Goal: Transaction & Acquisition: Purchase product/service

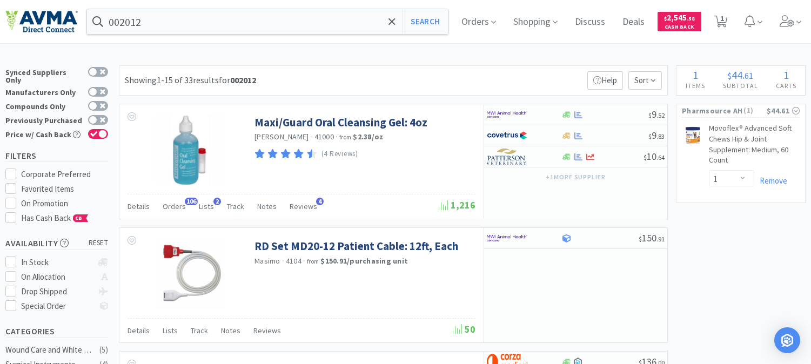
select select "1"
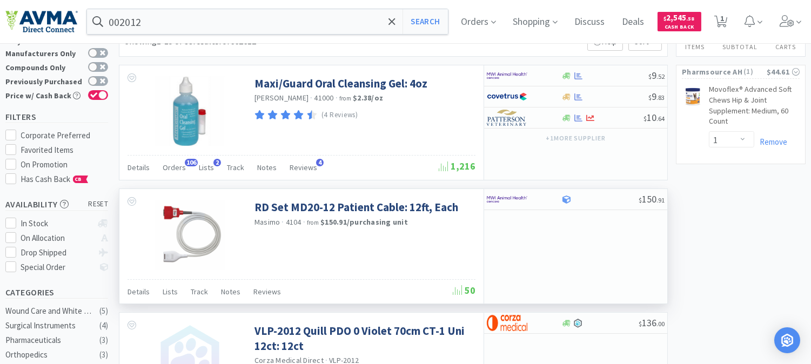
scroll to position [60, 0]
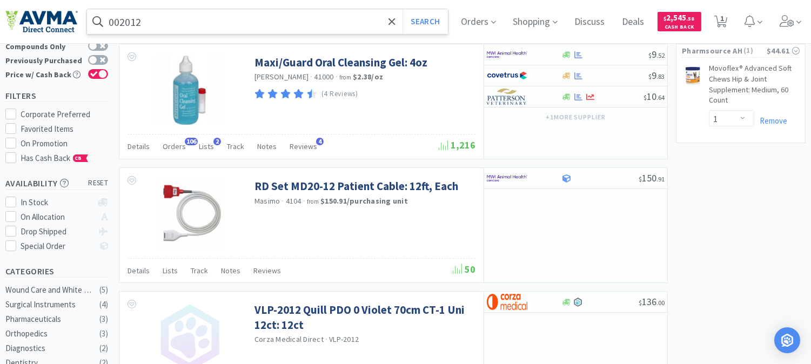
click at [181, 18] on input "002012" at bounding box center [267, 21] width 361 height 25
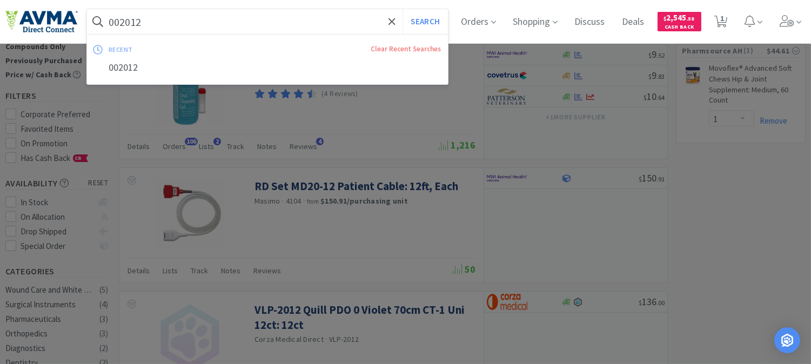
paste input "3234"
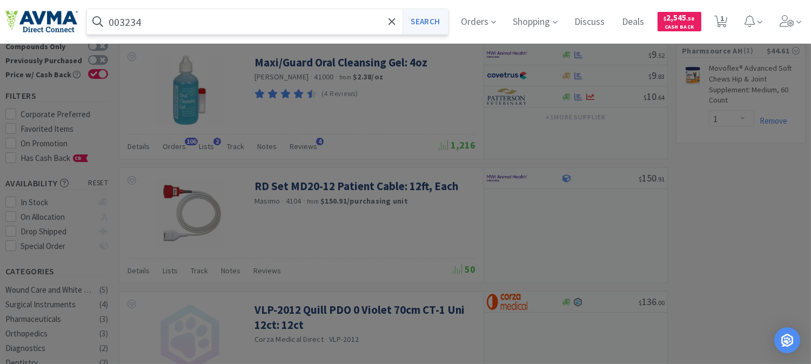
type input "003234"
click at [426, 19] on button "Search" at bounding box center [425, 21] width 45 height 25
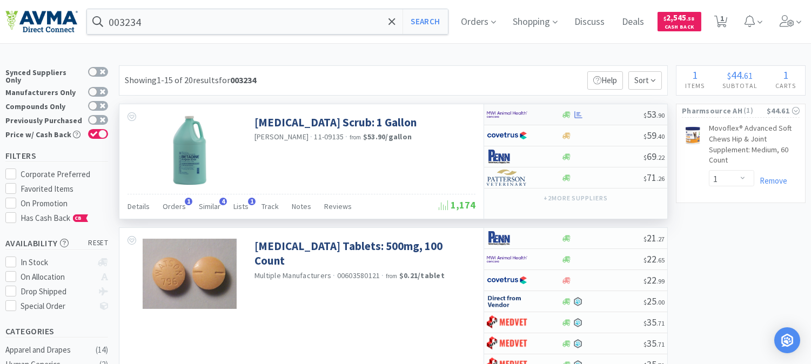
click at [515, 110] on img at bounding box center [507, 115] width 41 height 16
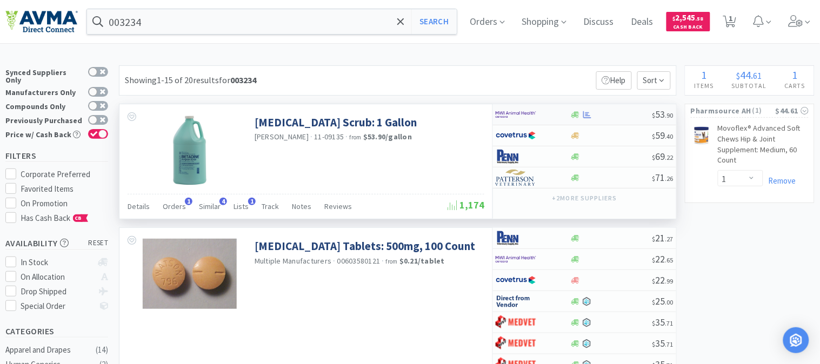
select select "1"
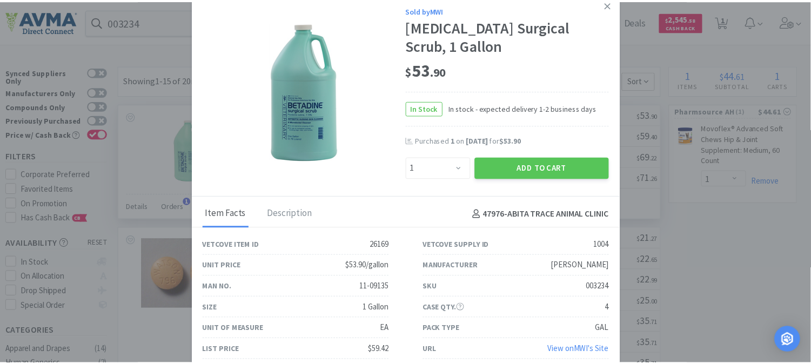
scroll to position [1, 0]
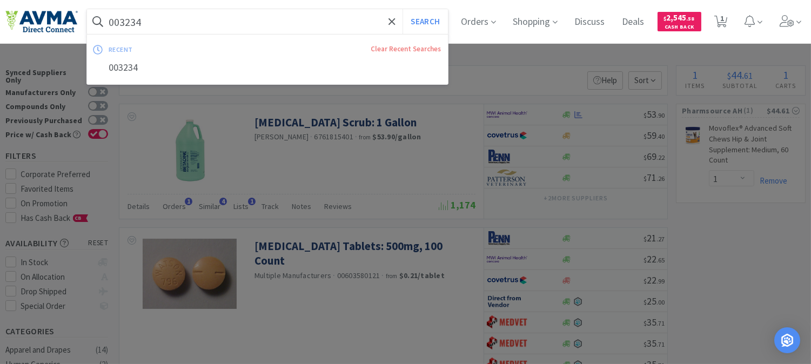
click at [305, 22] on input "003234" at bounding box center [267, 21] width 361 height 25
paste input "10023068"
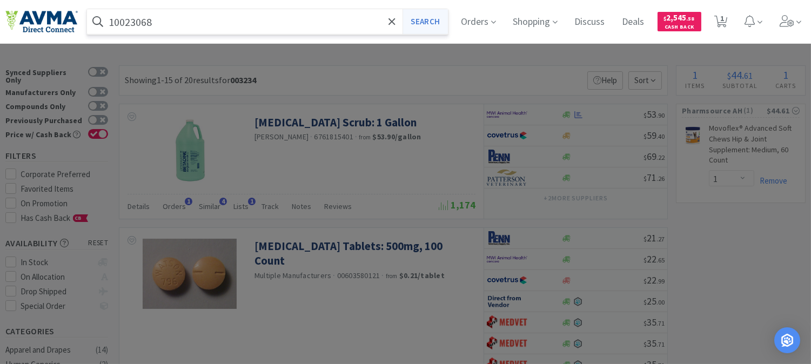
click at [438, 24] on button "Search" at bounding box center [425, 21] width 45 height 25
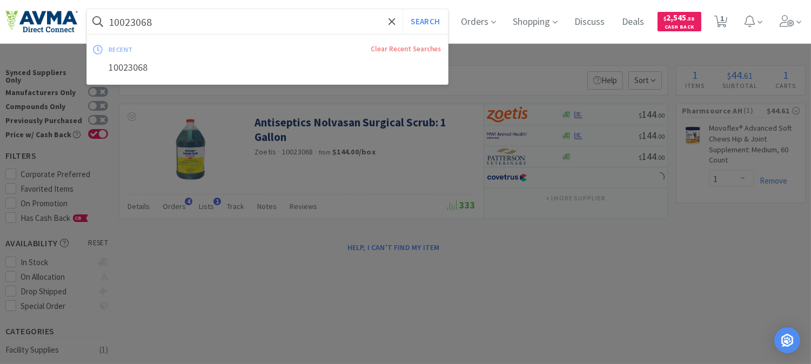
click at [248, 23] on input "10023068" at bounding box center [267, 21] width 361 height 25
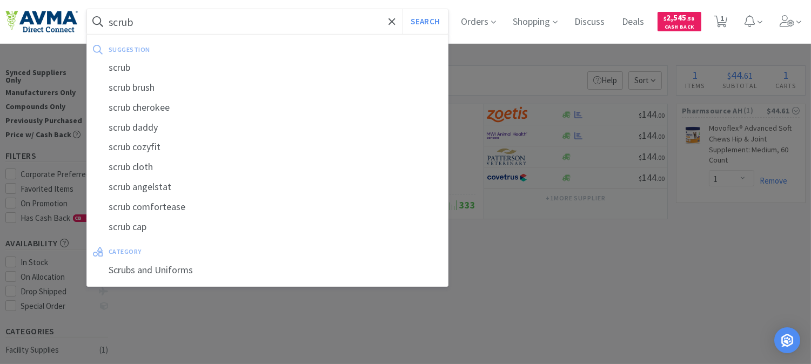
type input "scrub"
click at [403, 9] on button "Search" at bounding box center [425, 21] width 45 height 25
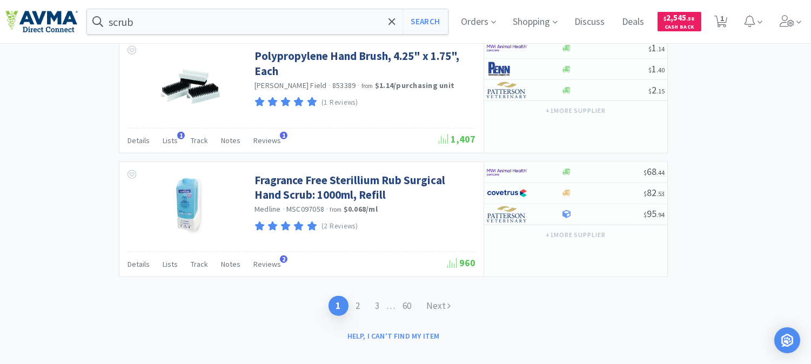
scroll to position [1835, 0]
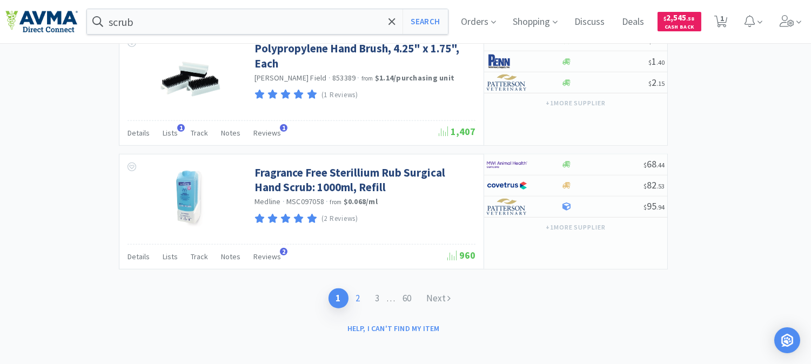
click at [359, 292] on link "2" at bounding box center [358, 299] width 19 height 20
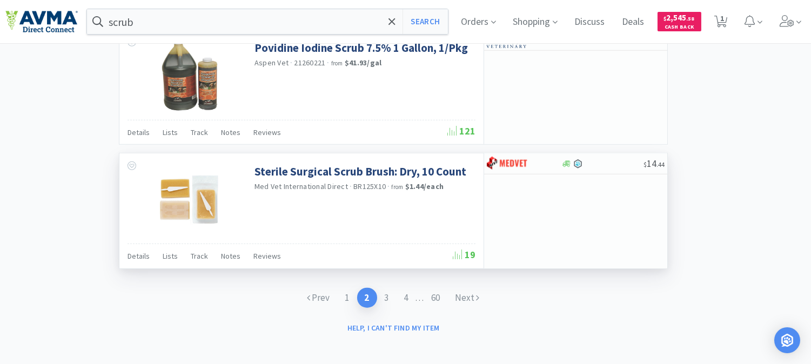
scroll to position [1706, 0]
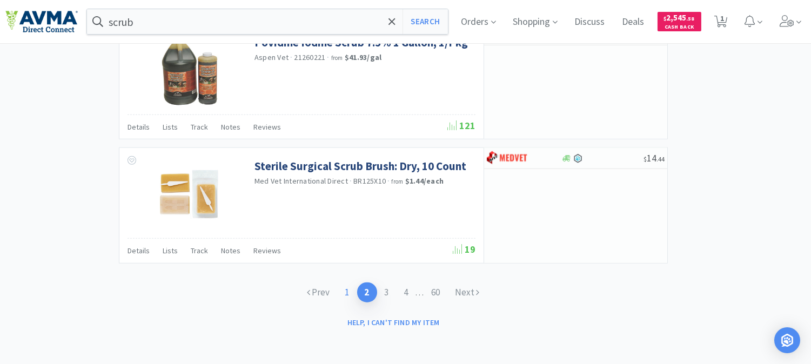
click at [342, 295] on link "1" at bounding box center [347, 293] width 19 height 20
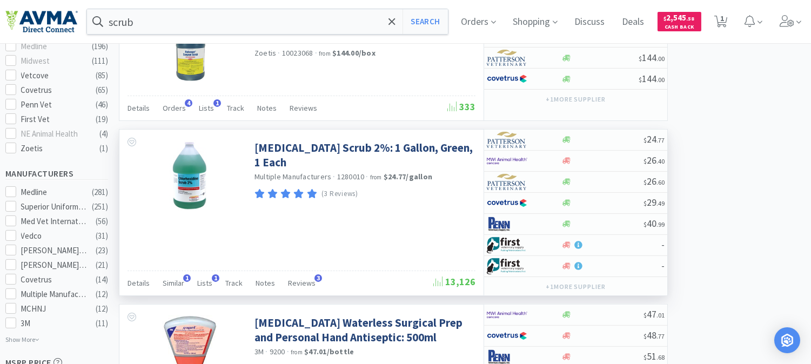
scroll to position [480, 0]
click at [515, 147] on img at bounding box center [507, 139] width 41 height 16
select select "1"
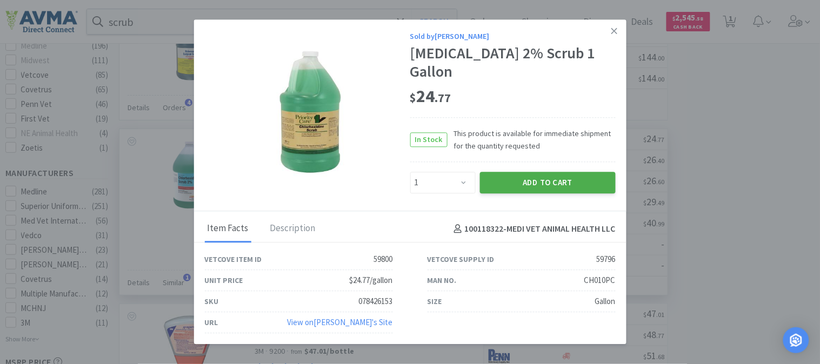
click at [563, 184] on button "Add to Cart" at bounding box center [548, 183] width 136 height 22
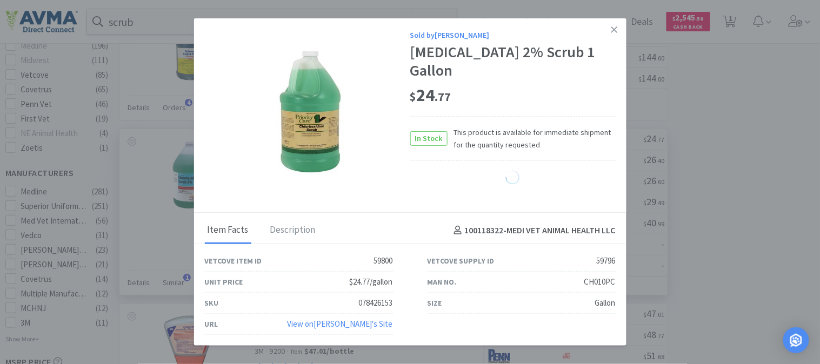
select select "1"
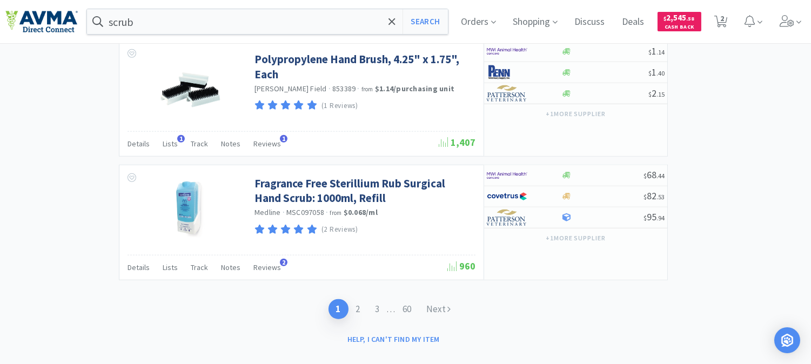
scroll to position [1835, 0]
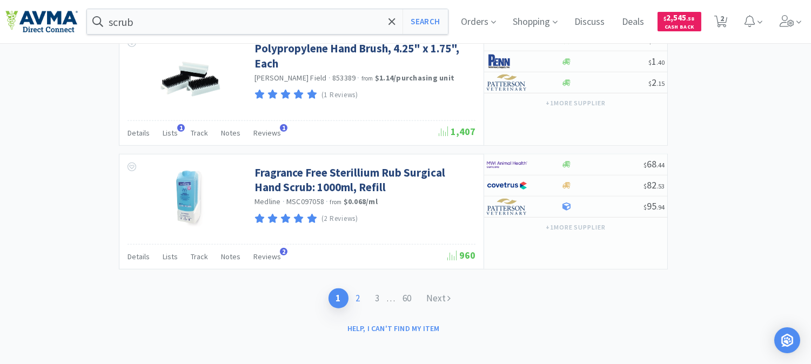
click at [362, 292] on link "2" at bounding box center [358, 299] width 19 height 20
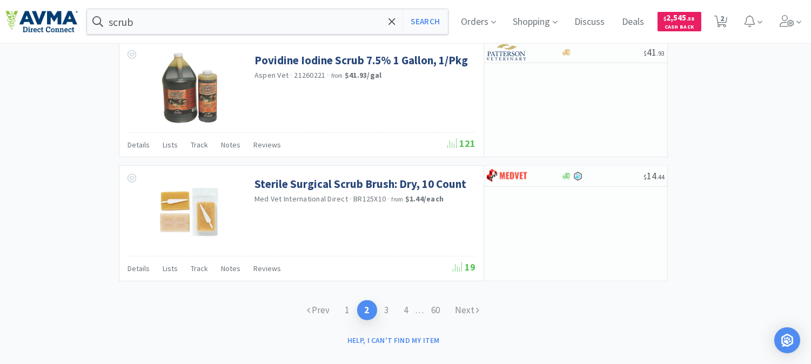
scroll to position [1706, 0]
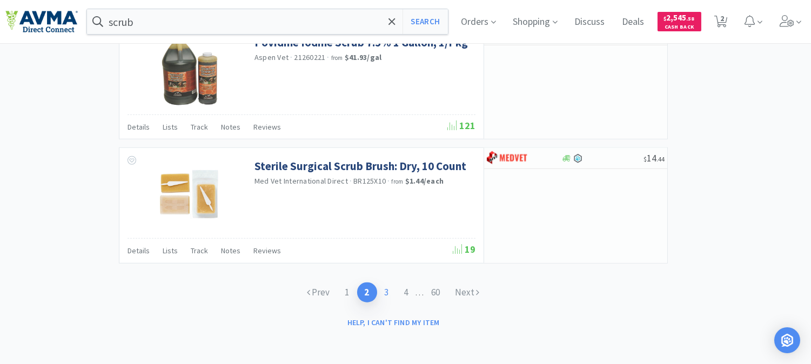
click at [382, 290] on link "3" at bounding box center [386, 293] width 19 height 20
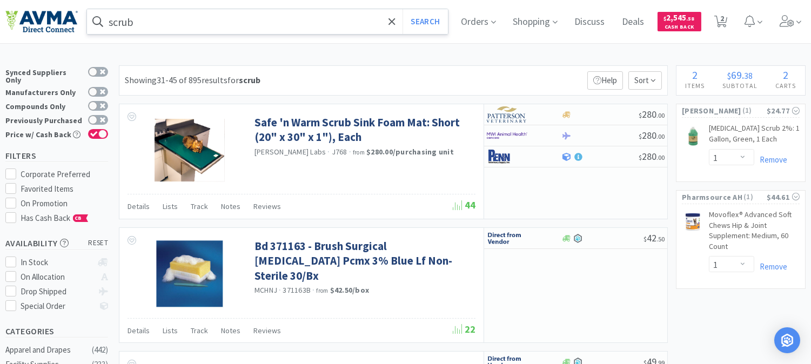
click at [108, 18] on span at bounding box center [98, 21] width 22 height 17
click at [107, 19] on span at bounding box center [98, 21] width 22 height 17
click at [110, 19] on input "scrub" at bounding box center [267, 21] width 361 height 25
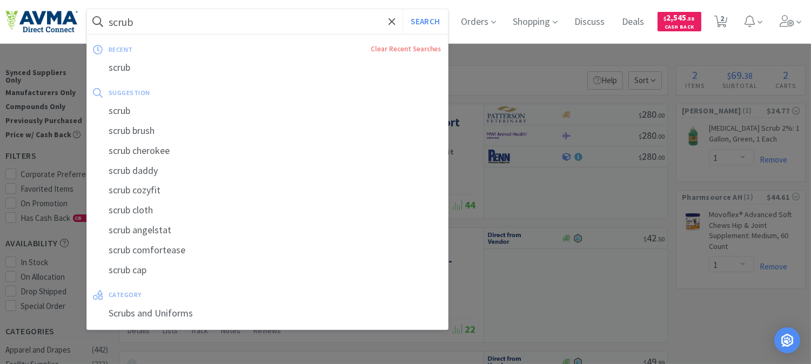
click at [111, 18] on input "scrub" at bounding box center [267, 21] width 361 height 25
click at [110, 22] on input "scrub" at bounding box center [267, 21] width 361 height 25
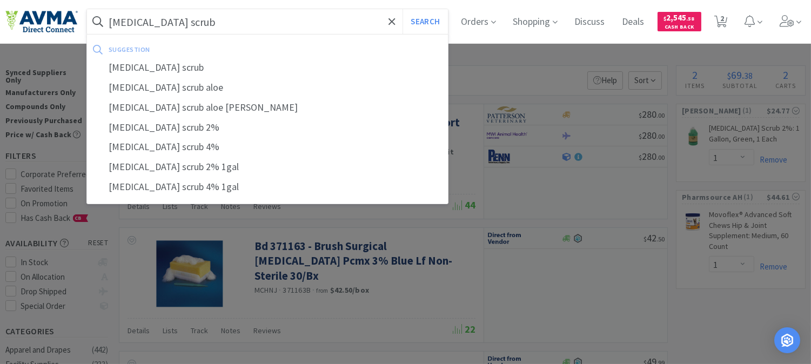
type input "[MEDICAL_DATA] scrub"
click at [403, 9] on button "Search" at bounding box center [425, 21] width 45 height 25
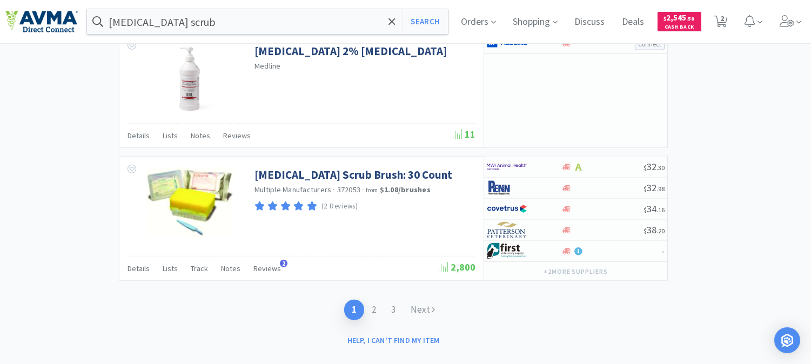
scroll to position [1825, 0]
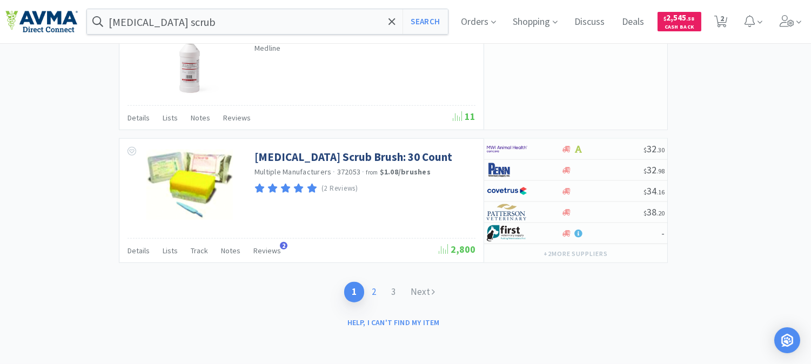
click at [371, 291] on link "2" at bounding box center [373, 292] width 19 height 20
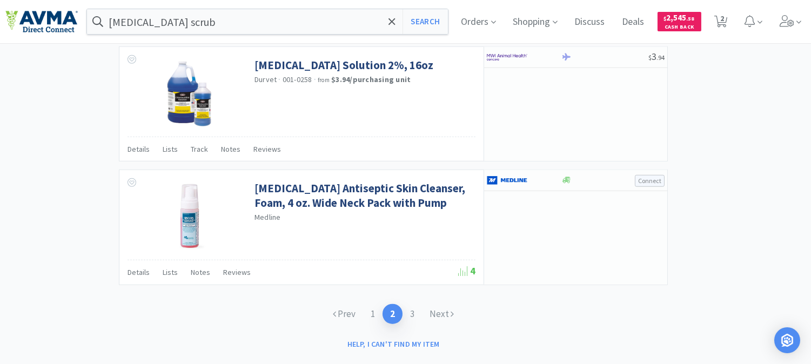
scroll to position [1713, 0]
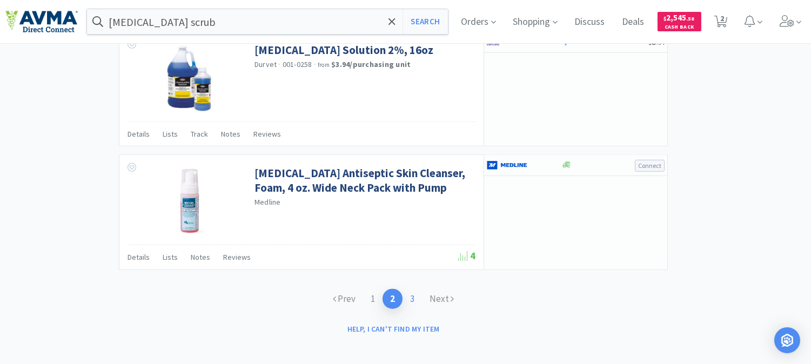
click at [415, 292] on link "3" at bounding box center [412, 299] width 19 height 20
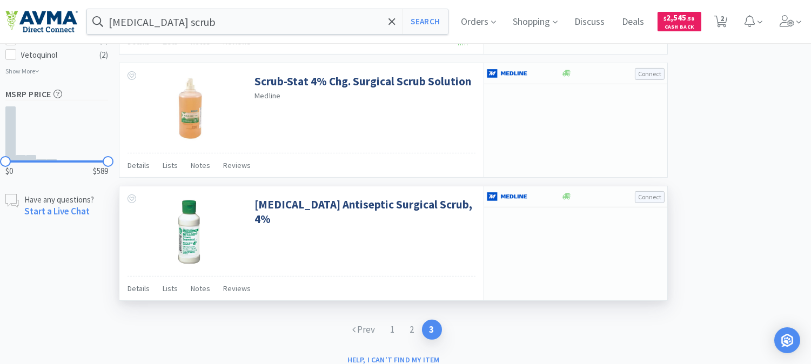
scroll to position [701, 0]
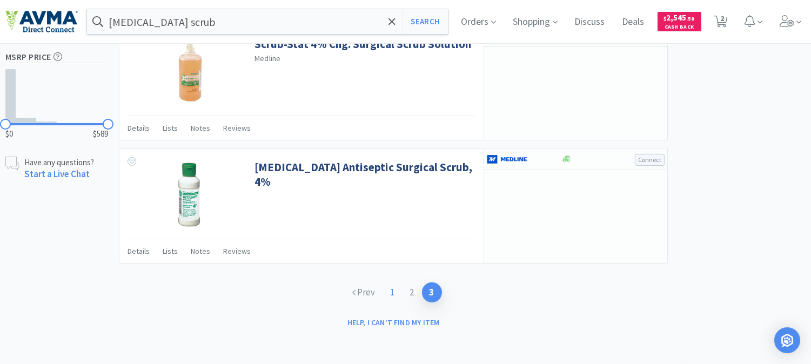
click at [392, 293] on link "1" at bounding box center [392, 293] width 19 height 20
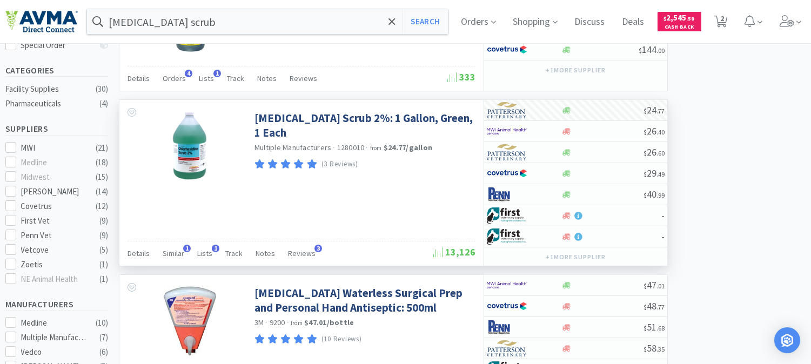
scroll to position [240, 0]
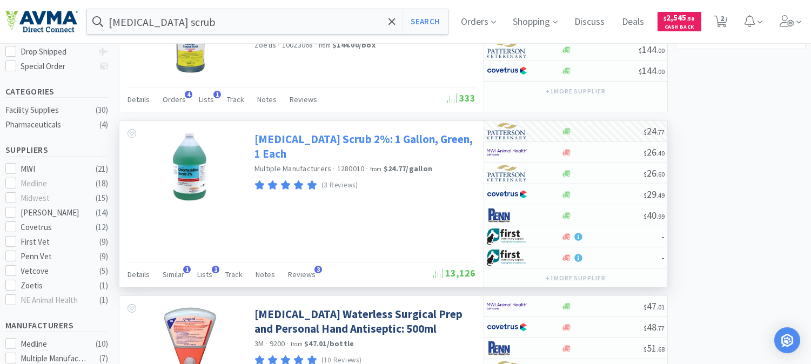
click at [347, 139] on link "[MEDICAL_DATA] Scrub 2%: 1 Gallon, Green, 1 Each" at bounding box center [364, 147] width 218 height 30
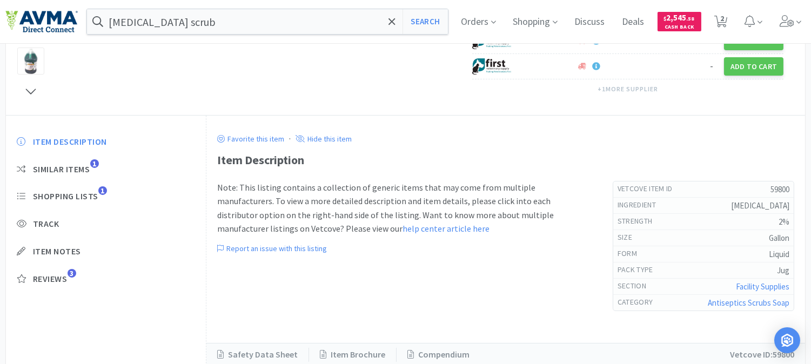
scroll to position [300, 0]
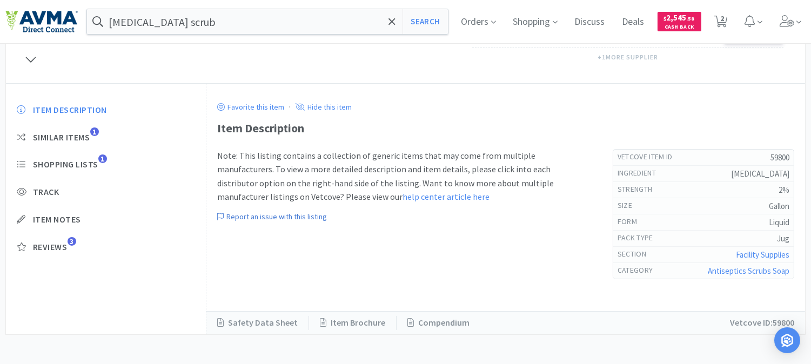
click at [288, 219] on p "Report an issue with this listing" at bounding box center [275, 217] width 103 height 10
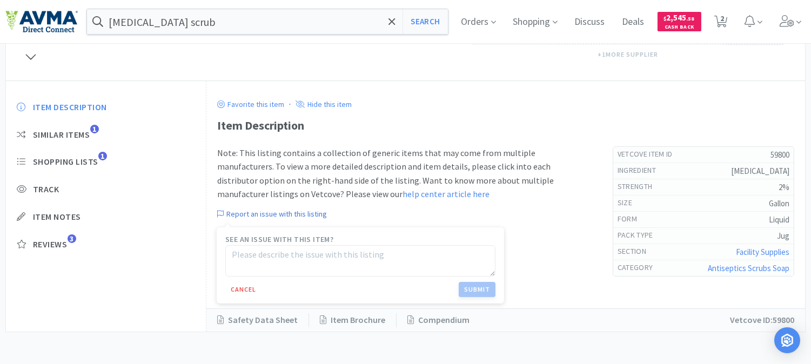
scroll to position [303, 0]
click at [403, 191] on link "help center article here" at bounding box center [446, 193] width 87 height 11
click at [354, 320] on link "Item Brochure" at bounding box center [353, 320] width 88 height 14
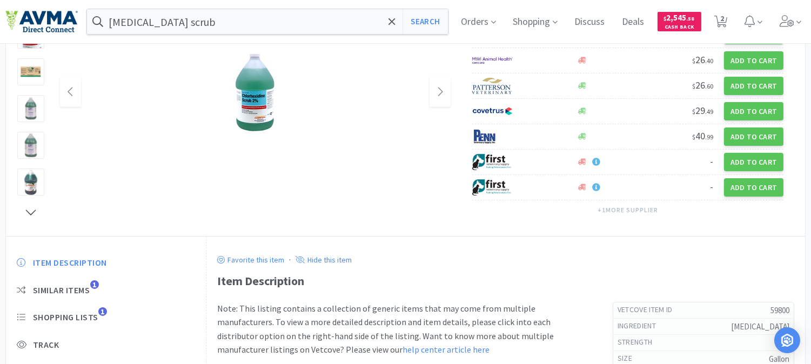
scroll to position [123, 0]
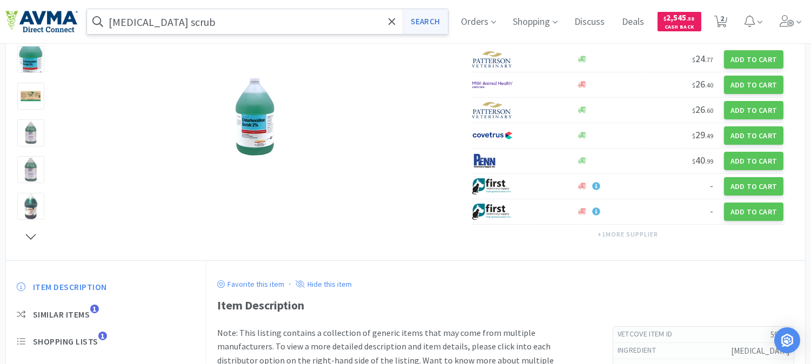
click at [440, 19] on button "Search" at bounding box center [425, 21] width 45 height 25
select select "1"
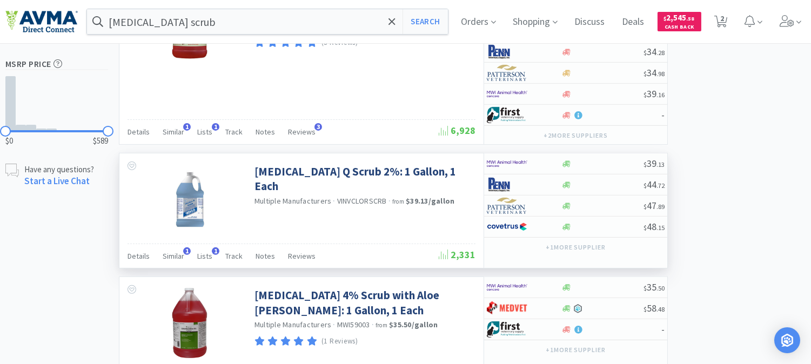
scroll to position [721, 0]
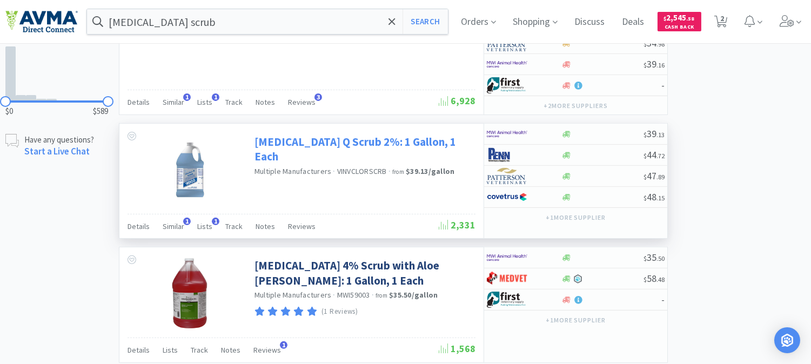
click at [410, 147] on link "[MEDICAL_DATA] Q Scrub 2%: 1 Gallon, 1 Each" at bounding box center [364, 150] width 218 height 30
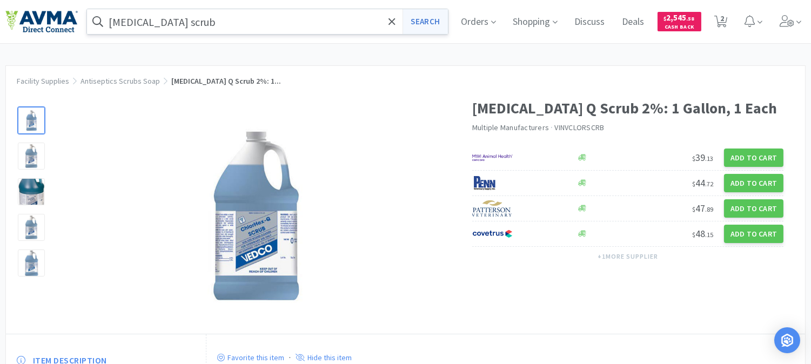
click at [438, 21] on button "Search" at bounding box center [425, 21] width 45 height 25
select select "1"
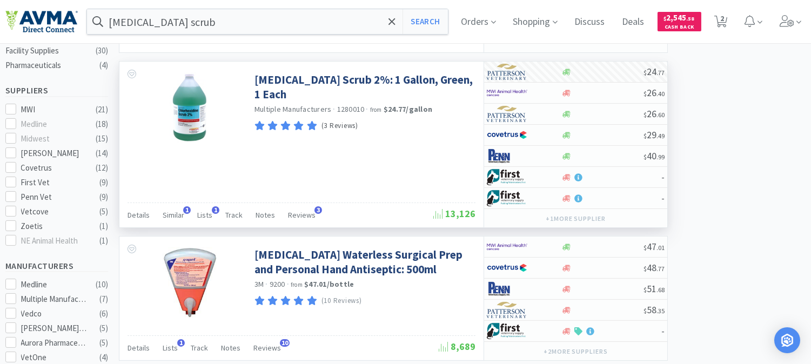
scroll to position [300, 0]
click at [319, 80] on link "[MEDICAL_DATA] Scrub 2%: 1 Gallon, Green, 1 Each" at bounding box center [364, 87] width 218 height 30
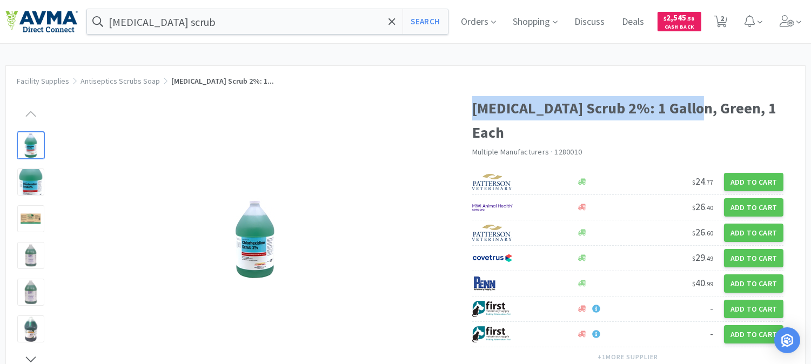
drag, startPoint x: 694, startPoint y: 108, endPoint x: 475, endPoint y: 119, distance: 219.8
click at [475, 119] on h1 "[MEDICAL_DATA] Scrub 2%: 1 Gallon, Green, 1 Each" at bounding box center [627, 120] width 311 height 49
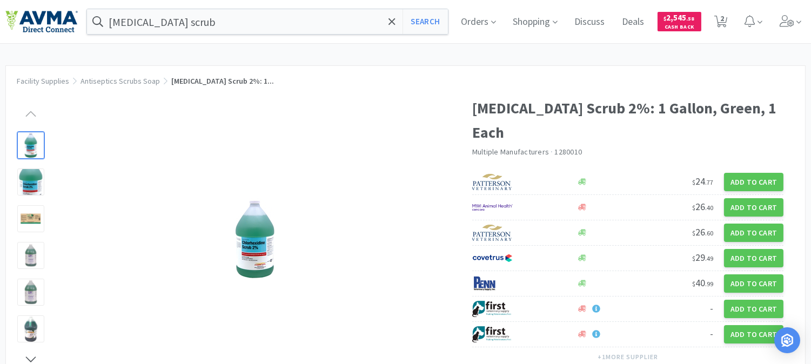
click at [697, 119] on h1 "[MEDICAL_DATA] Scrub 2%: 1 Gallon, Green, 1 Each" at bounding box center [627, 120] width 311 height 49
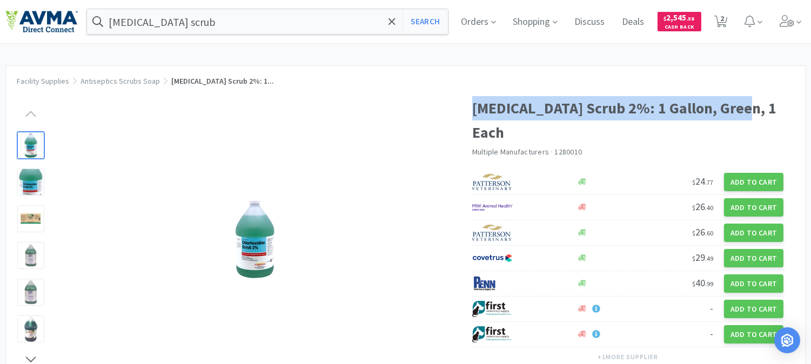
drag, startPoint x: 742, startPoint y: 107, endPoint x: 472, endPoint y: 117, distance: 270.5
click at [472, 117] on h1 "[MEDICAL_DATA] Scrub 2%: 1 Gallon, Green, 1 Each" at bounding box center [627, 120] width 311 height 49
copy h1 "[MEDICAL_DATA] Scrub 2%: 1 Gallon, Green"
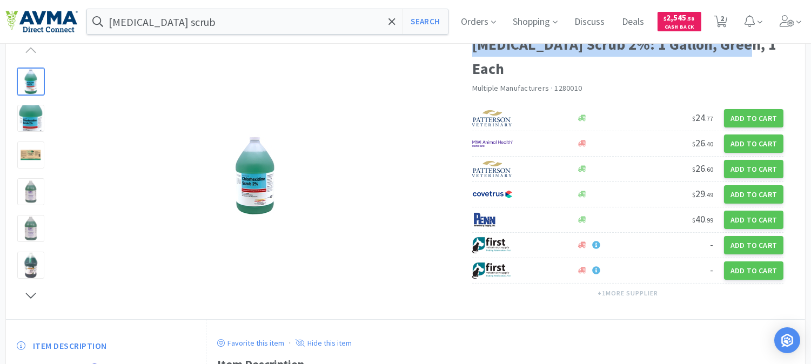
scroll to position [60, 0]
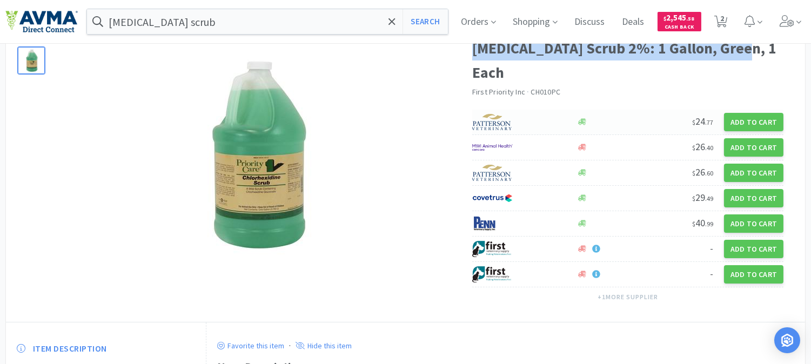
click at [491, 125] on img at bounding box center [492, 122] width 41 height 16
select select "1"
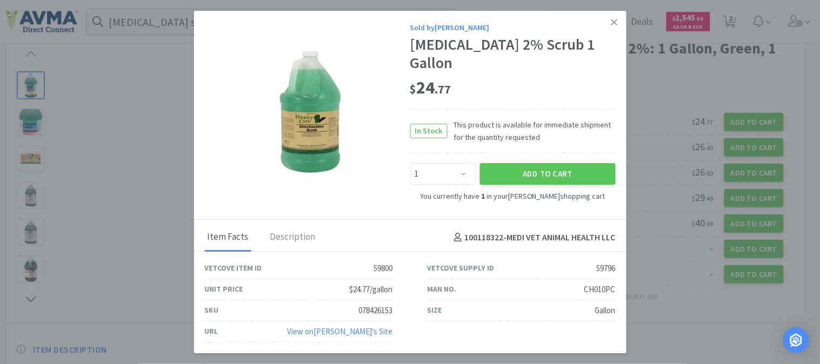
click at [592, 287] on div "CH010PC" at bounding box center [599, 289] width 31 height 13
copy div "CH010PC"
click at [612, 24] on icon at bounding box center [614, 22] width 6 height 10
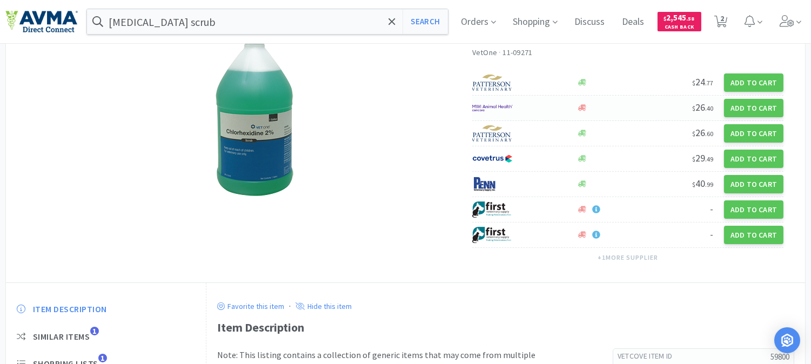
scroll to position [95, 0]
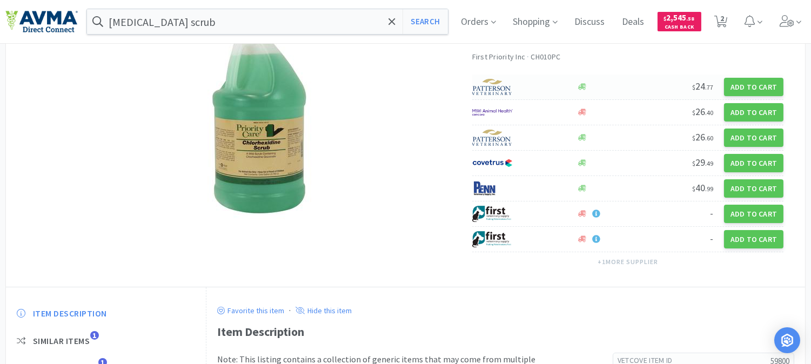
click at [495, 80] on img at bounding box center [492, 87] width 41 height 16
select select "1"
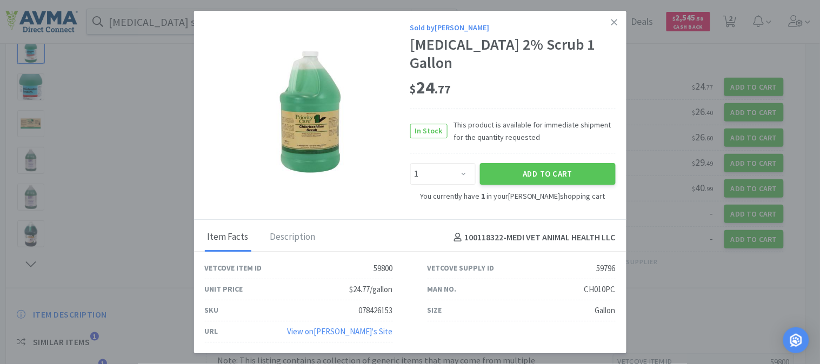
click at [361, 328] on link "View on [PERSON_NAME] 's Site" at bounding box center [340, 332] width 105 height 10
click at [615, 21] on icon at bounding box center [614, 22] width 6 height 6
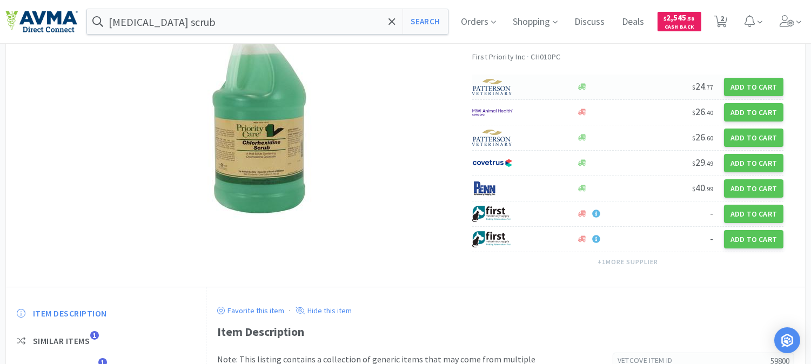
click at [496, 91] on img at bounding box center [492, 87] width 41 height 16
select select "1"
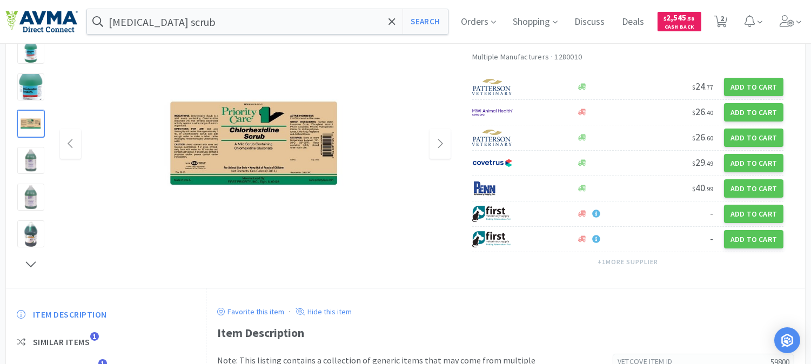
click at [207, 138] on img at bounding box center [255, 144] width 216 height 216
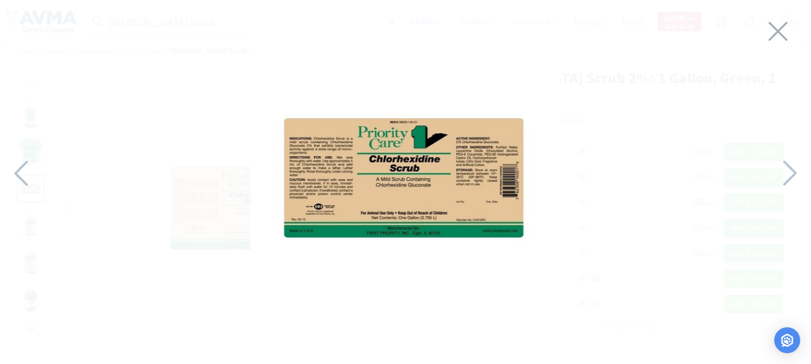
scroll to position [60, 0]
click at [780, 31] on icon at bounding box center [778, 31] width 19 height 19
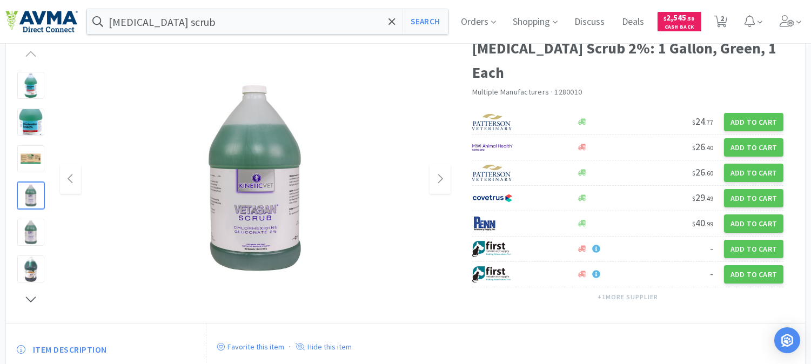
click at [26, 197] on div at bounding box center [30, 195] width 27 height 27
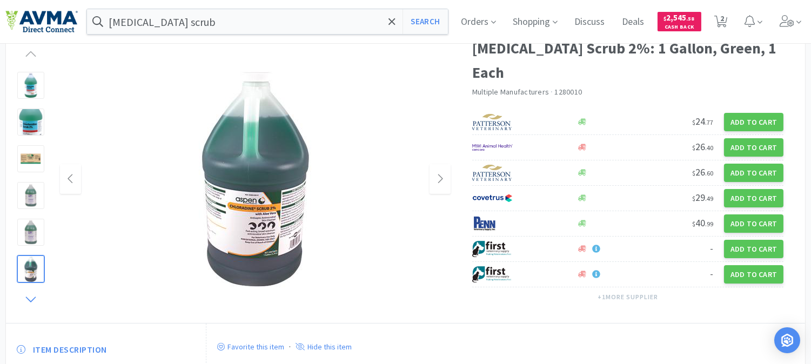
click at [30, 292] on icon at bounding box center [31, 299] width 14 height 15
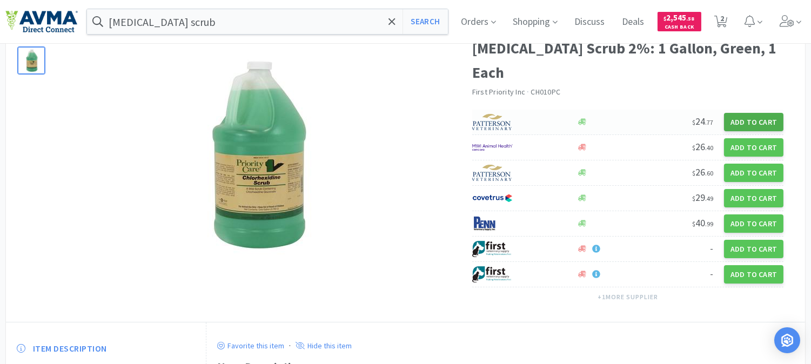
click at [749, 122] on button "Add to Cart" at bounding box center [753, 122] width 59 height 18
select select "1"
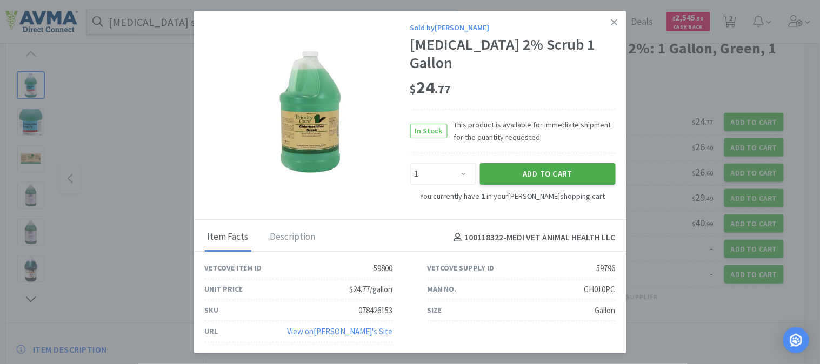
click at [541, 175] on button "Add to Cart" at bounding box center [548, 174] width 136 height 22
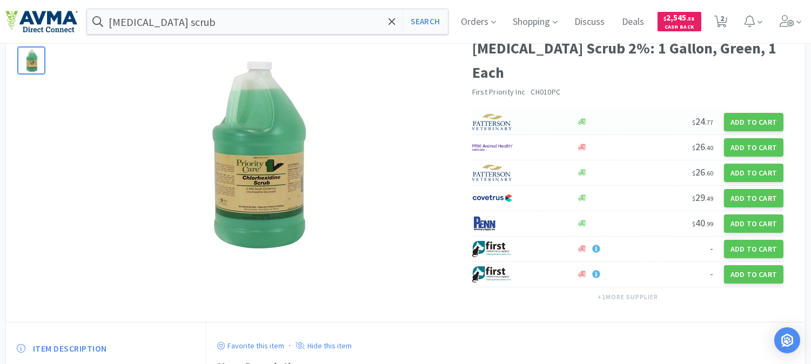
click at [492, 123] on img at bounding box center [492, 122] width 41 height 16
select select "1"
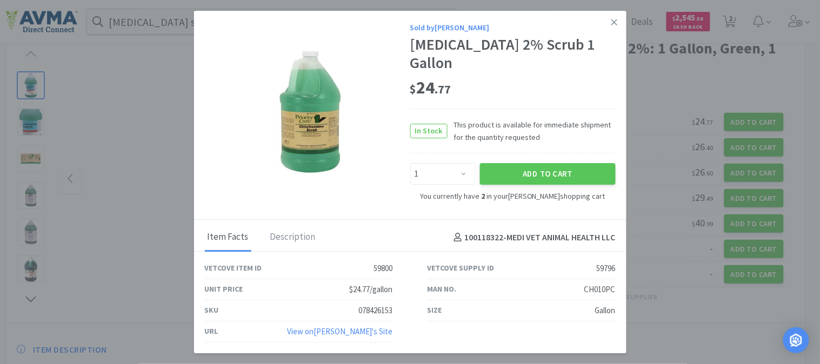
click at [381, 309] on div "078426153" at bounding box center [376, 310] width 34 height 13
copy div "078426153"
click at [618, 19] on link at bounding box center [614, 22] width 19 height 23
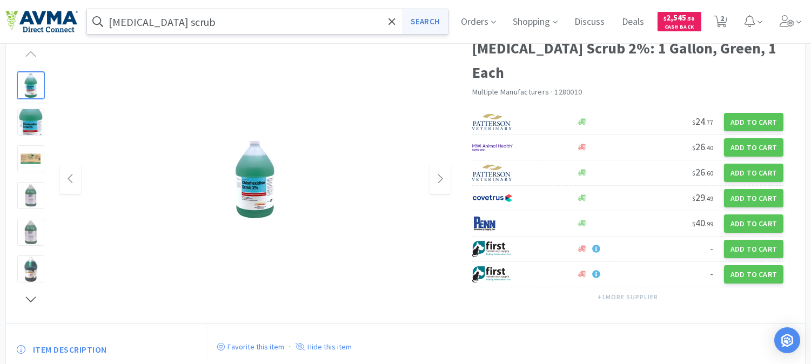
click at [429, 18] on button "Search" at bounding box center [425, 21] width 45 height 25
select select "2"
select select "1"
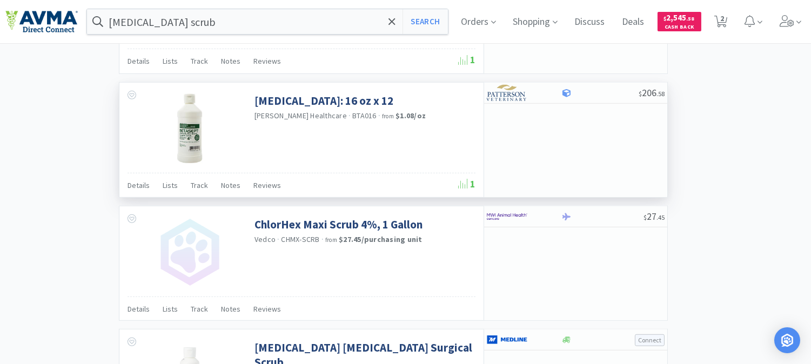
scroll to position [1441, 0]
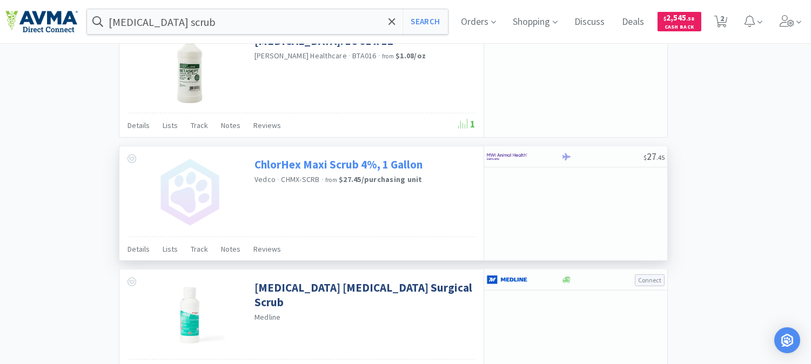
click at [364, 172] on link "ChlorHex Maxi Scrub 4%, 1 Gallon" at bounding box center [339, 164] width 168 height 15
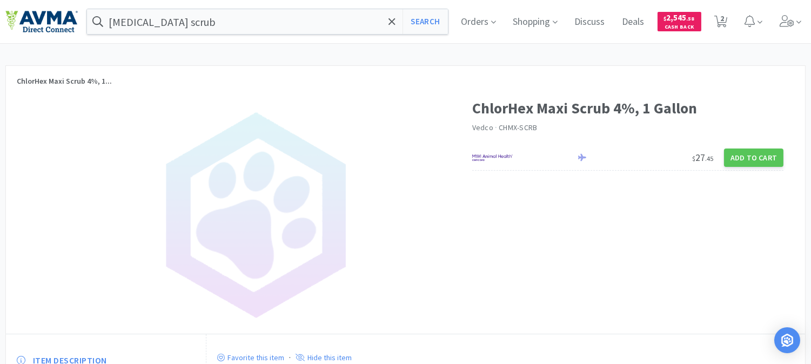
select select "2"
select select "1"
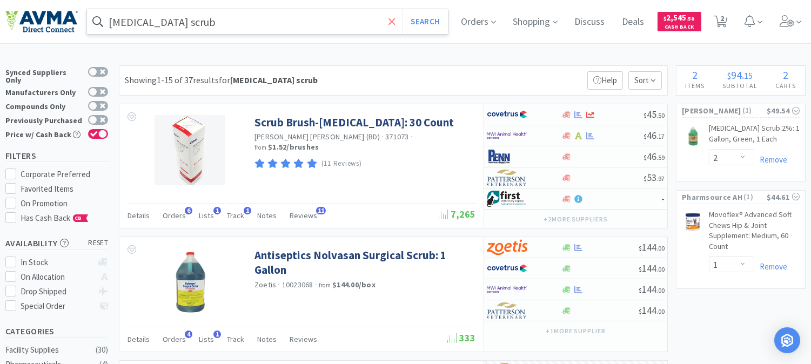
click at [395, 22] on icon at bounding box center [392, 21] width 6 height 6
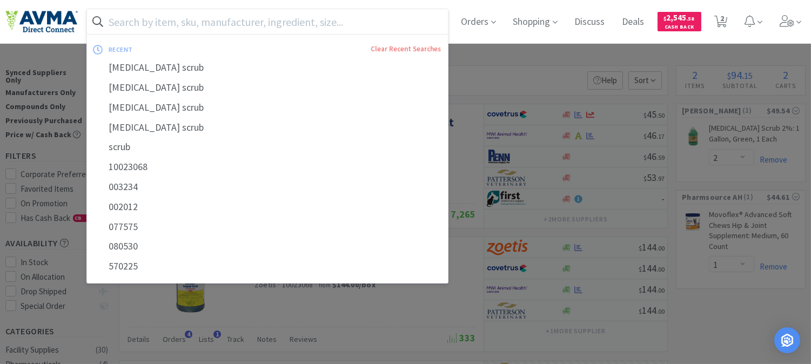
click at [504, 58] on div at bounding box center [405, 182] width 811 height 364
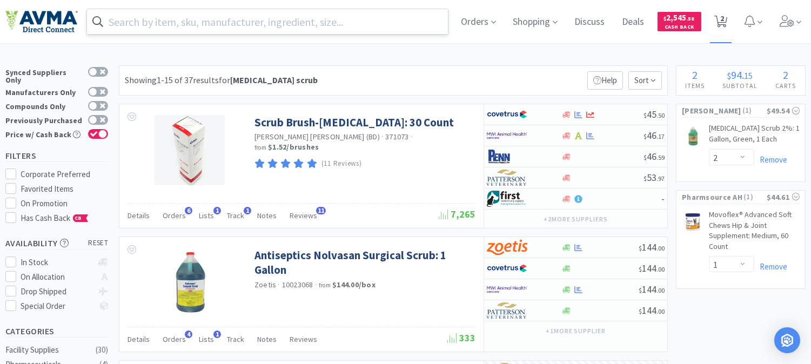
click at [728, 17] on icon at bounding box center [722, 22] width 14 height 12
select select "2"
select select "1"
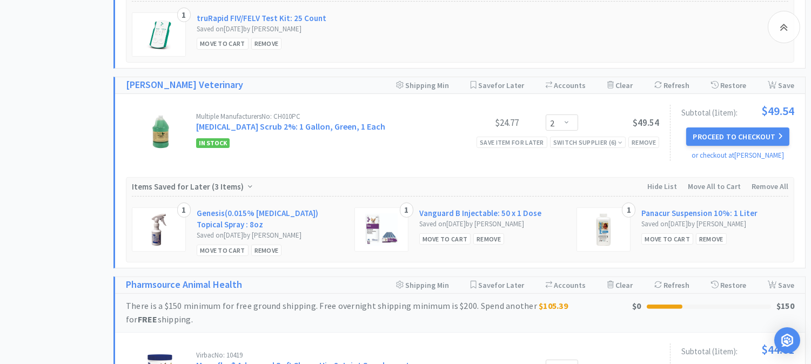
scroll to position [661, 0]
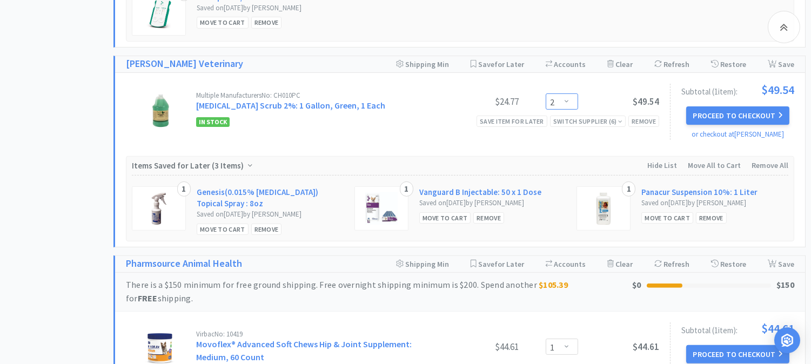
click at [568, 104] on select "Enter Quantity 1 2 3 4 5 6 7 8 9 10 11 12 13 14 15 16 17 18 19 20 Enter Quantity" at bounding box center [562, 102] width 32 height 16
click at [546, 95] on select "Enter Quantity 1 2 3 4 5 6 7 8 9 10 11 12 13 14 15 16 17 18 19 20 Enter Quantity" at bounding box center [562, 102] width 32 height 16
select select "2"
click at [647, 119] on div "Remove" at bounding box center [644, 121] width 31 height 11
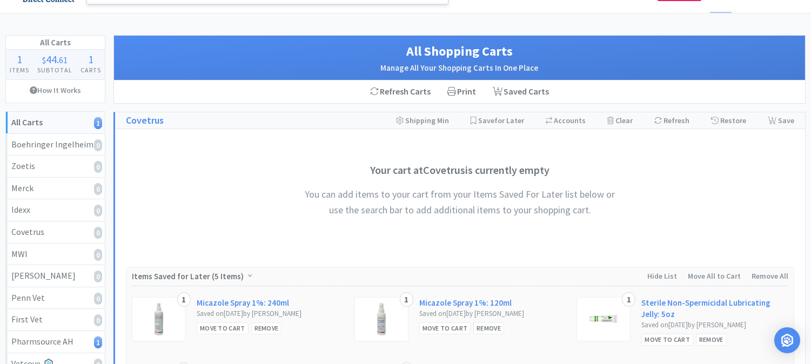
scroll to position [0, 0]
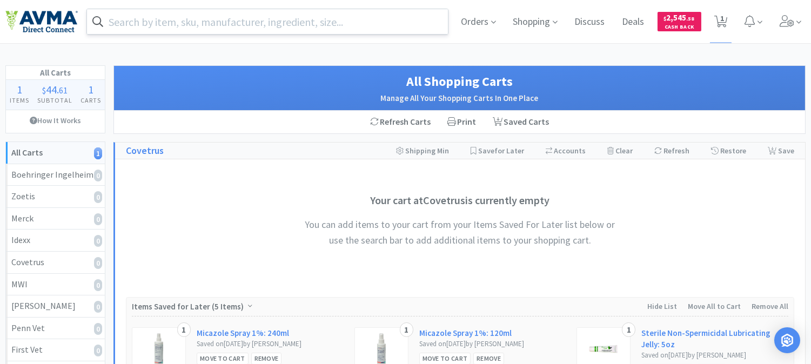
click at [208, 24] on input "text" at bounding box center [267, 21] width 361 height 25
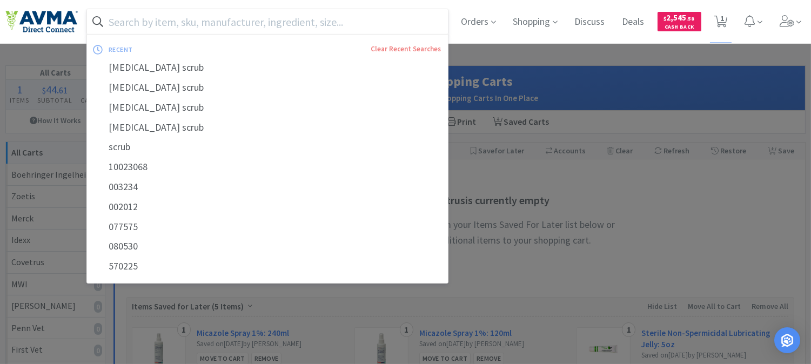
paste input "035277"
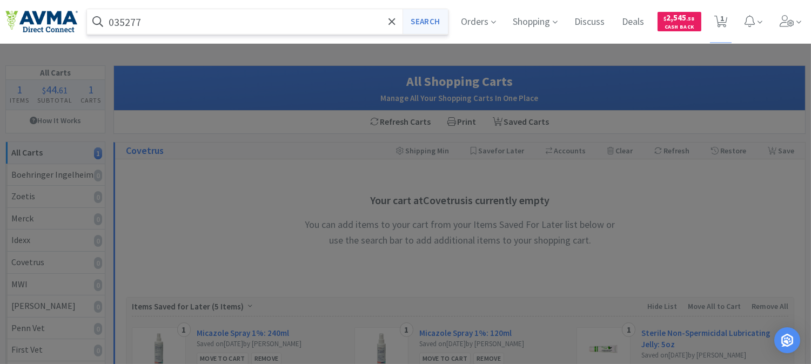
type input "035277"
click at [428, 20] on button "Search" at bounding box center [425, 21] width 45 height 25
select select "1"
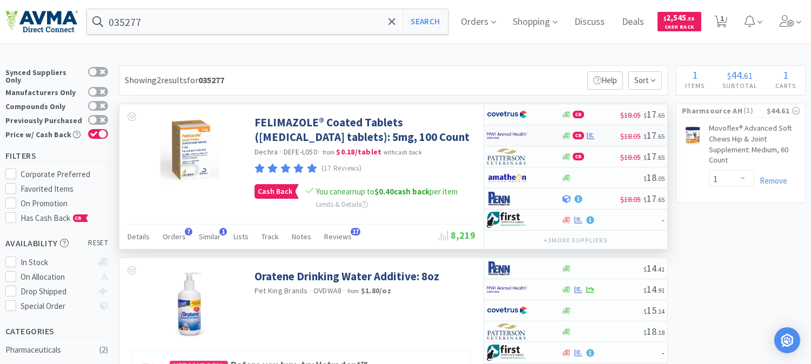
click at [511, 133] on img at bounding box center [507, 136] width 41 height 16
select select "1"
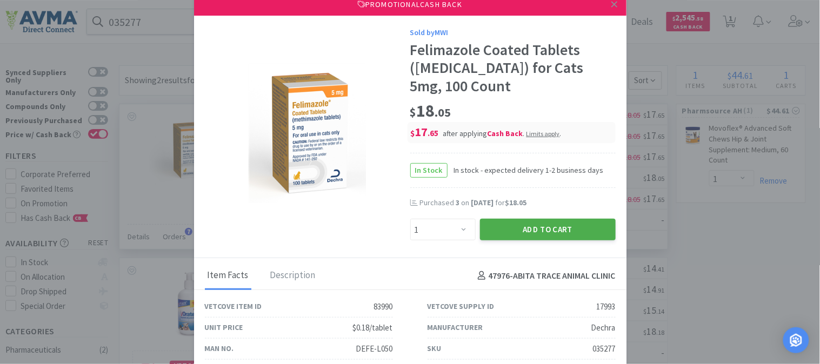
click at [548, 229] on button "Add to Cart" at bounding box center [548, 230] width 136 height 22
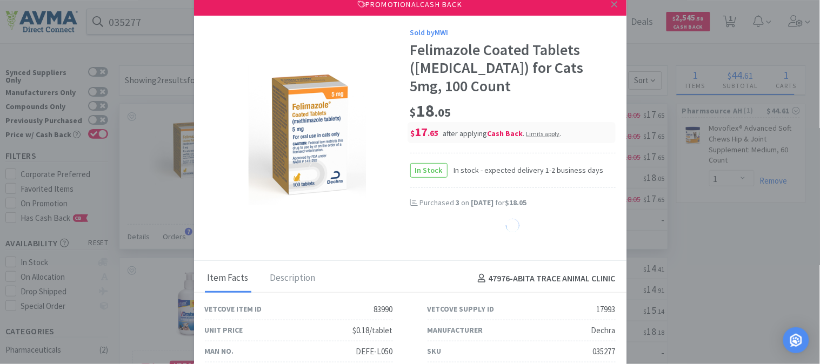
select select "1"
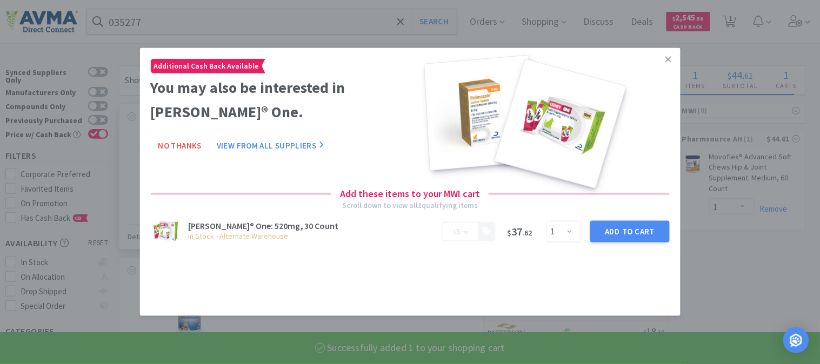
select select "1"
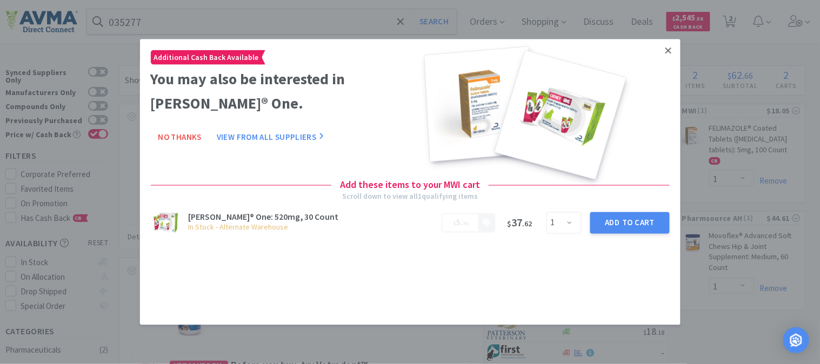
click at [672, 58] on link at bounding box center [668, 50] width 19 height 23
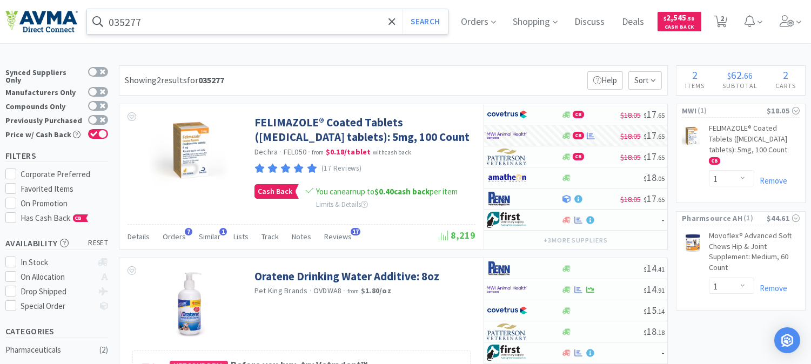
click at [237, 18] on input "035277" at bounding box center [267, 21] width 361 height 25
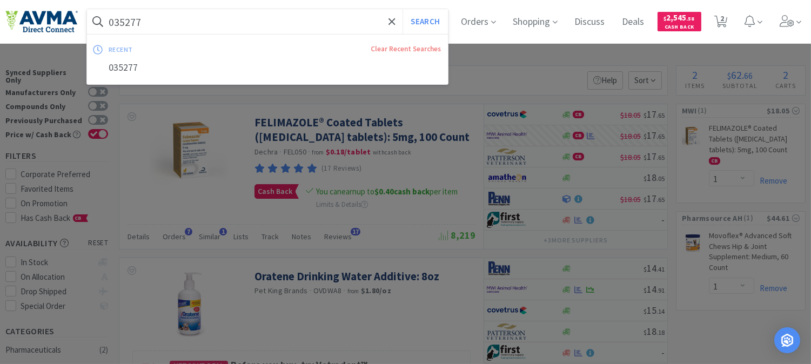
paste input "20840"
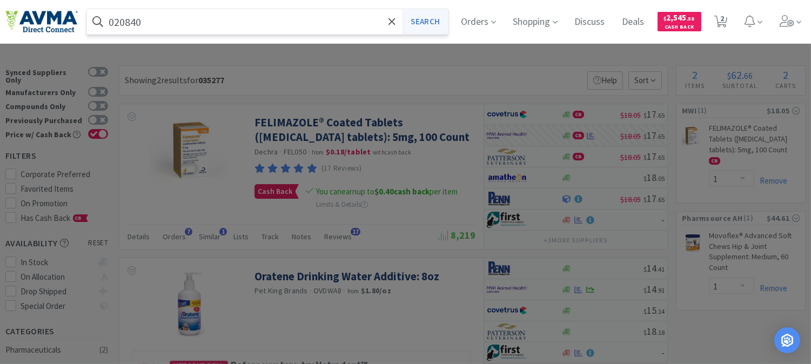
type input "020840"
click at [419, 20] on button "Search" at bounding box center [425, 21] width 45 height 25
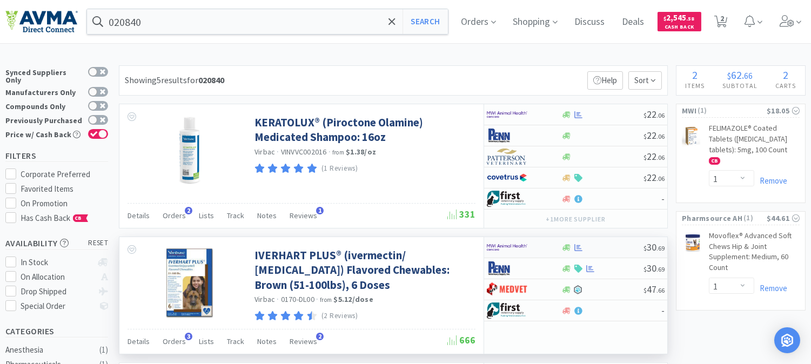
click at [505, 247] on img at bounding box center [507, 247] width 41 height 16
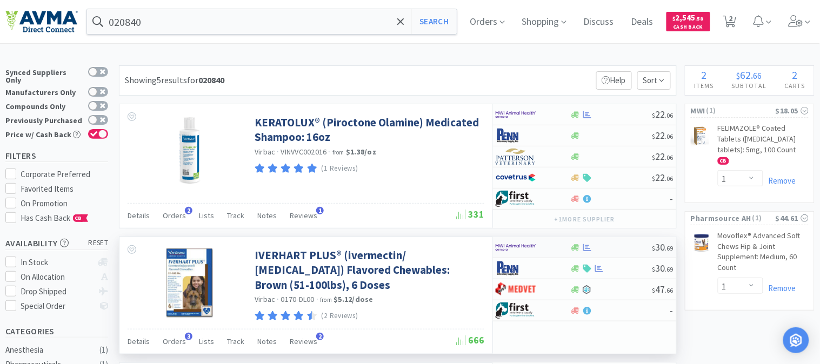
select select "1"
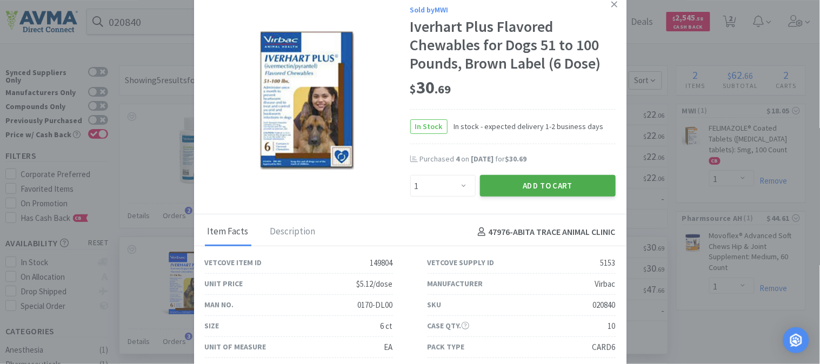
click at [553, 186] on button "Add to Cart" at bounding box center [548, 186] width 136 height 22
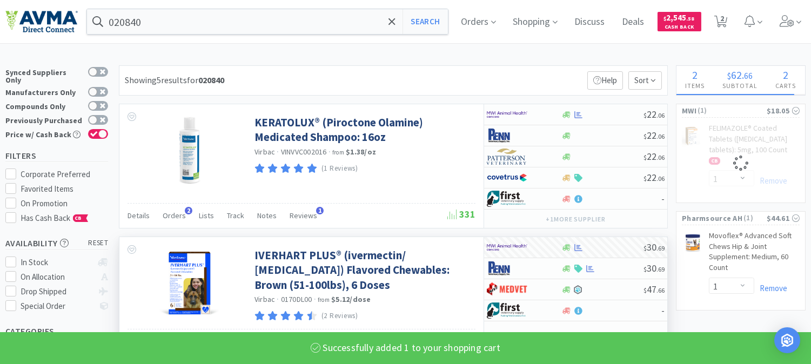
select select "1"
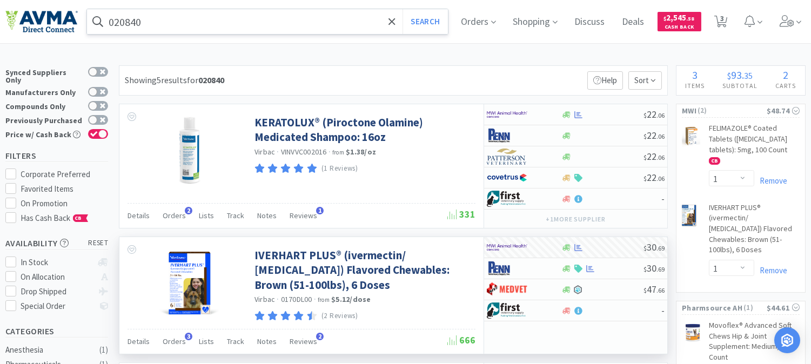
click at [204, 27] on input "020840" at bounding box center [267, 21] width 361 height 25
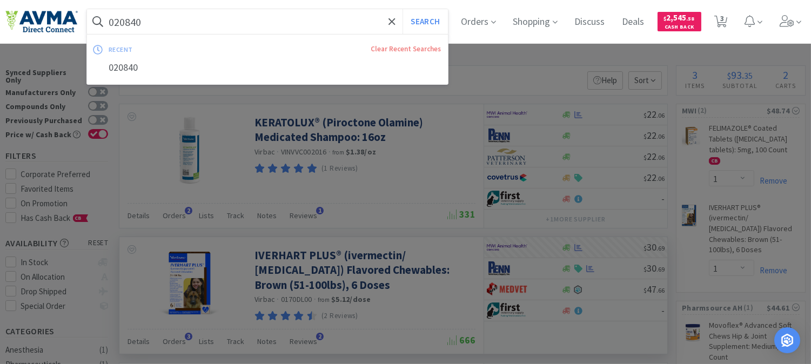
paste input "15751"
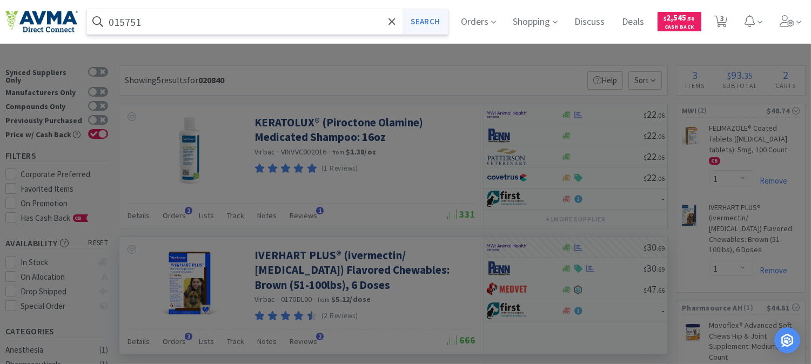
type input "015751"
click at [429, 17] on button "Search" at bounding box center [425, 21] width 45 height 25
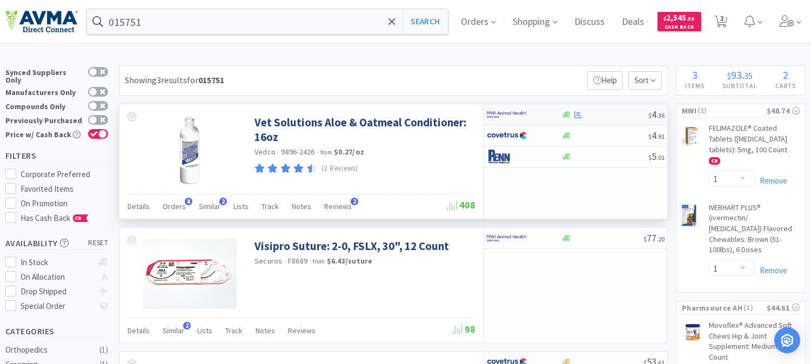
click at [501, 114] on img at bounding box center [507, 115] width 41 height 16
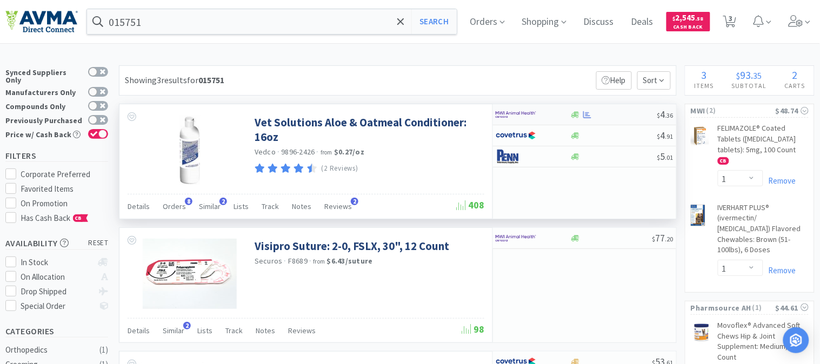
select select "1"
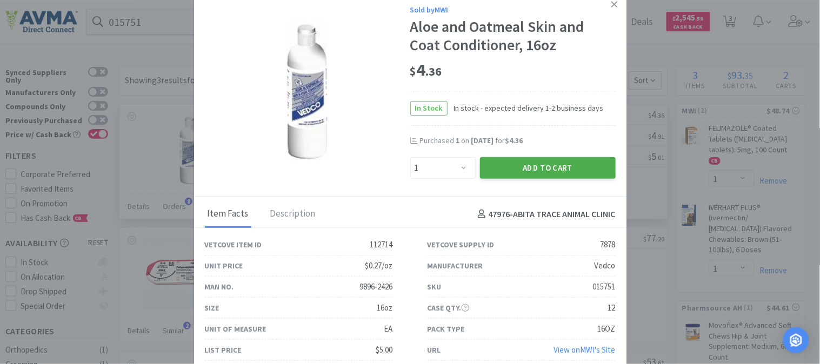
click at [530, 168] on button "Add to Cart" at bounding box center [548, 168] width 136 height 22
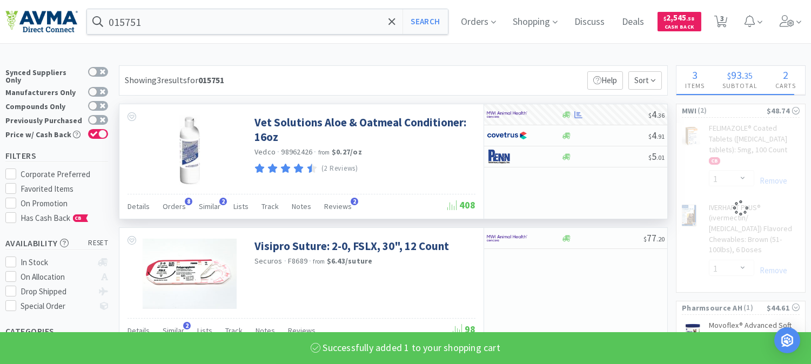
select select "1"
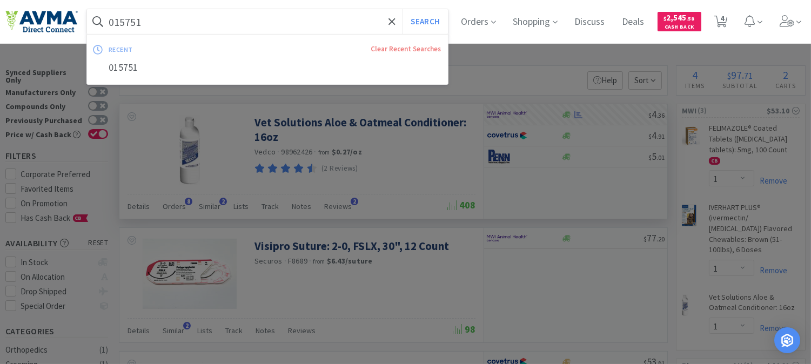
click at [192, 25] on input "015751" at bounding box center [267, 21] width 361 height 25
paste input "47260"
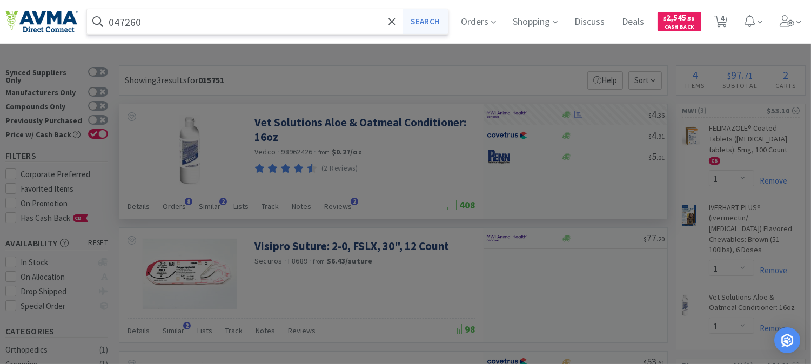
type input "047260"
click at [429, 21] on button "Search" at bounding box center [425, 21] width 45 height 25
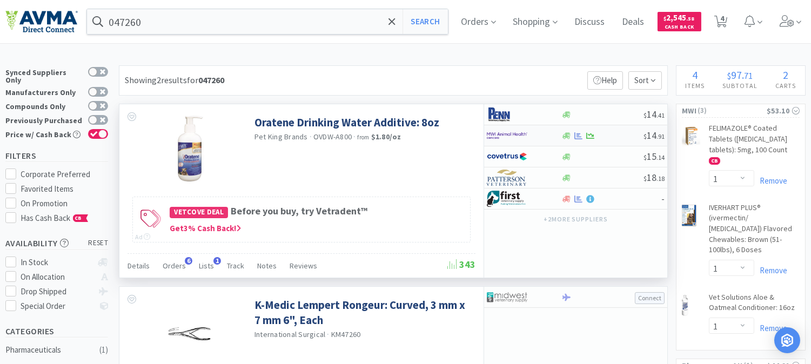
click at [504, 137] on img at bounding box center [507, 136] width 41 height 16
select select "1"
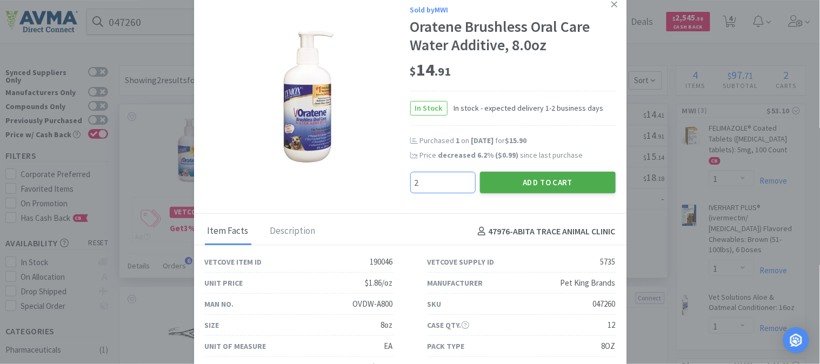
type input "2"
click at [534, 181] on button "Add to Cart" at bounding box center [548, 183] width 136 height 22
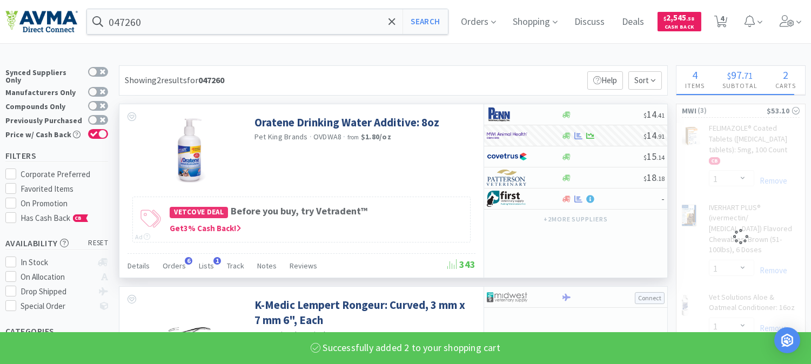
select select "2"
select select "1"
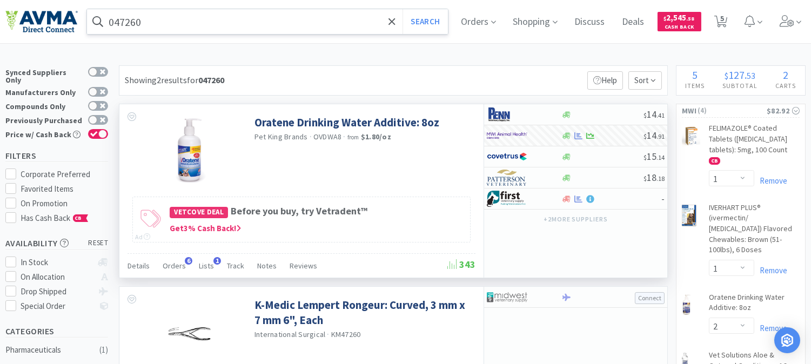
click at [141, 23] on input "047260" at bounding box center [267, 21] width 361 height 25
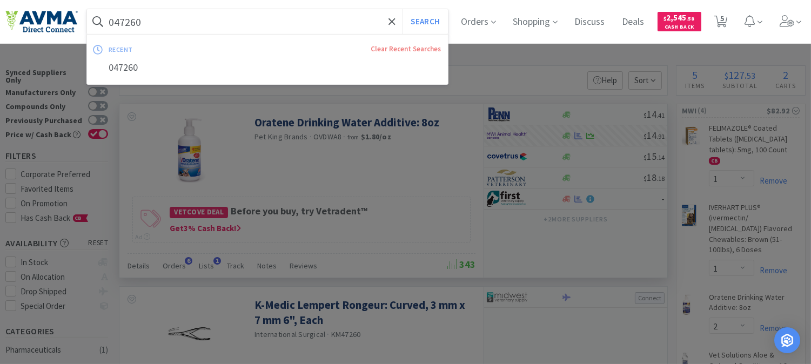
paste input "34285"
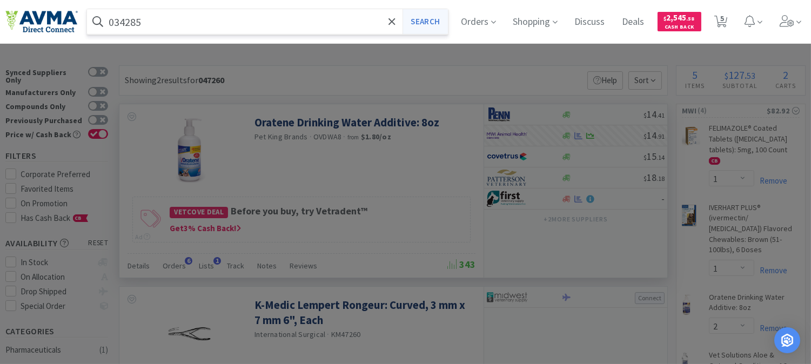
type input "034285"
click at [438, 24] on button "Search" at bounding box center [425, 21] width 45 height 25
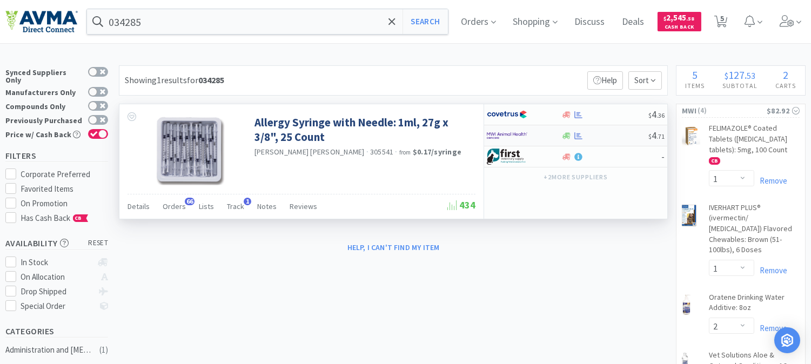
click at [500, 134] on img at bounding box center [507, 136] width 41 height 16
select select "1"
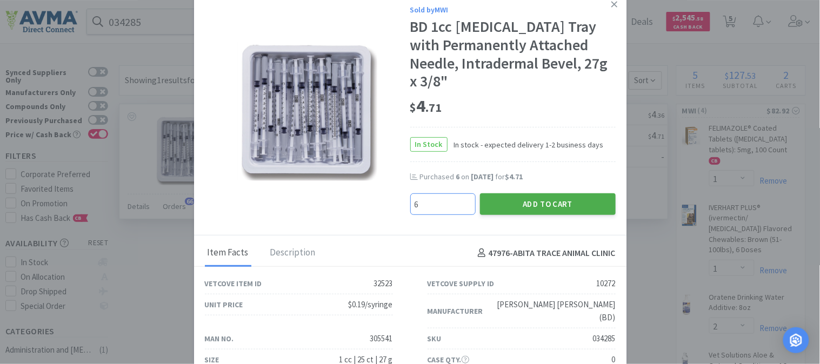
type input "6"
click at [538, 194] on button "Add to Cart" at bounding box center [548, 205] width 136 height 22
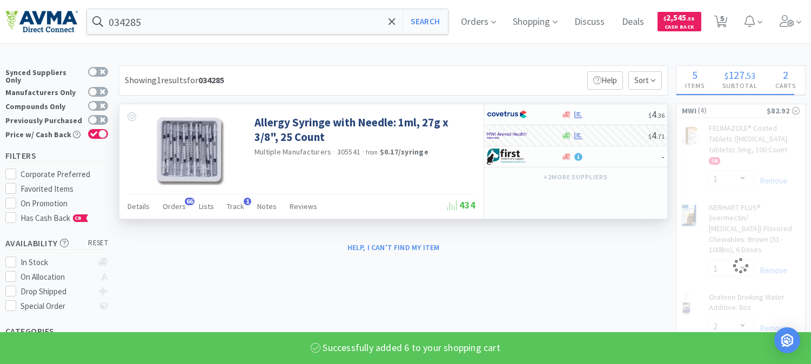
select select "6"
select select "1"
select select "2"
select select "1"
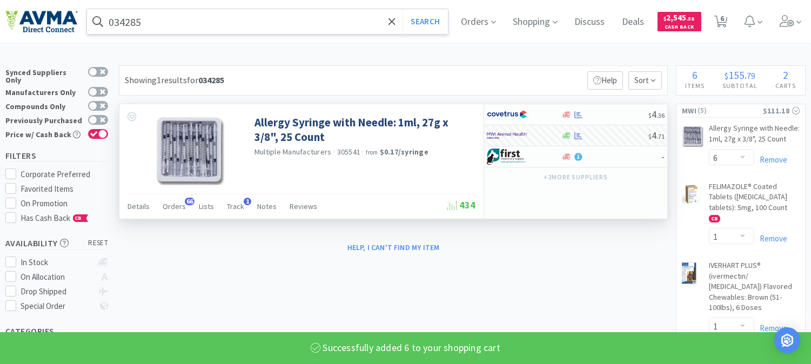
click at [147, 27] on input "034285" at bounding box center [267, 21] width 361 height 25
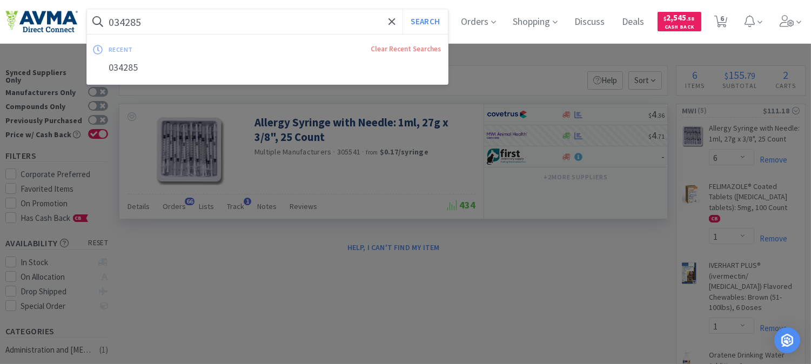
paste input "510054"
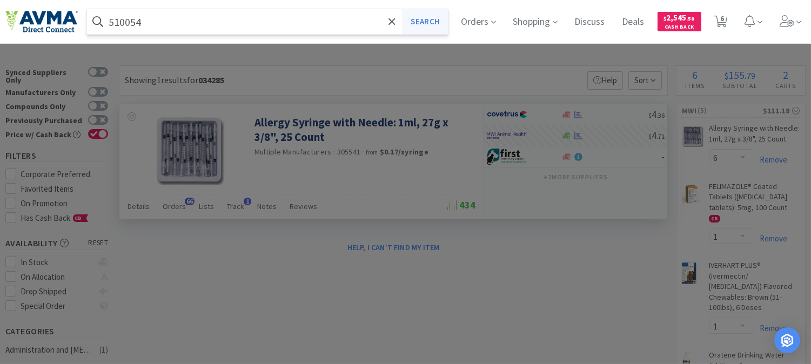
type input "510054"
click at [426, 14] on button "Search" at bounding box center [425, 21] width 45 height 25
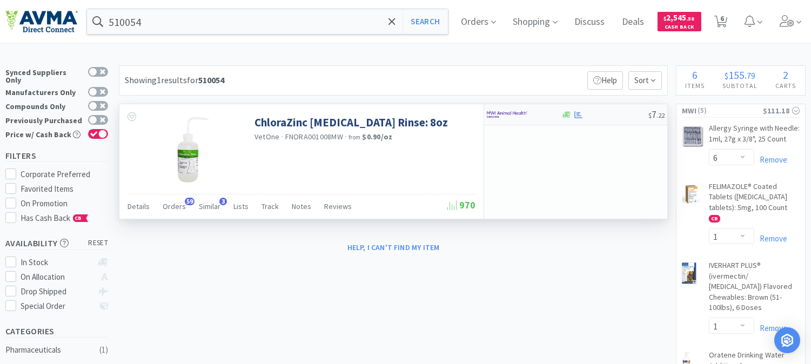
click at [509, 115] on img at bounding box center [507, 115] width 41 height 16
select select "1"
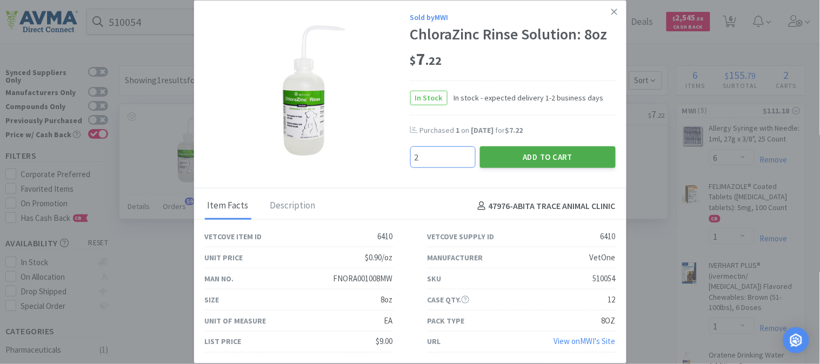
type input "2"
click at [565, 156] on button "Add to Cart" at bounding box center [548, 158] width 136 height 22
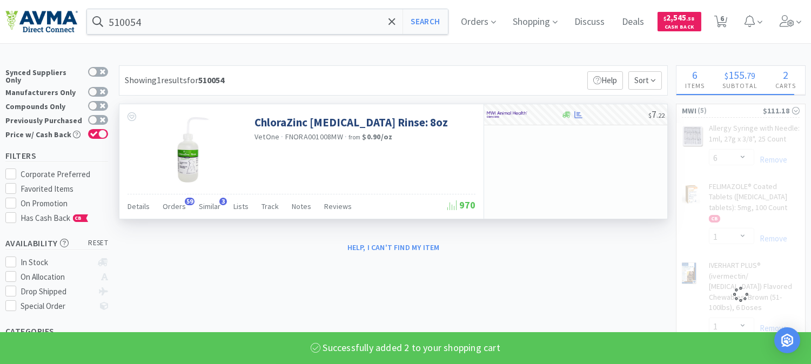
select select "2"
select select "1"
select select "2"
select select "1"
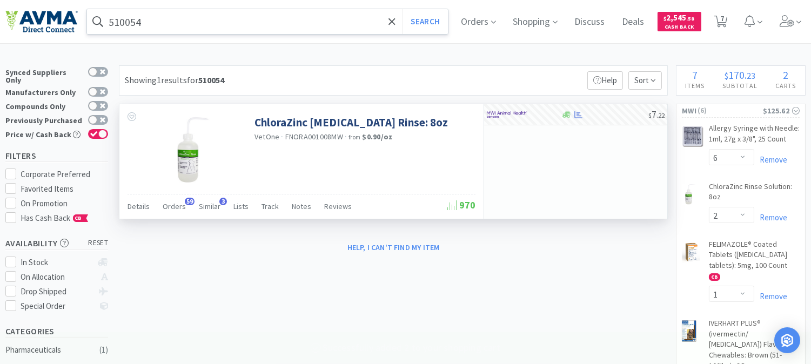
click at [178, 22] on input "510054" at bounding box center [267, 21] width 361 height 25
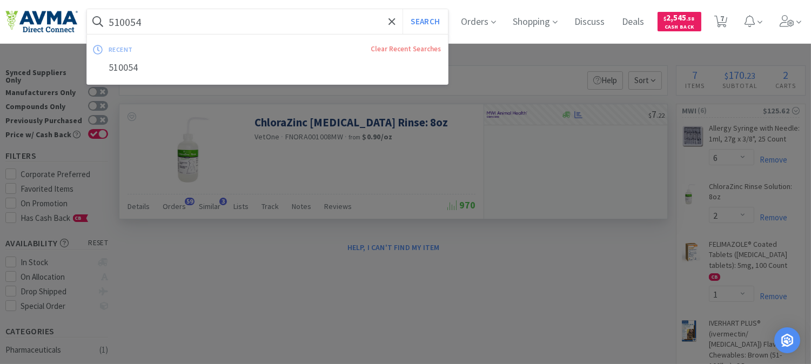
paste input "049873"
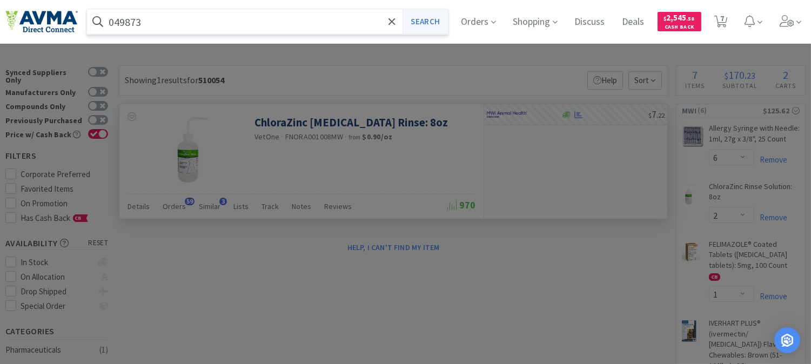
type input "049873"
click at [429, 24] on button "Search" at bounding box center [425, 21] width 45 height 25
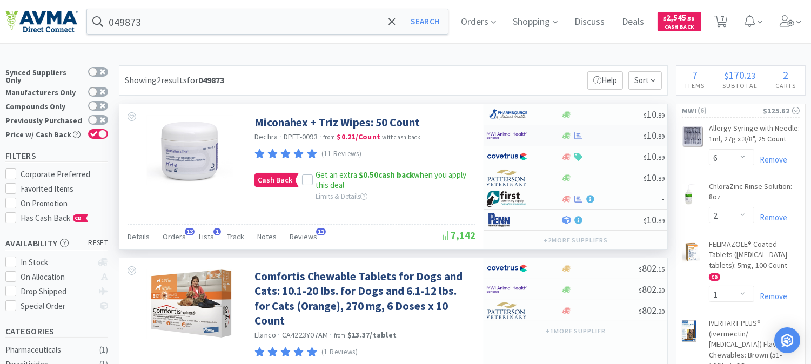
click at [503, 138] on img at bounding box center [507, 136] width 41 height 16
select select "1"
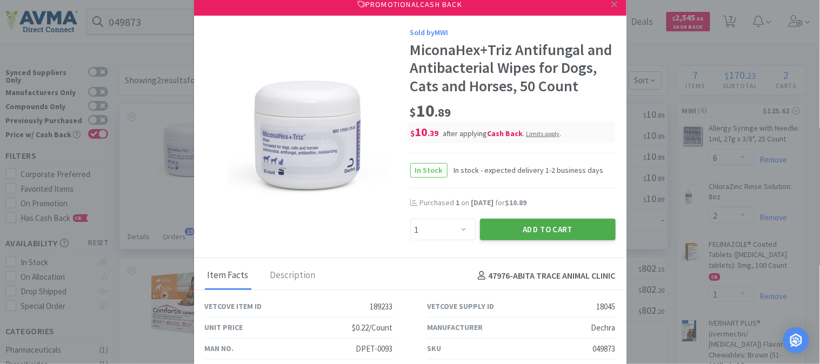
click at [541, 239] on button "Add to Cart" at bounding box center [548, 230] width 136 height 22
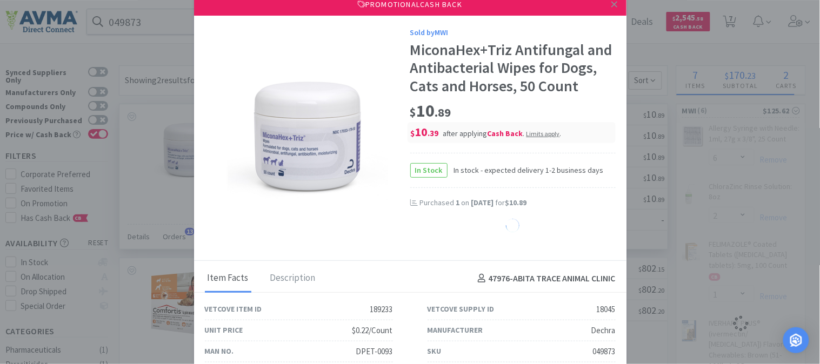
select select "1"
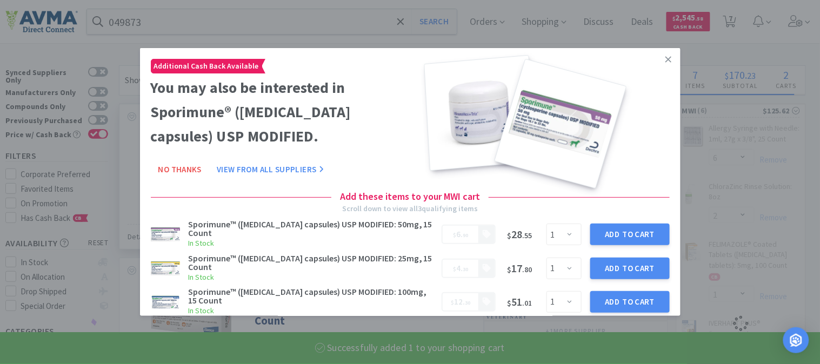
select select "1"
select select "2"
select select "1"
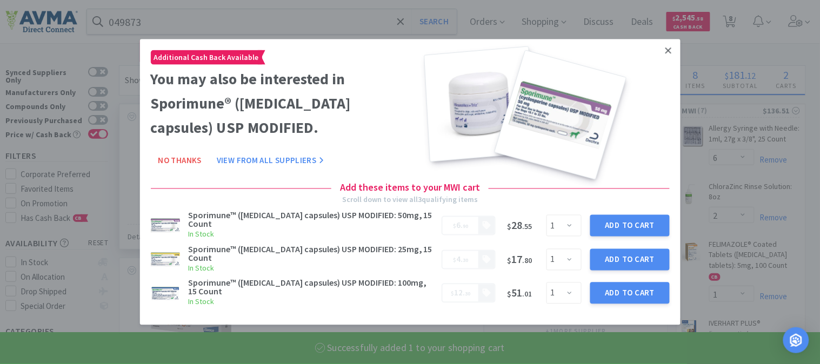
click at [669, 51] on icon at bounding box center [668, 51] width 6 height 6
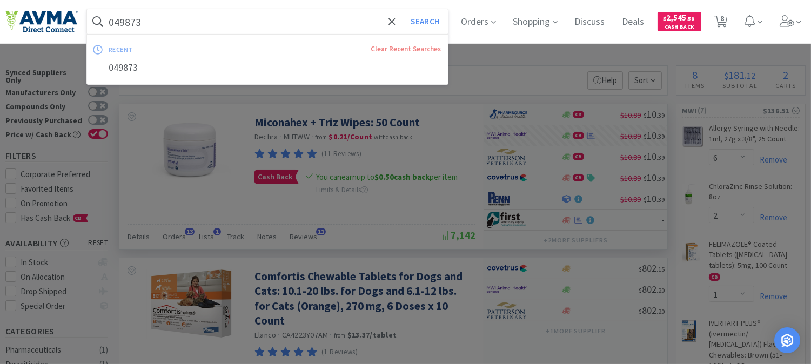
click at [202, 17] on input "049873" at bounding box center [267, 21] width 361 height 25
paste input "05592"
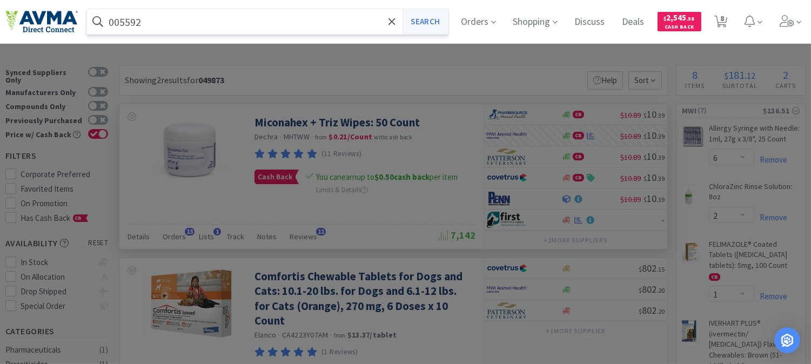
type input "005592"
click at [440, 18] on button "Search" at bounding box center [425, 21] width 45 height 25
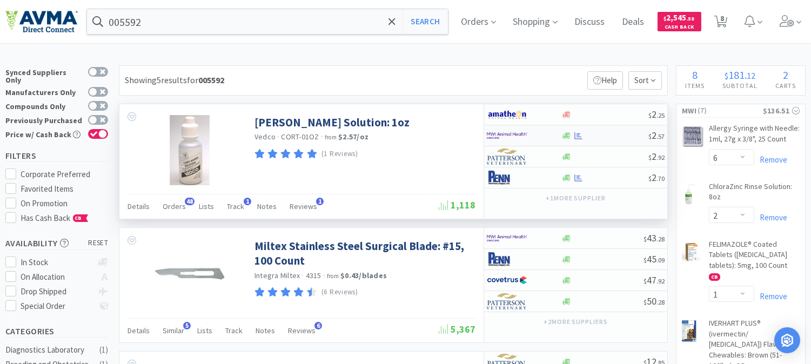
click at [508, 132] on img at bounding box center [507, 136] width 41 height 16
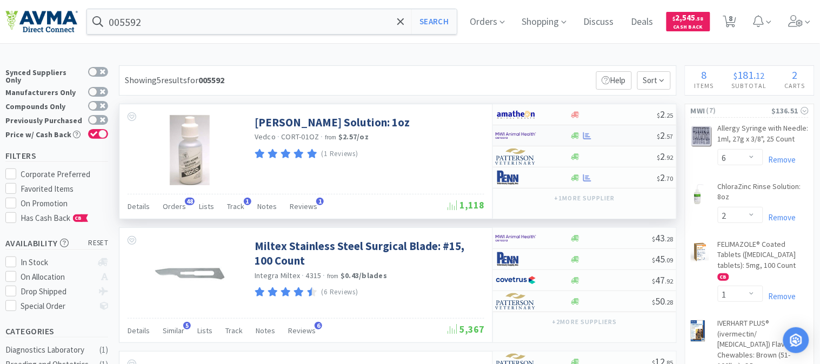
select select "1"
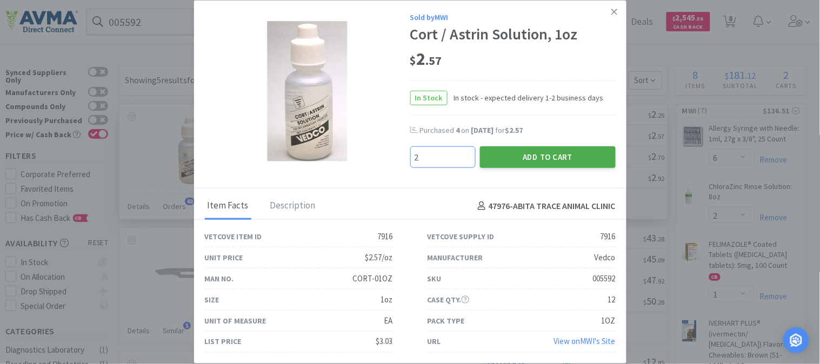
type input "2"
click at [543, 152] on button "Add to Cart" at bounding box center [548, 158] width 136 height 22
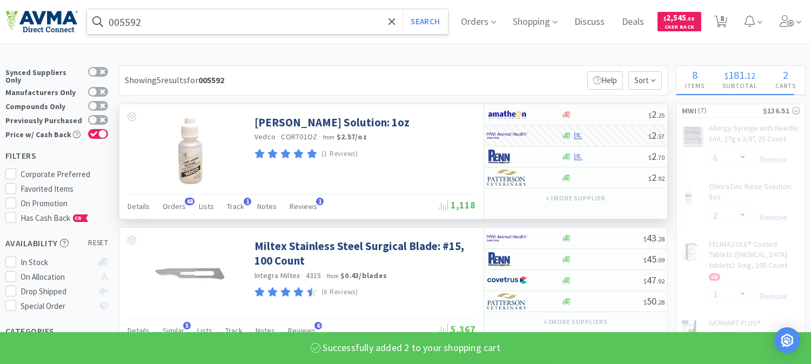
select select "2"
select select "1"
select select "2"
select select "1"
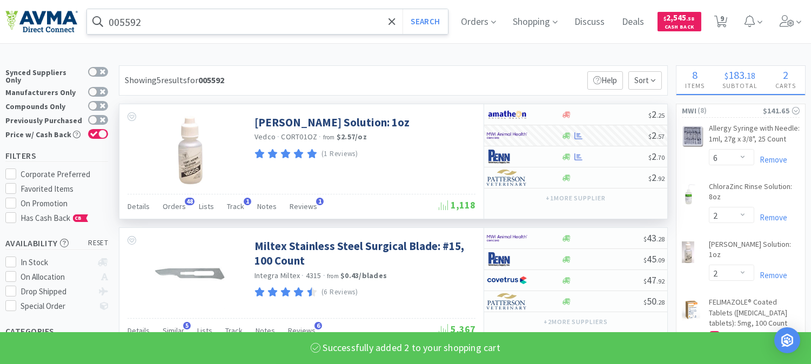
click at [167, 22] on input "005592" at bounding box center [267, 21] width 361 height 25
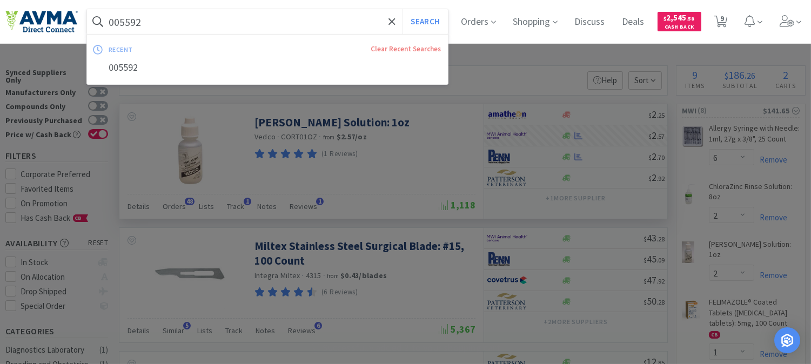
paste input "124134"
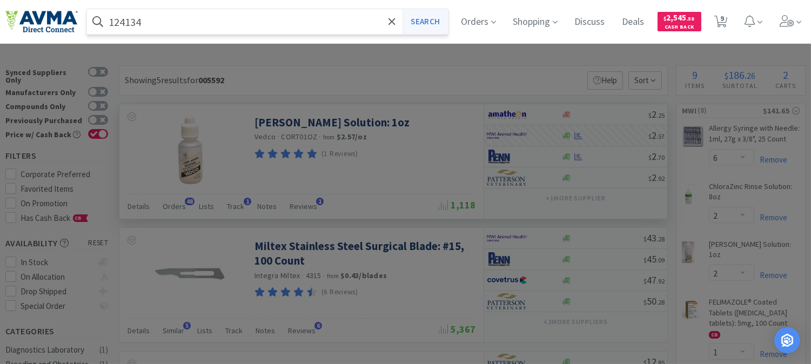
type input "124134"
click at [422, 17] on button "Search" at bounding box center [425, 21] width 45 height 25
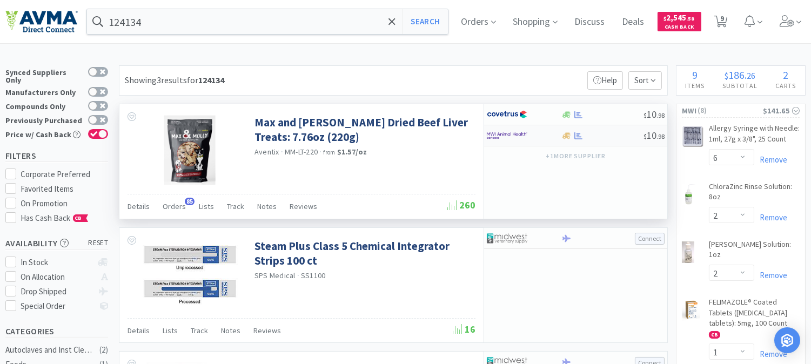
click at [504, 134] on img at bounding box center [507, 136] width 41 height 16
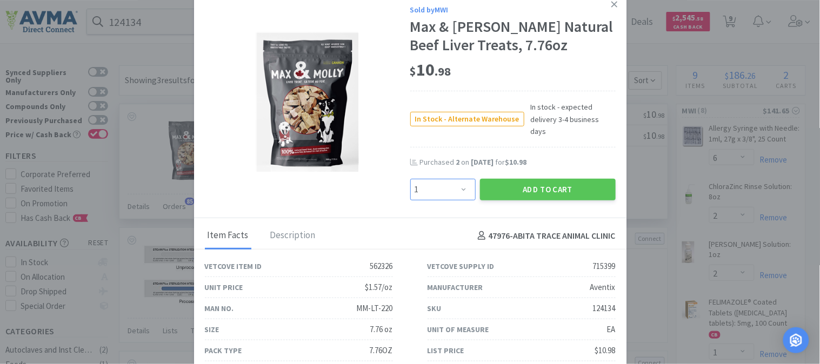
click at [458, 179] on select "Enter Quantity 1 2 3 4 5 6 7 8 9 10 11 12 13 14 15 16 17 18 19 20 Enter Quantity" at bounding box center [442, 190] width 65 height 22
select select "2"
click at [410, 179] on select "Enter Quantity 1 2 3 4 5 6 7 8 9 10 11 12 13 14 15 16 17 18 19 20 Enter Quantity" at bounding box center [442, 190] width 65 height 22
click at [545, 179] on button "Add to Cart" at bounding box center [548, 190] width 136 height 22
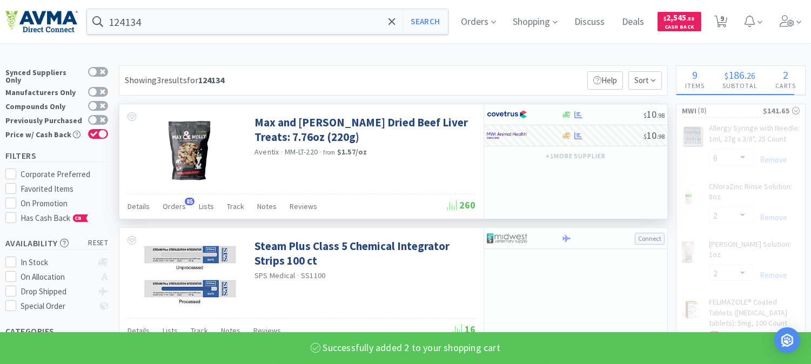
select select "2"
select select "1"
select select "2"
select select "1"
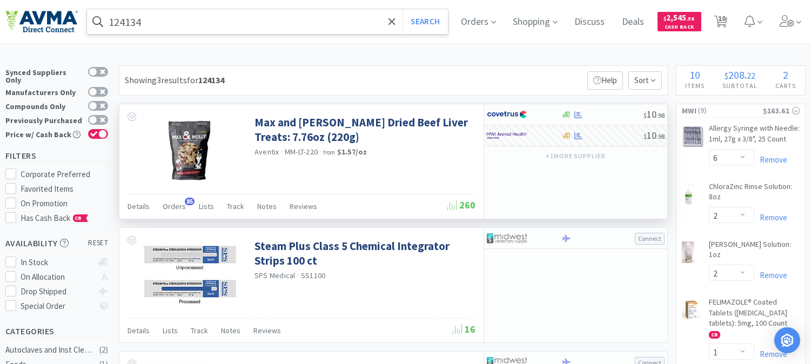
click at [198, 23] on input "124134" at bounding box center [267, 21] width 361 height 25
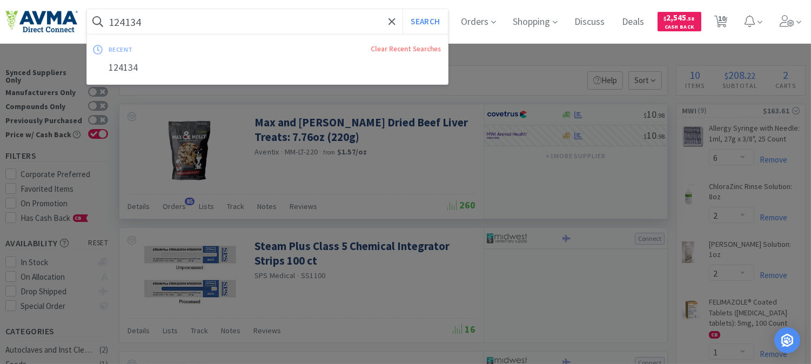
paste input "19969"
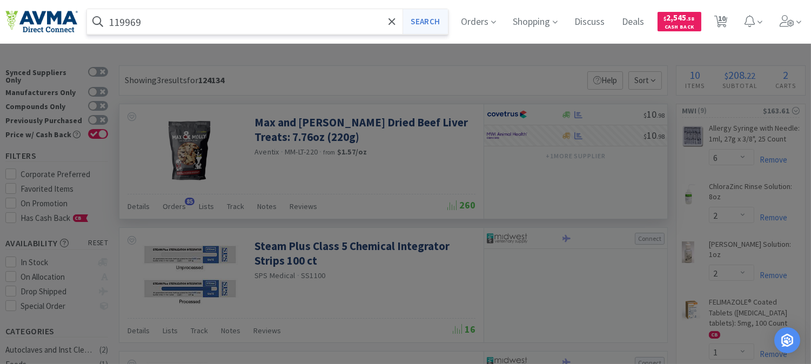
type input "119969"
click at [430, 18] on button "Search" at bounding box center [425, 21] width 45 height 25
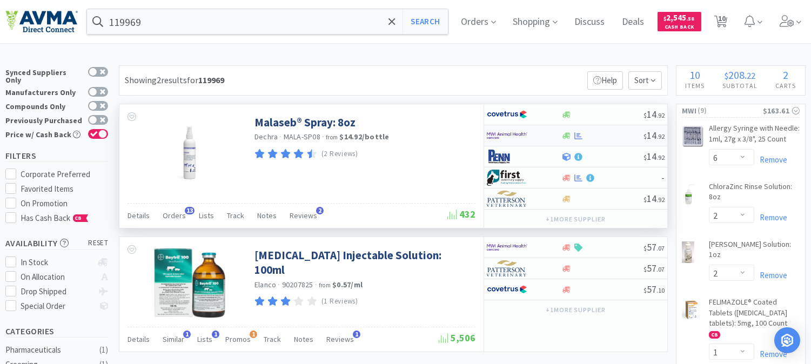
click at [506, 136] on img at bounding box center [507, 136] width 41 height 16
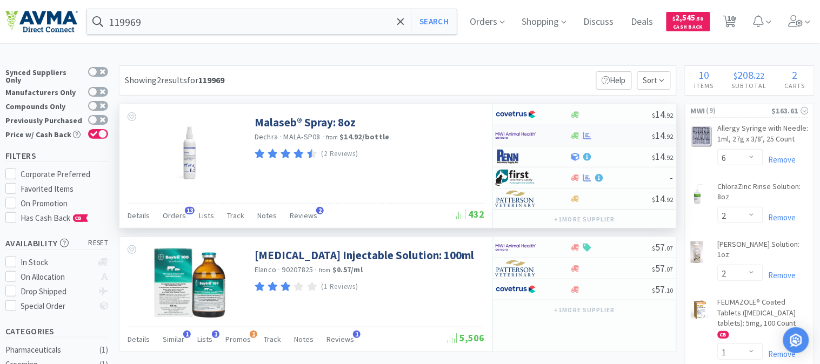
select select "1"
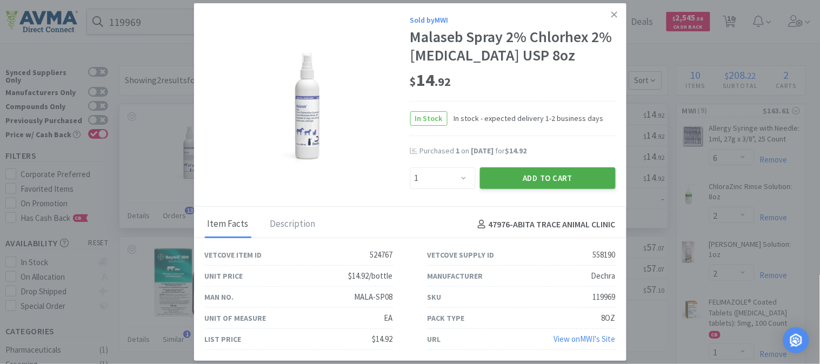
click at [558, 181] on button "Add to Cart" at bounding box center [548, 179] width 136 height 22
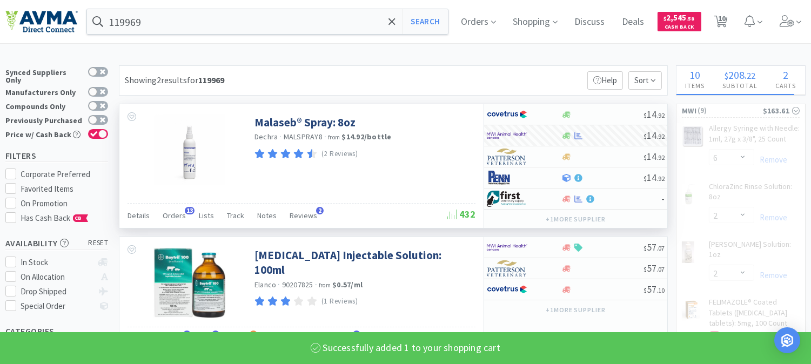
select select "1"
select select "2"
select select "1"
select select "2"
select select "1"
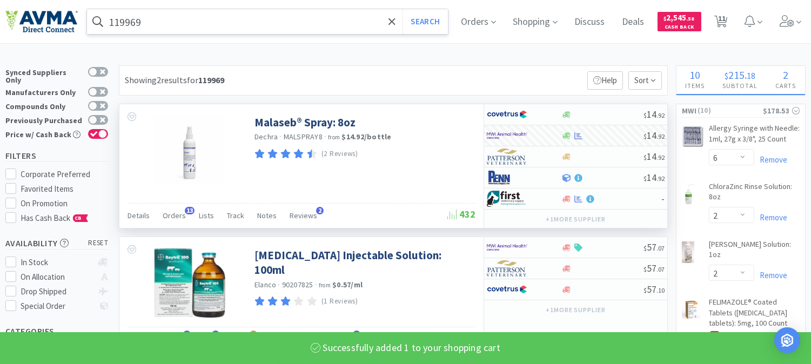
click at [202, 24] on input "119969" at bounding box center [267, 21] width 361 height 25
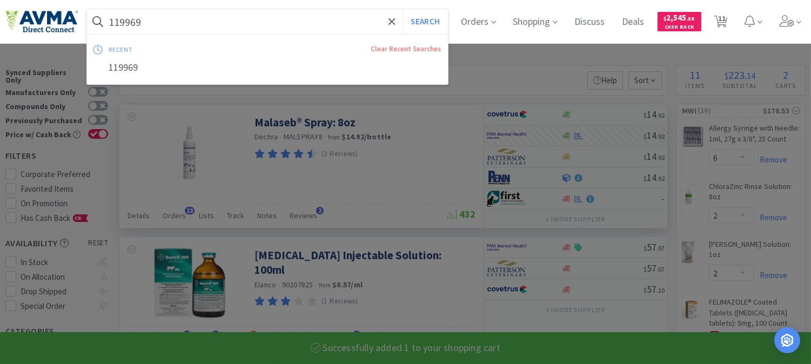
paste input "002012"
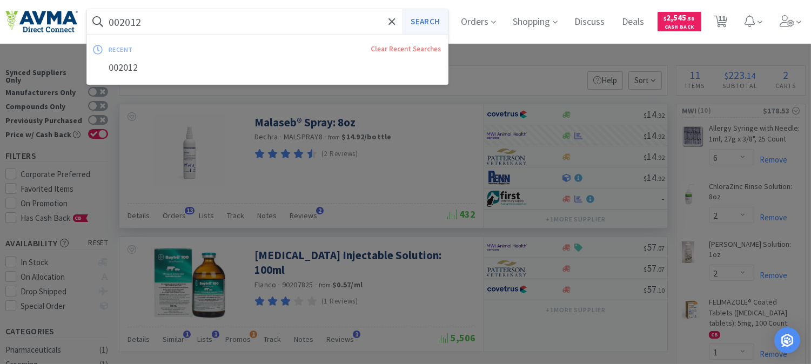
type input "002012"
click at [440, 24] on button "Search" at bounding box center [425, 21] width 45 height 25
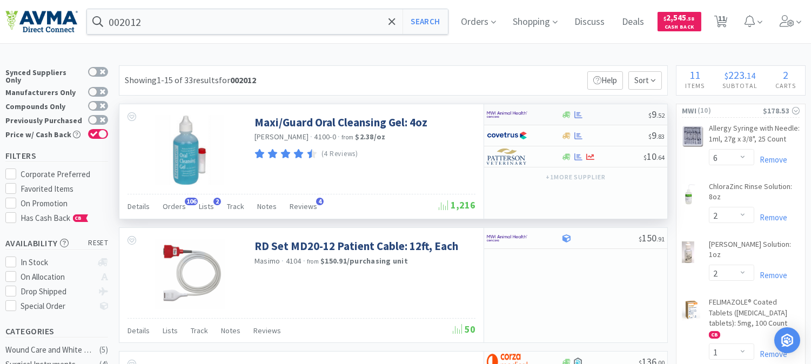
click at [513, 116] on img at bounding box center [507, 115] width 41 height 16
select select "1"
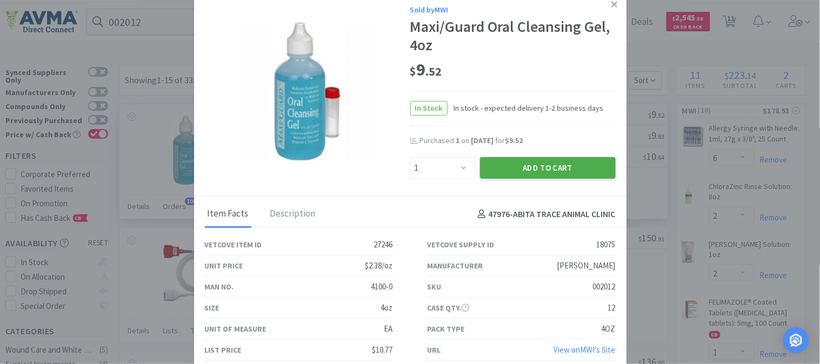
click at [556, 164] on button "Add to Cart" at bounding box center [548, 168] width 136 height 22
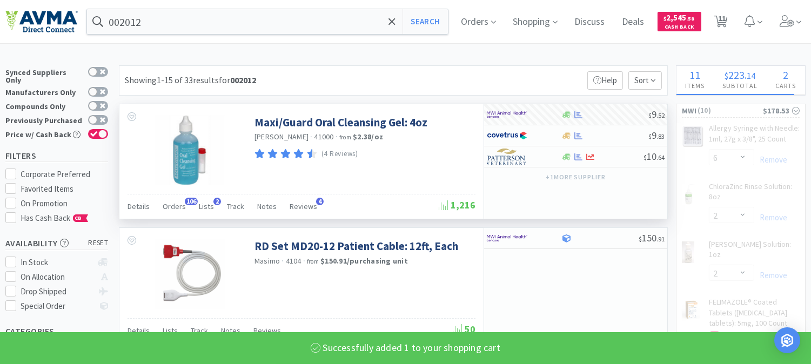
select select "1"
select select "2"
select select "1"
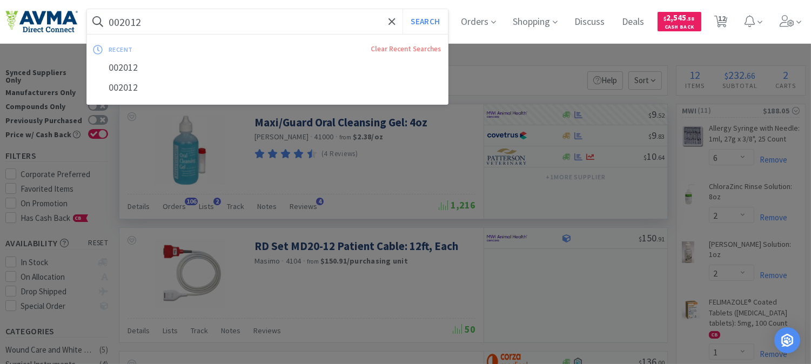
click at [240, 26] on input "002012" at bounding box center [267, 21] width 361 height 25
paste input "80530"
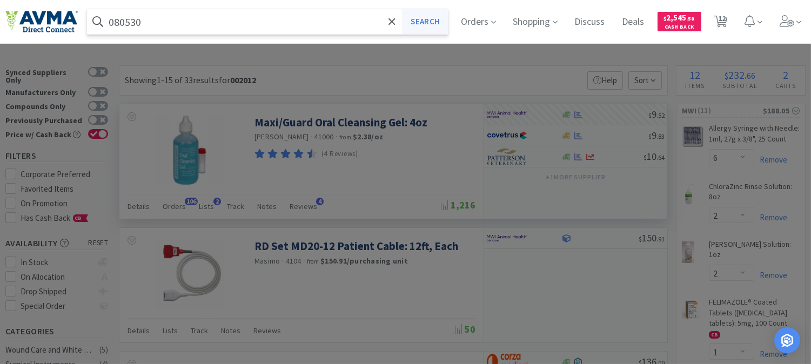
type input "080530"
click at [433, 22] on button "Search" at bounding box center [425, 21] width 45 height 25
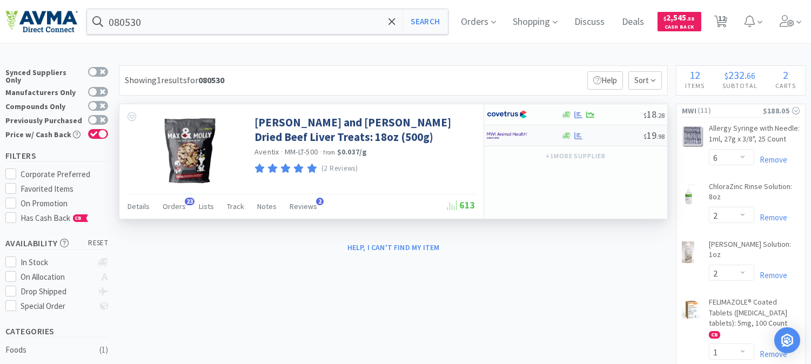
click at [514, 136] on img at bounding box center [507, 136] width 41 height 16
select select "1"
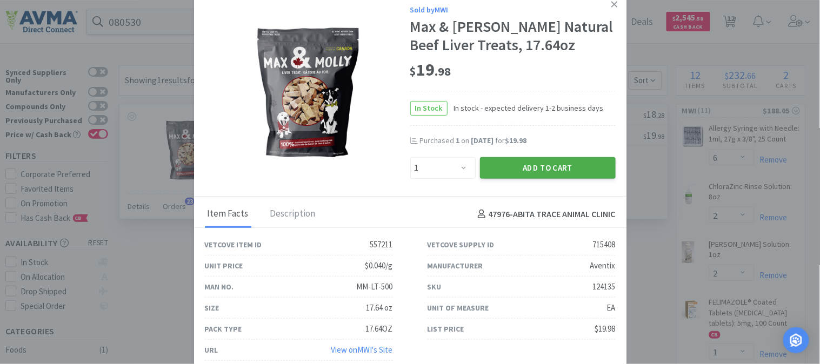
click at [547, 173] on button "Add to Cart" at bounding box center [548, 168] width 136 height 22
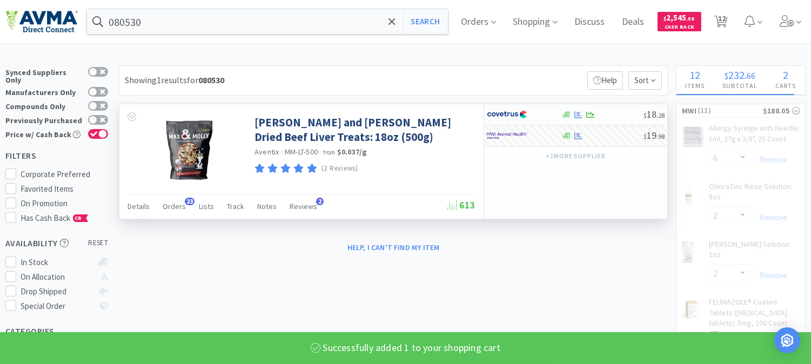
select select "1"
select select "2"
select select "1"
select select "2"
select select "1"
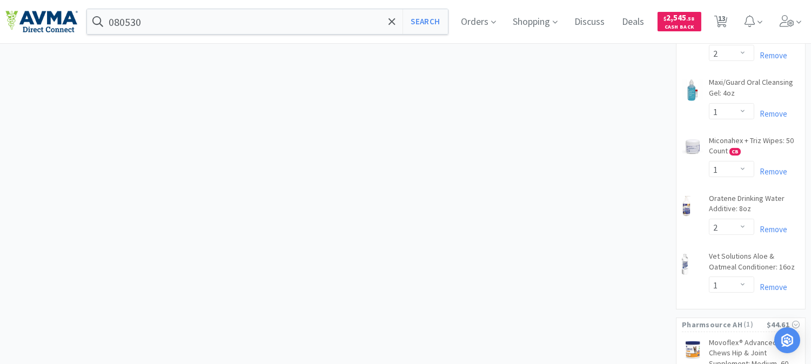
scroll to position [516, 0]
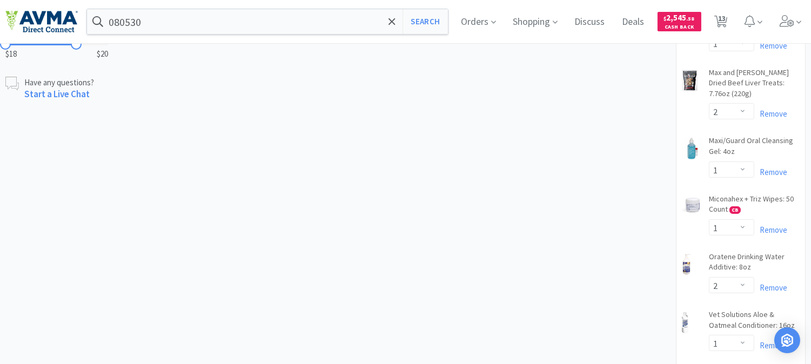
click at [589, 107] on div "× Filter Results Synced Suppliers Only Manufacturers Only Compounds Only Previo…" at bounding box center [405, 17] width 801 height 934
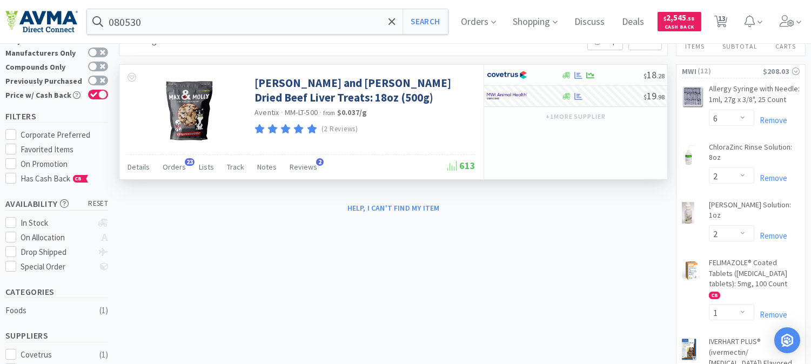
scroll to position [0, 0]
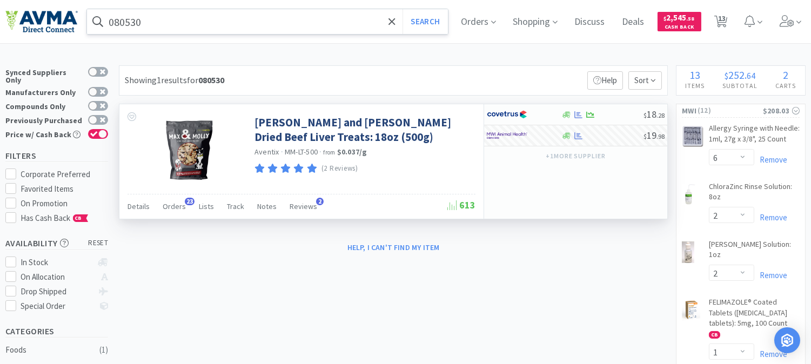
click at [285, 21] on input "080530" at bounding box center [267, 21] width 361 height 25
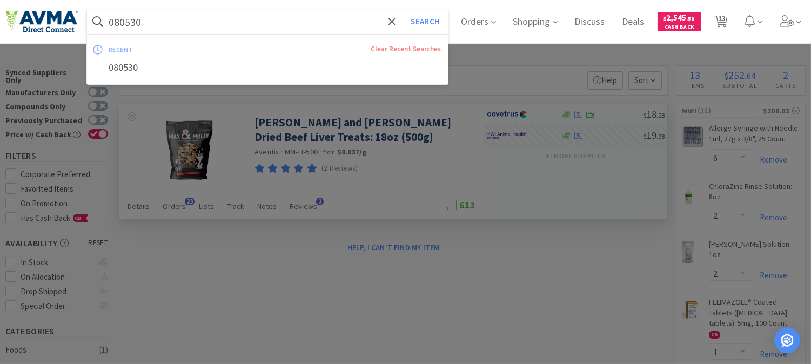
paste input "78013092"
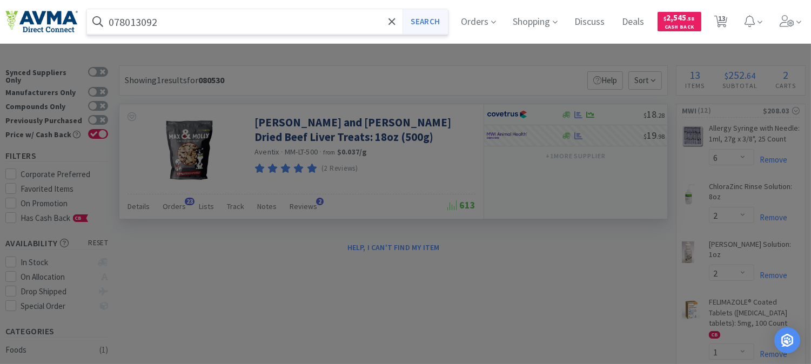
type input "078013092"
click at [437, 23] on button "Search" at bounding box center [425, 21] width 45 height 25
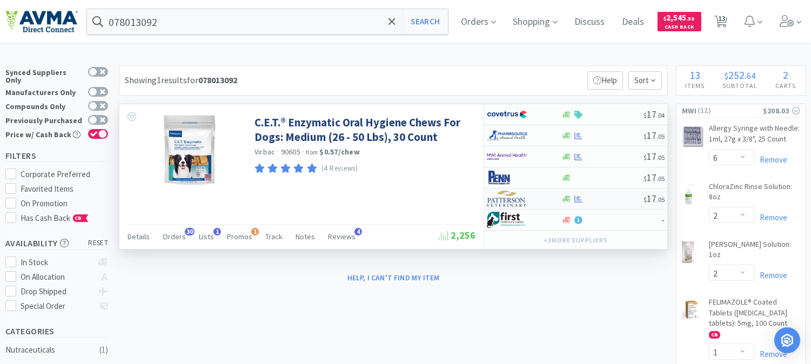
click at [507, 201] on img at bounding box center [507, 199] width 41 height 16
select select "1"
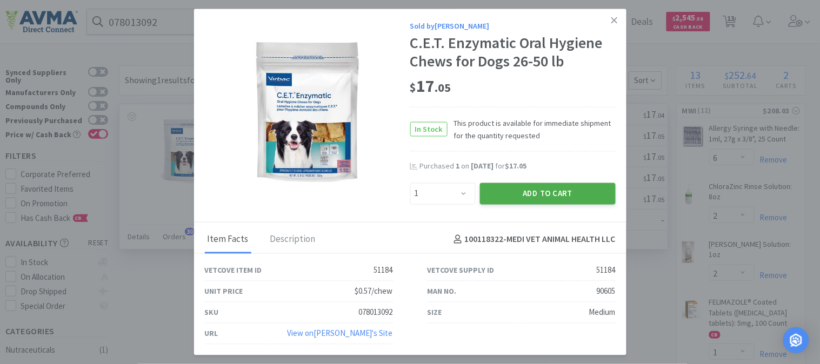
click at [548, 192] on button "Add to Cart" at bounding box center [548, 194] width 136 height 22
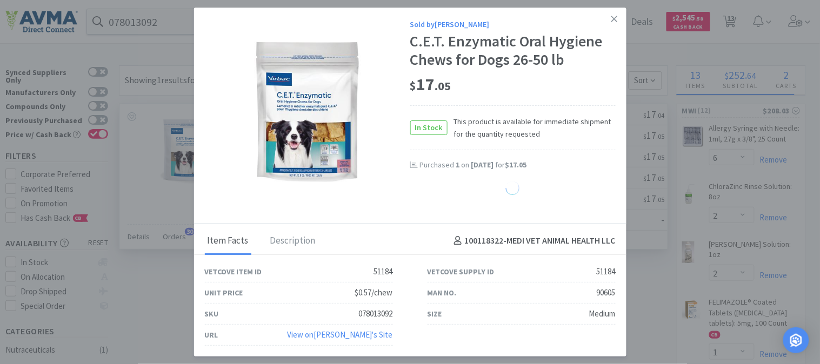
select select "1"
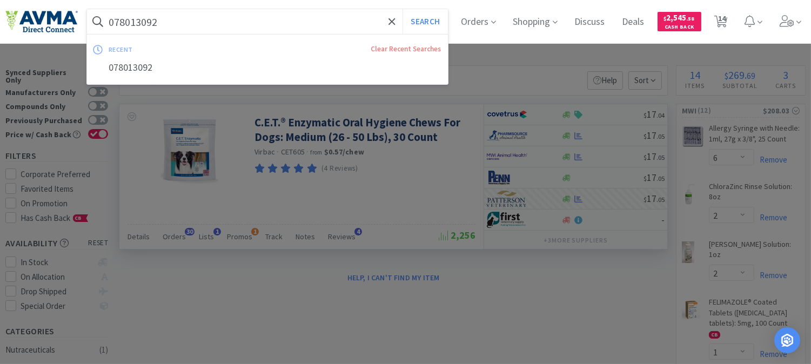
click at [219, 27] on input "078013092" at bounding box center [267, 21] width 361 height 25
paste input "50"
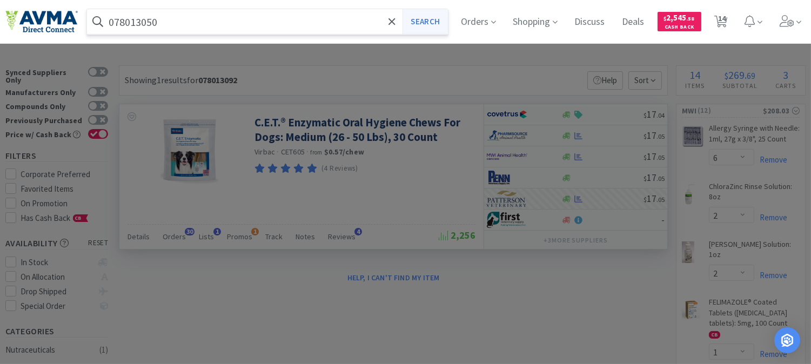
type input "078013050"
click at [434, 19] on button "Search" at bounding box center [425, 21] width 45 height 25
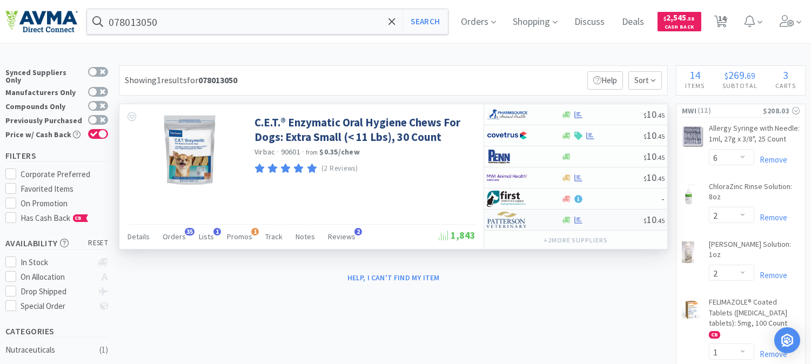
click at [513, 226] on img at bounding box center [507, 220] width 41 height 16
select select "1"
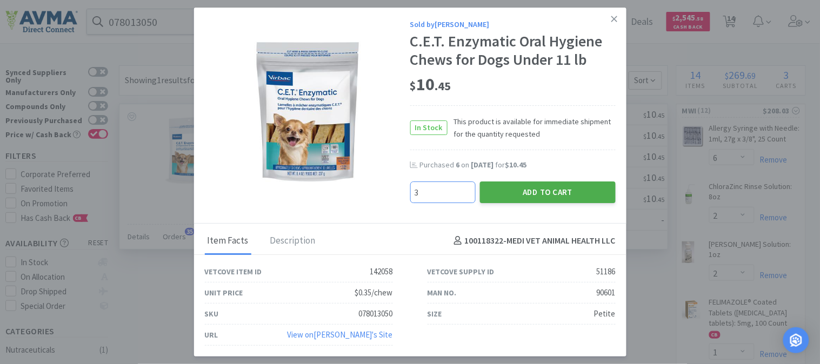
type input "3"
click at [564, 195] on button "Add to Cart" at bounding box center [548, 193] width 136 height 22
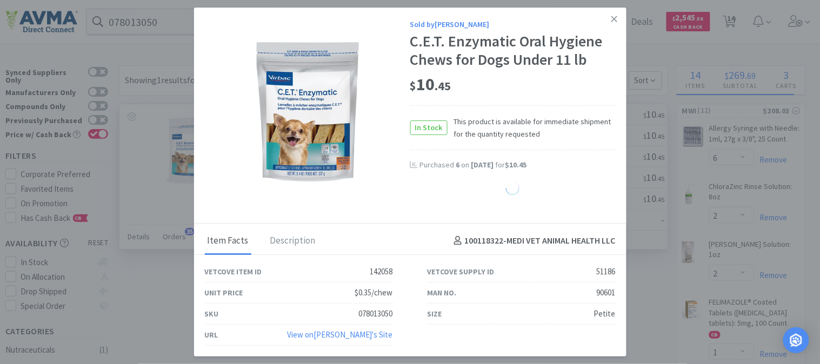
select select "3"
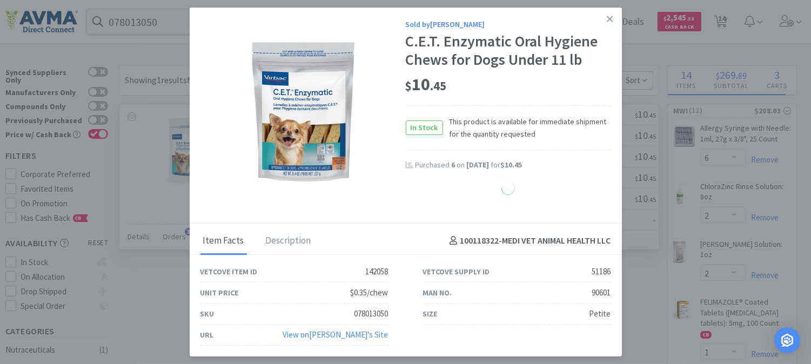
select select "1"
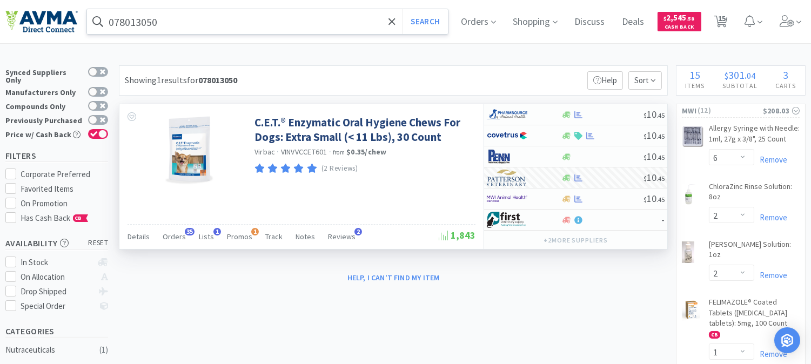
click at [239, 25] on input "078013050" at bounding box center [267, 21] width 361 height 25
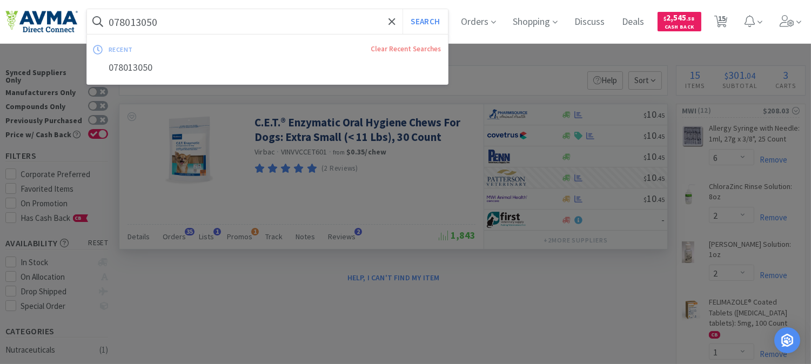
paste input "929493"
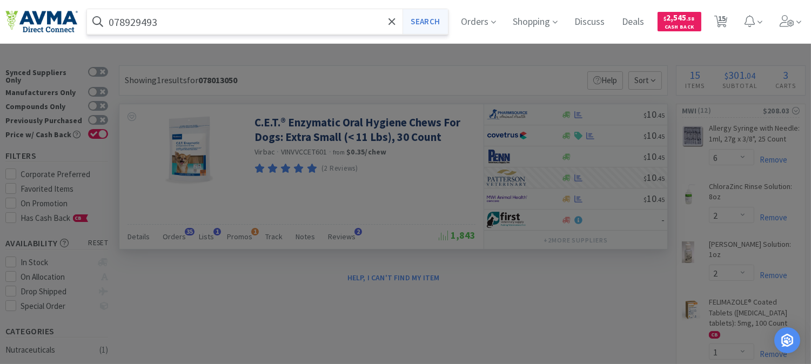
type input "078929493"
click at [441, 17] on button "Search" at bounding box center [425, 21] width 45 height 25
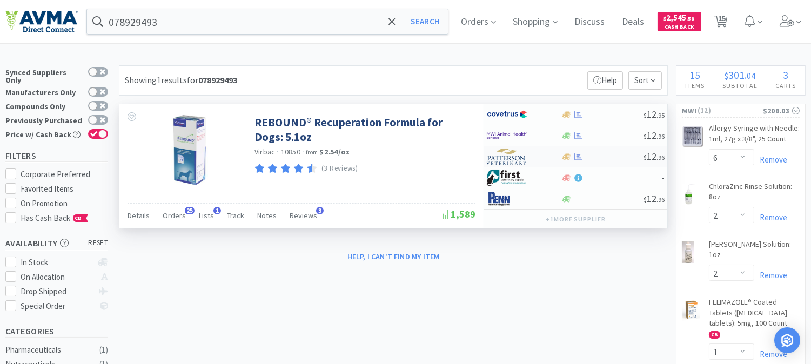
click at [512, 160] on img at bounding box center [507, 157] width 41 height 16
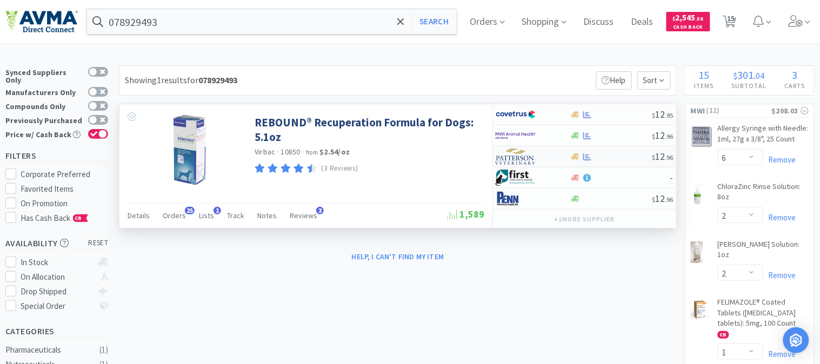
select select "1"
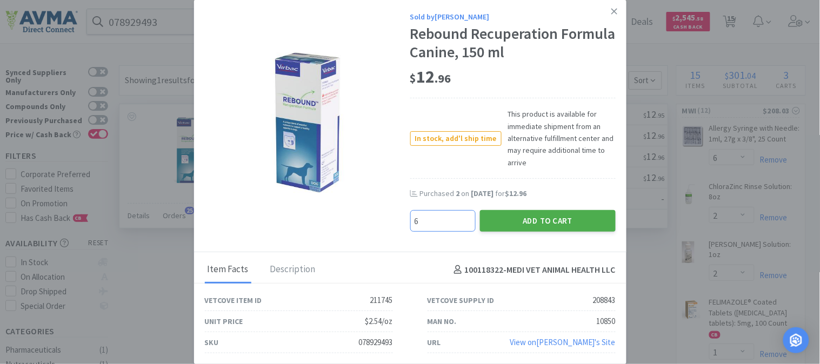
type input "6"
click at [554, 217] on button "Add to Cart" at bounding box center [548, 221] width 136 height 22
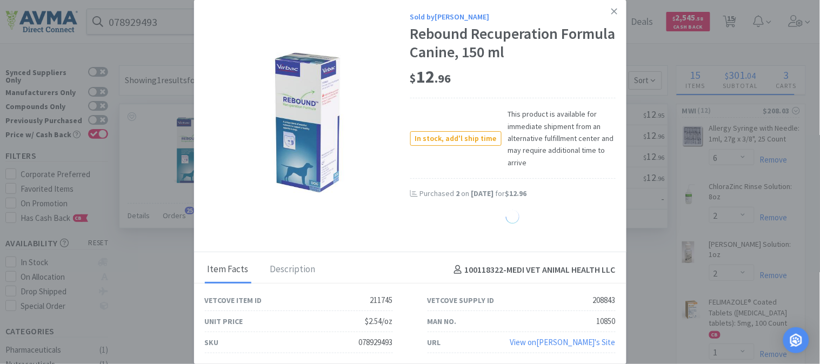
select select "6"
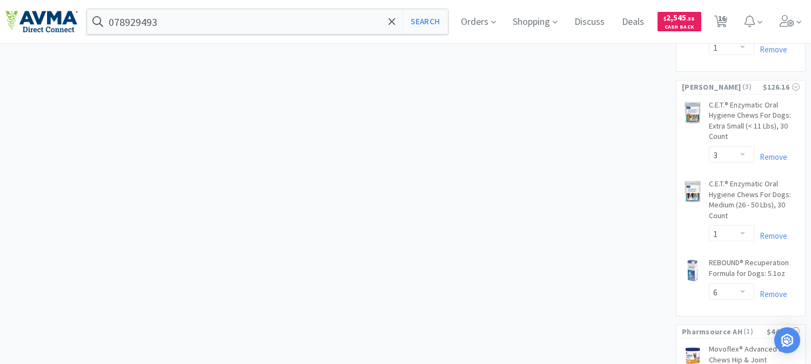
scroll to position [841, 0]
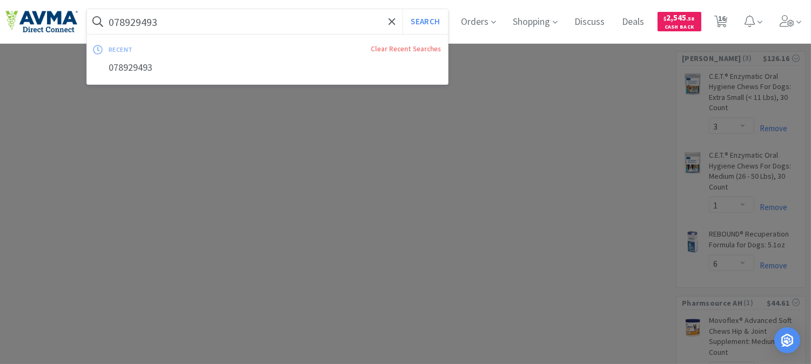
click at [237, 22] on input "078929493" at bounding box center [267, 21] width 361 height 25
paste input "360767"
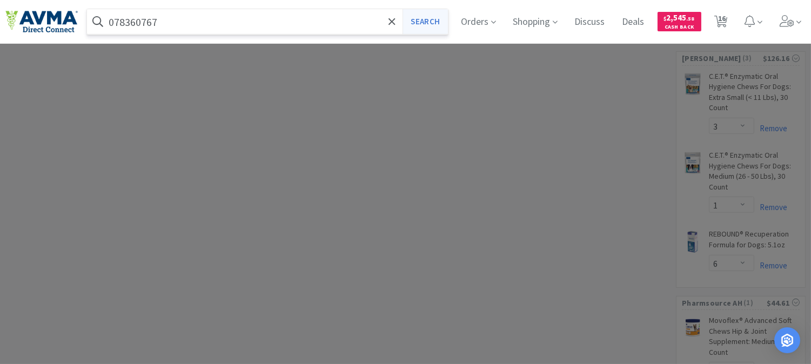
type input "078360767"
click at [441, 23] on button "Search" at bounding box center [425, 21] width 45 height 25
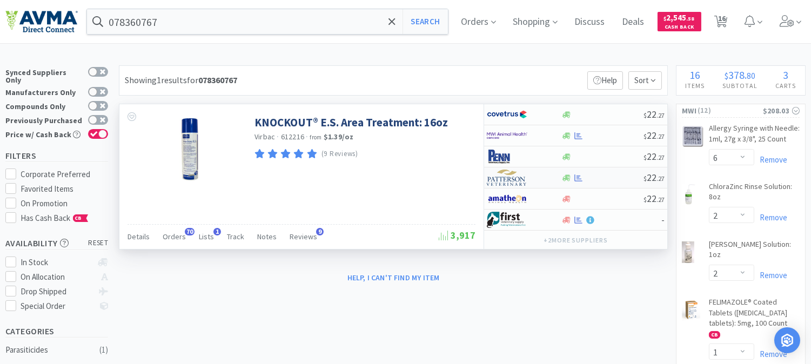
click at [510, 179] on img at bounding box center [507, 178] width 41 height 16
select select "1"
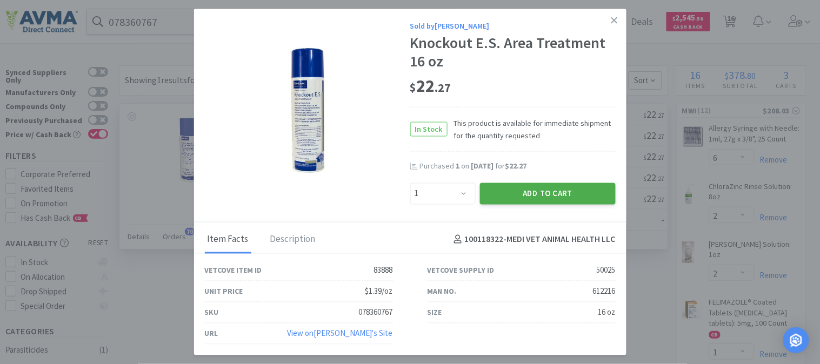
click at [548, 195] on button "Add to Cart" at bounding box center [548, 194] width 136 height 22
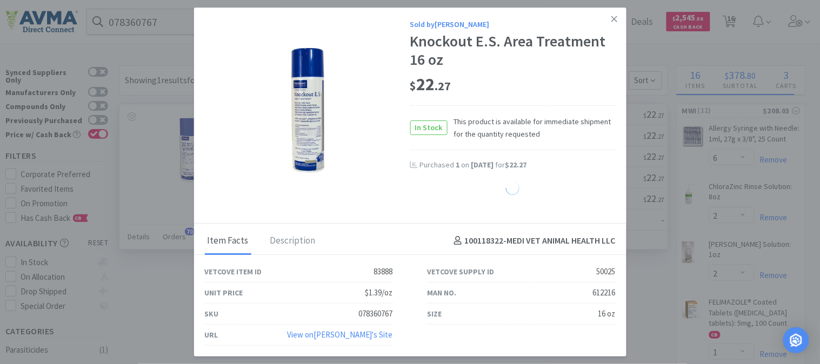
select select "1"
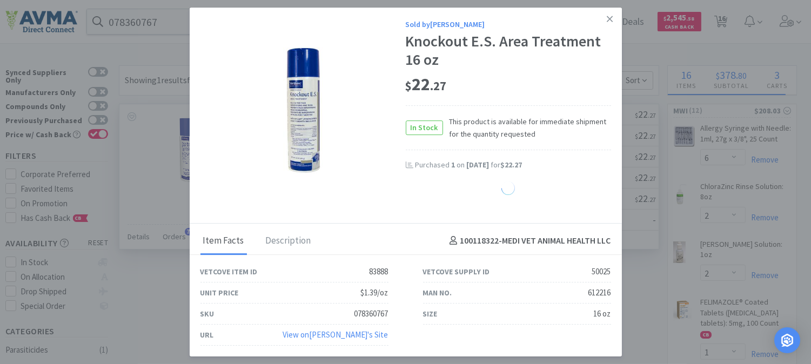
select select "6"
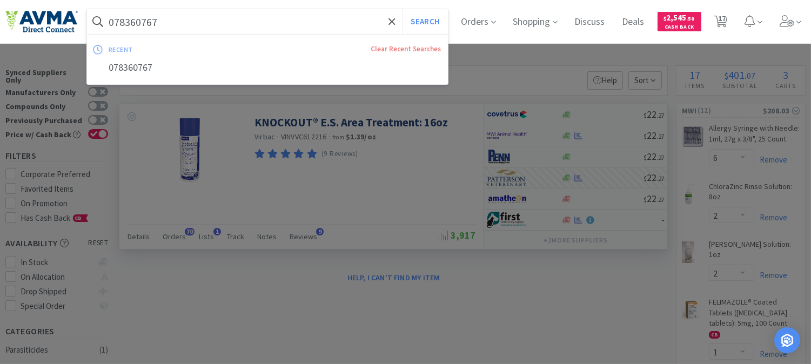
click at [176, 24] on input "078360767" at bounding box center [267, 21] width 361 height 25
paste input "502314"
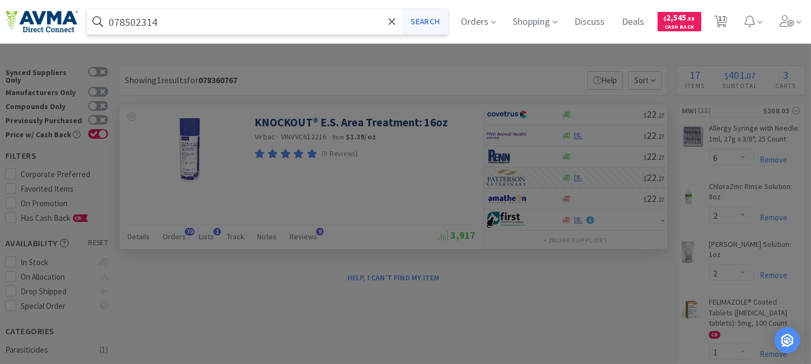
type input "078502314"
click at [431, 19] on button "Search" at bounding box center [425, 21] width 45 height 25
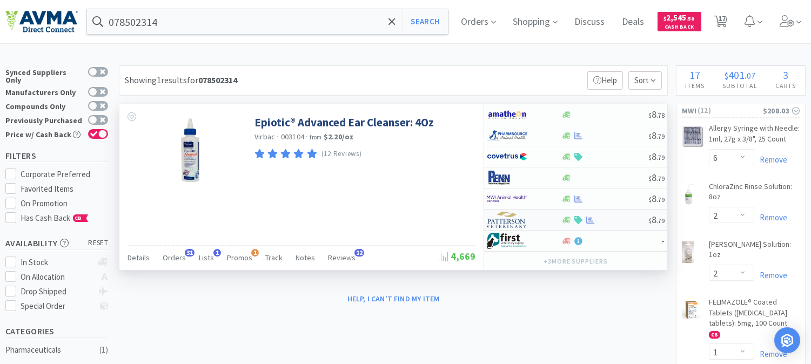
click at [507, 224] on img at bounding box center [507, 220] width 41 height 16
select select "1"
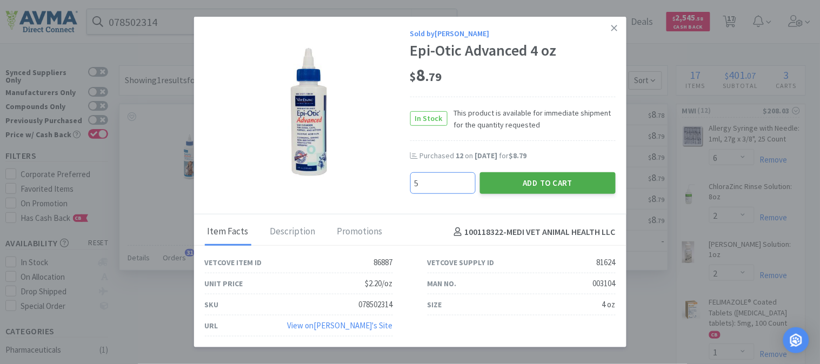
type input "5"
click at [549, 175] on button "Add to Cart" at bounding box center [548, 183] width 136 height 22
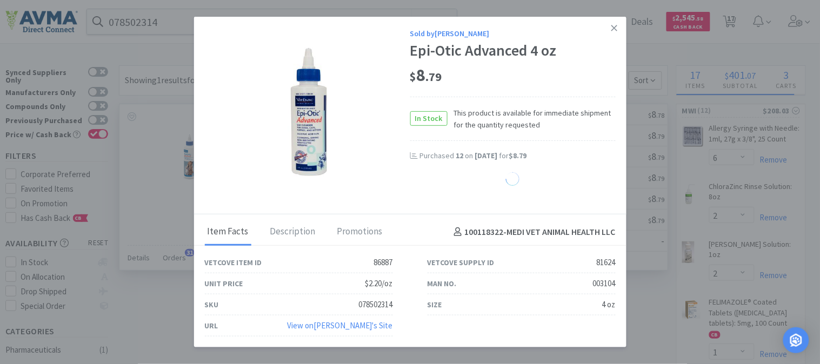
select select "5"
select select "1"
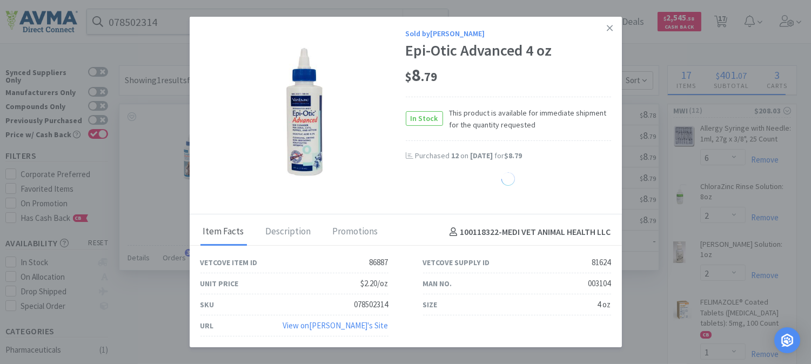
select select "6"
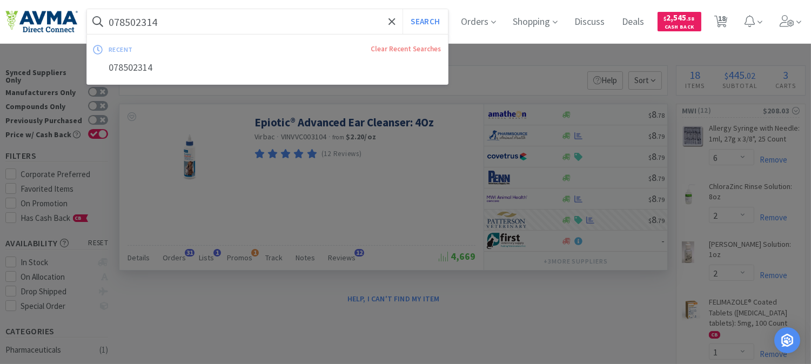
click at [189, 20] on input "078502314" at bounding box center [267, 21] width 361 height 25
paste input "062295"
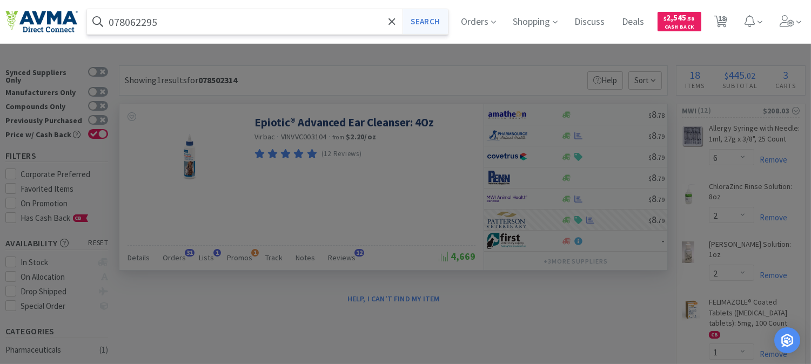
type input "078062295"
click at [428, 18] on button "Search" at bounding box center [425, 21] width 45 height 25
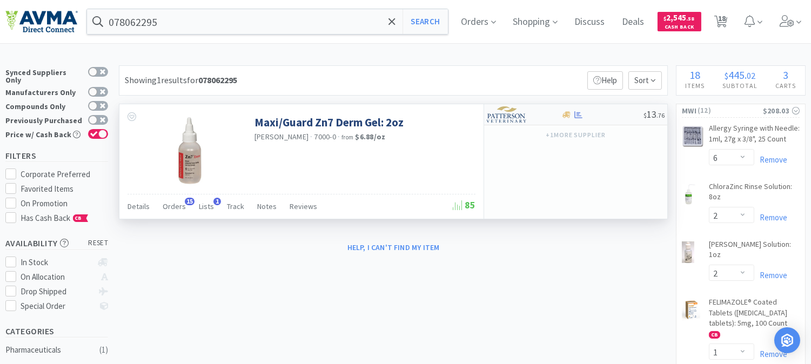
click at [496, 115] on img at bounding box center [507, 115] width 41 height 16
select select "1"
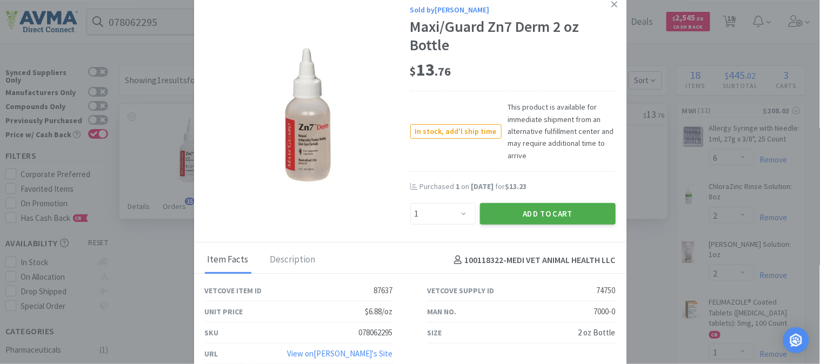
click at [533, 213] on button "Add to Cart" at bounding box center [548, 214] width 136 height 22
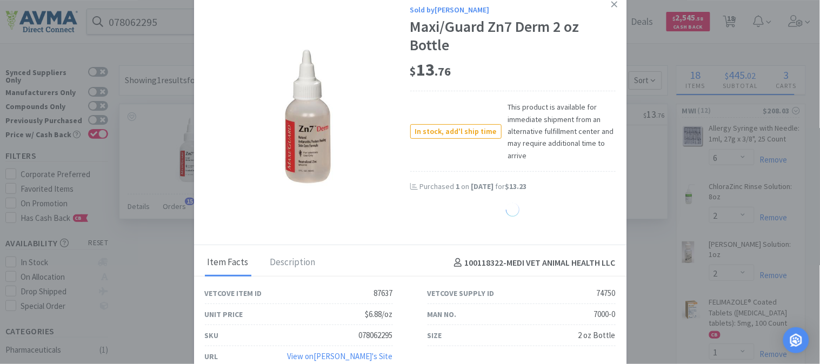
select select "1"
select select "6"
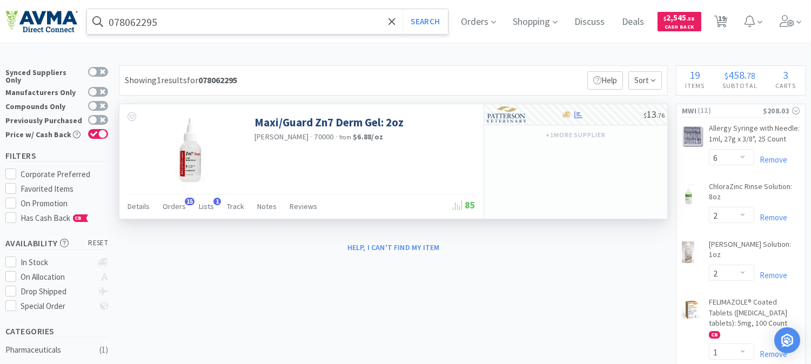
click at [205, 17] on input "078062295" at bounding box center [267, 21] width 361 height 25
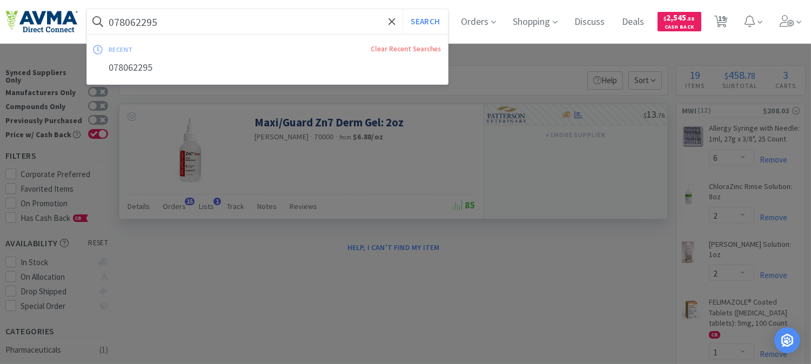
paste input "347140"
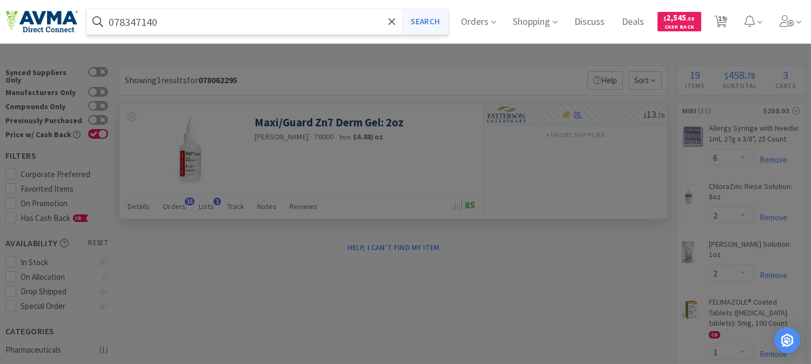
type input "078347140"
click at [440, 18] on button "Search" at bounding box center [425, 21] width 45 height 25
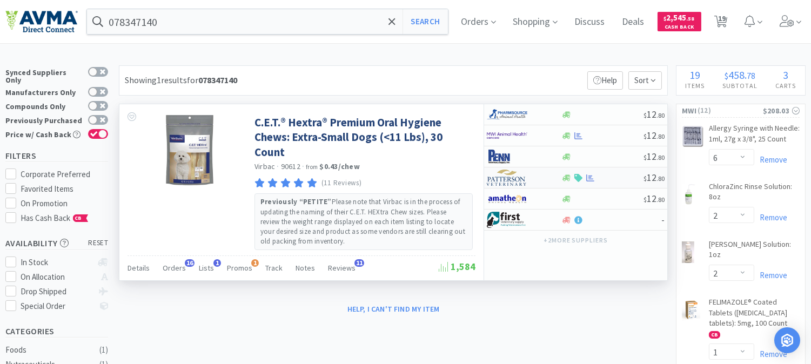
click at [503, 182] on img at bounding box center [507, 178] width 41 height 16
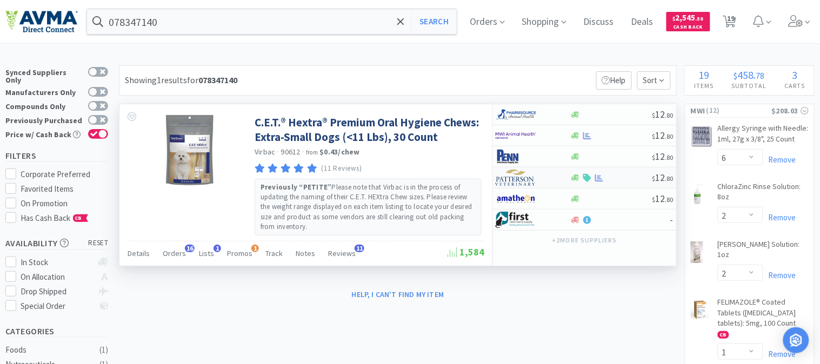
select select "1"
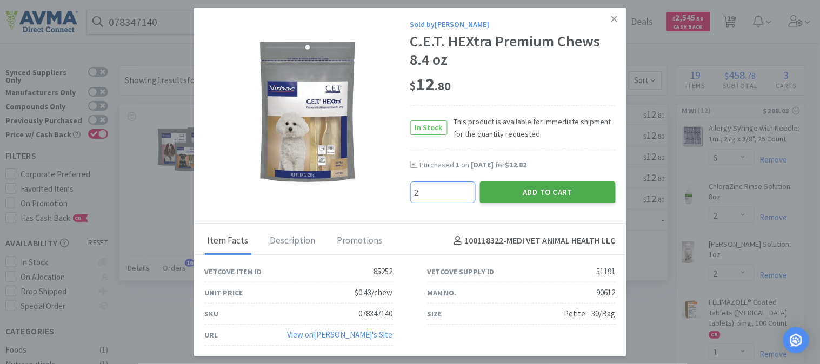
type input "2"
click at [555, 191] on button "Add to Cart" at bounding box center [548, 193] width 136 height 22
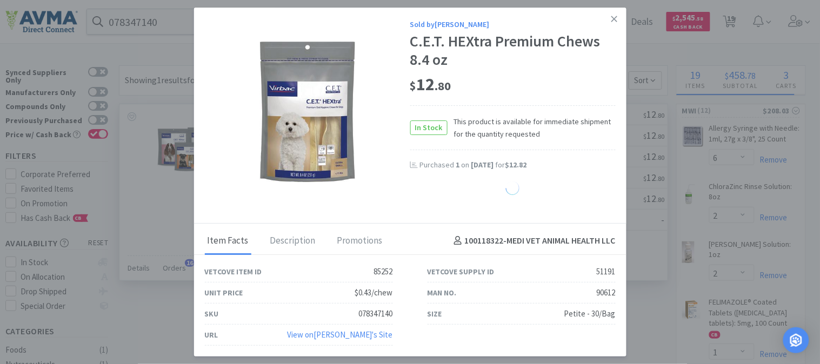
select select "2"
select select "5"
select select "1"
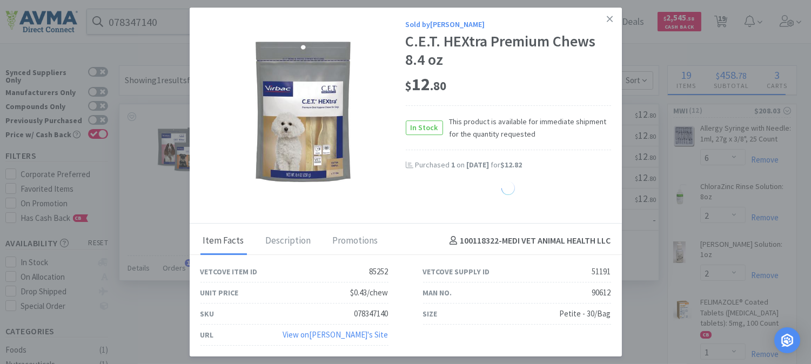
select select "6"
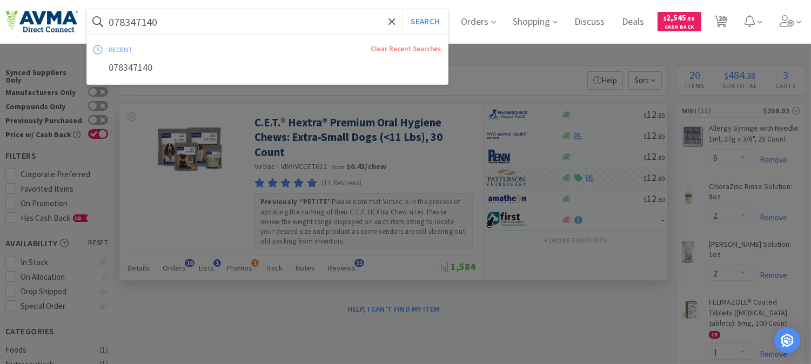
click at [218, 14] on input "078347140" at bounding box center [267, 21] width 361 height 25
paste input "934204"
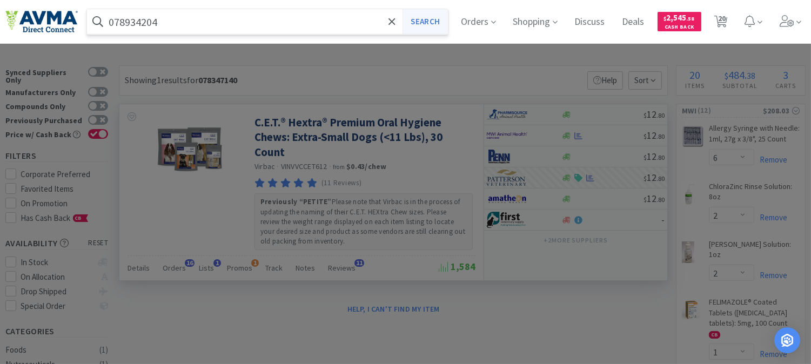
type input "078934204"
click at [428, 22] on button "Search" at bounding box center [425, 21] width 45 height 25
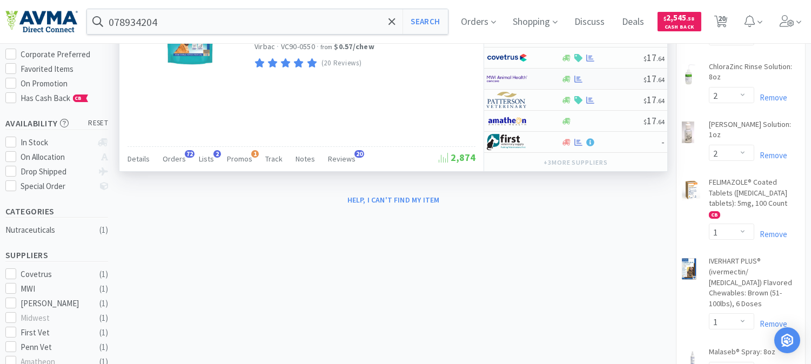
scroll to position [60, 0]
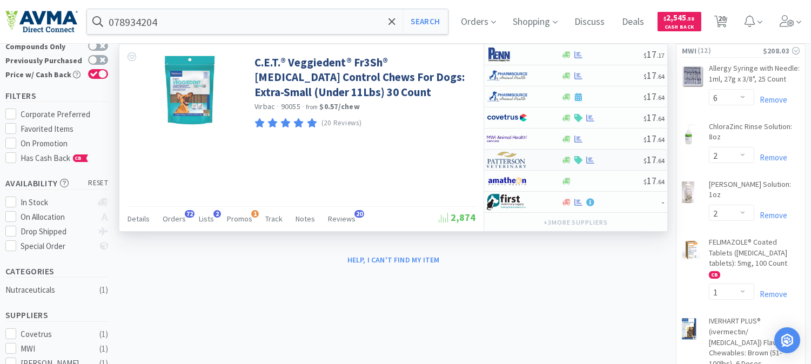
click at [512, 163] on img at bounding box center [507, 160] width 41 height 16
select select "1"
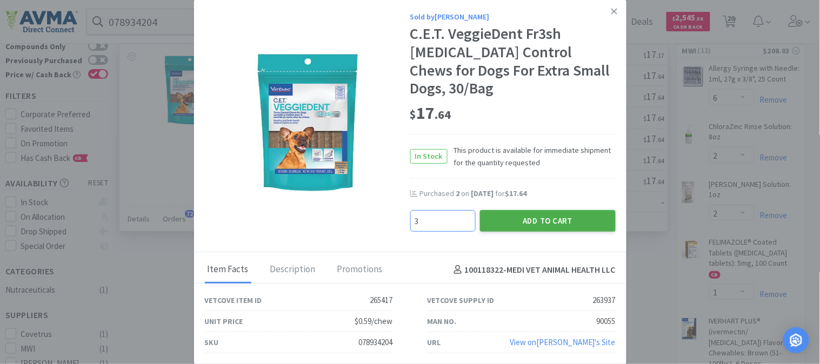
type input "3"
click at [538, 210] on button "Add to Cart" at bounding box center [548, 221] width 136 height 22
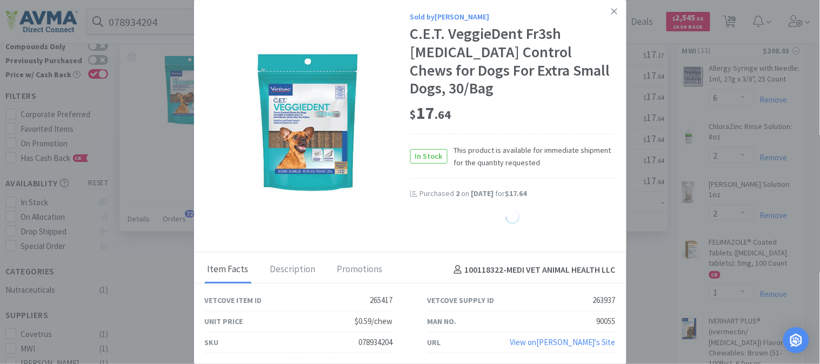
select select "3"
select select "5"
select select "1"
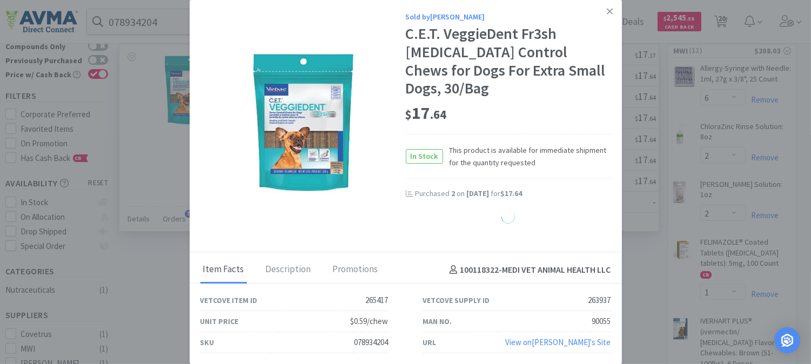
select select "6"
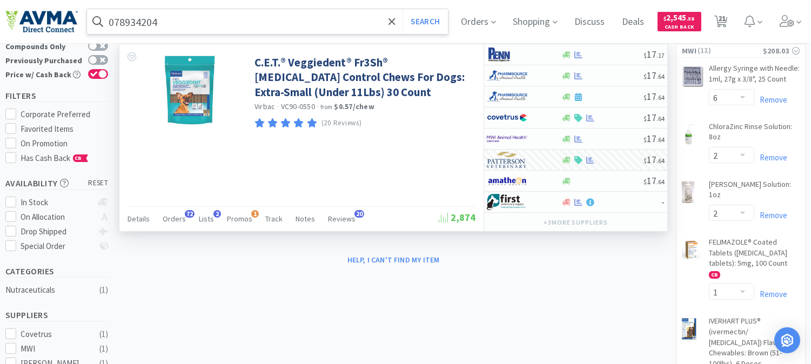
click at [177, 24] on input "078934204" at bounding box center [267, 21] width 361 height 25
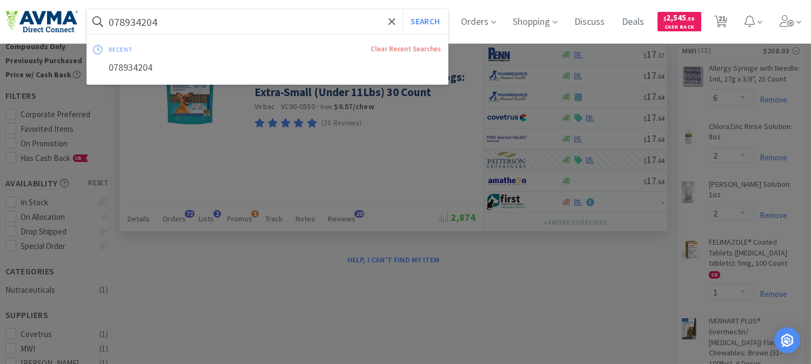
paste input "5"
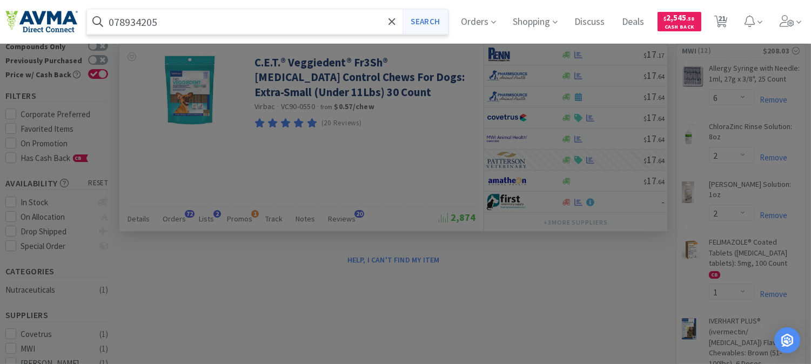
type input "078934205"
click at [430, 26] on button "Search" at bounding box center [425, 21] width 45 height 25
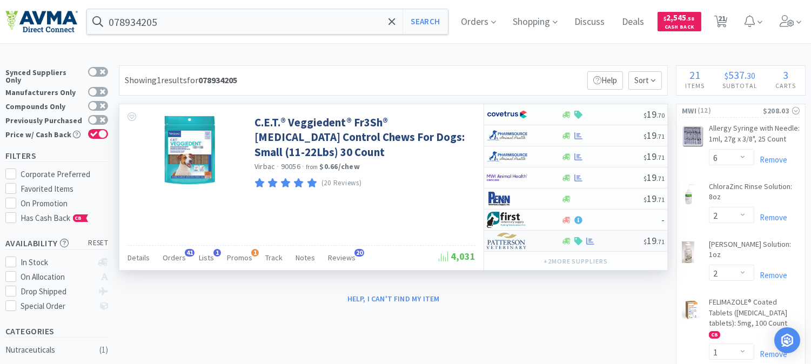
click at [509, 244] on img at bounding box center [507, 241] width 41 height 16
select select "1"
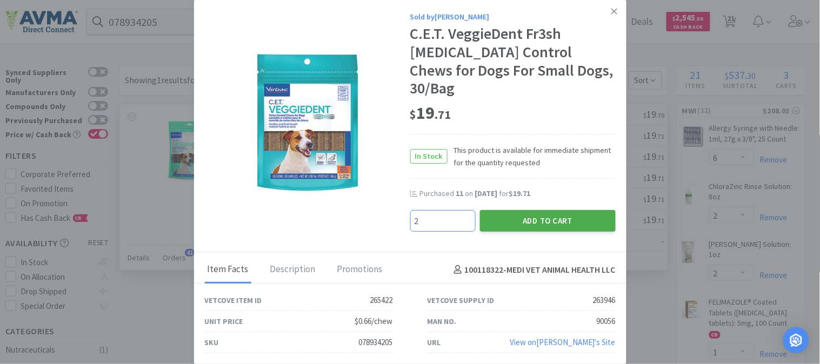
type input "2"
click at [563, 210] on button "Add to Cart" at bounding box center [548, 221] width 136 height 22
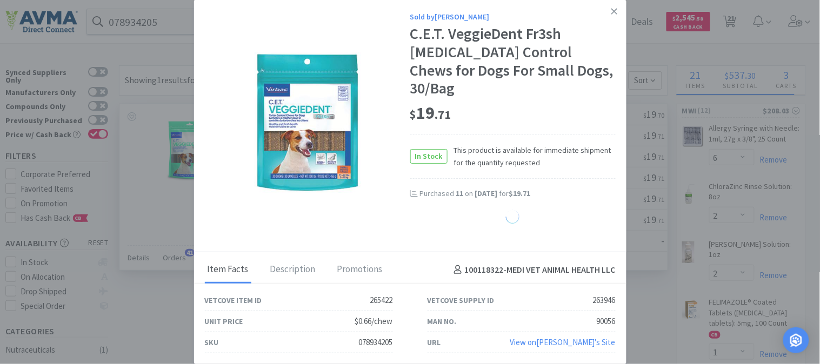
select select "2"
select select "5"
select select "1"
select select "6"
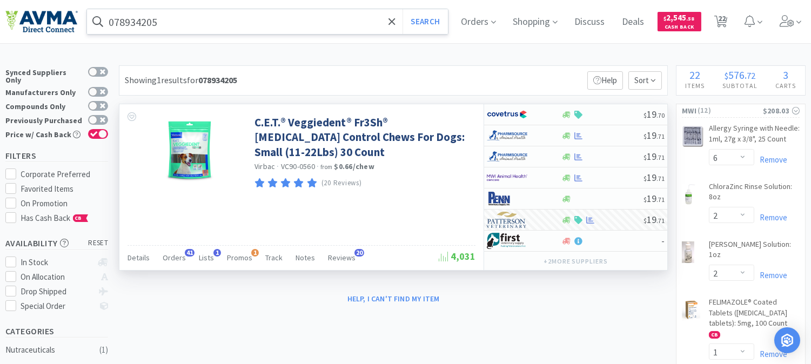
click at [207, 26] on input "078934205" at bounding box center [267, 21] width 361 height 25
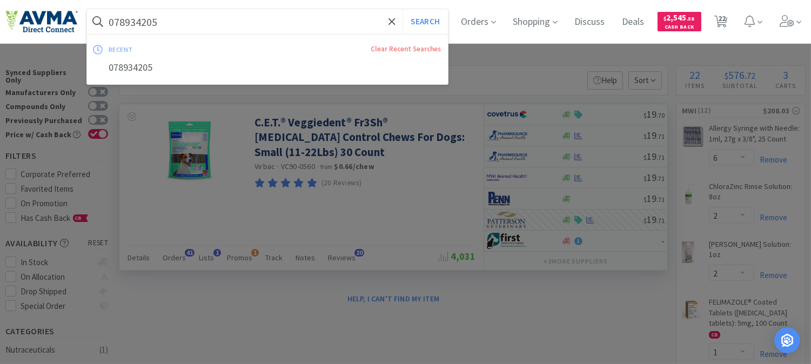
paste input "7"
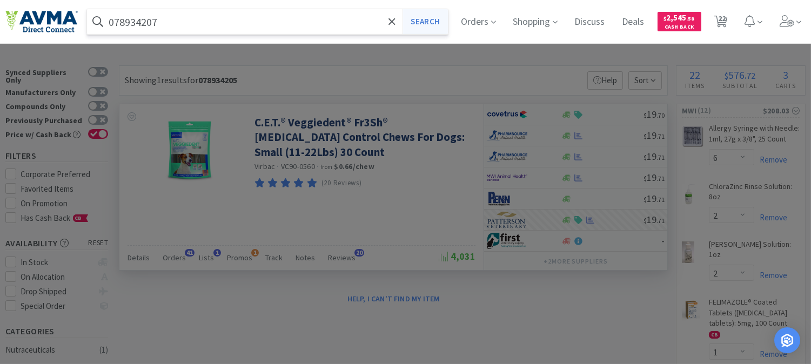
type input "078934207"
click at [435, 22] on button "Search" at bounding box center [425, 21] width 45 height 25
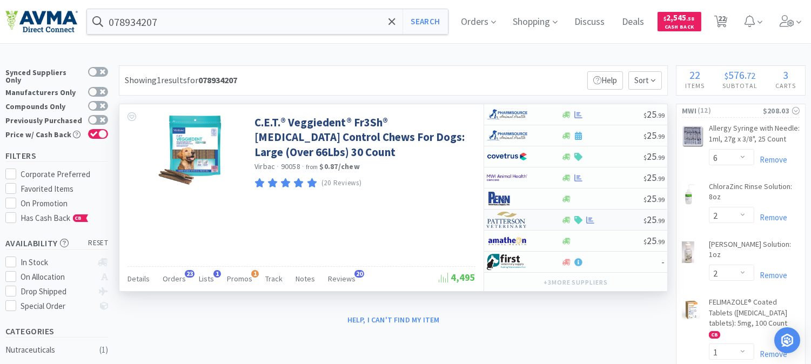
click at [505, 222] on img at bounding box center [507, 220] width 41 height 16
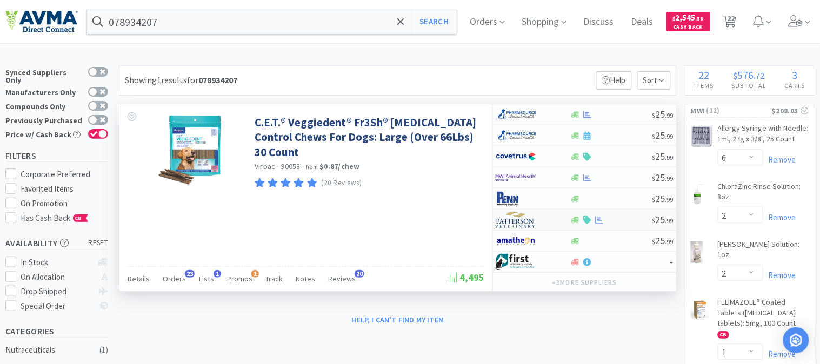
select select "1"
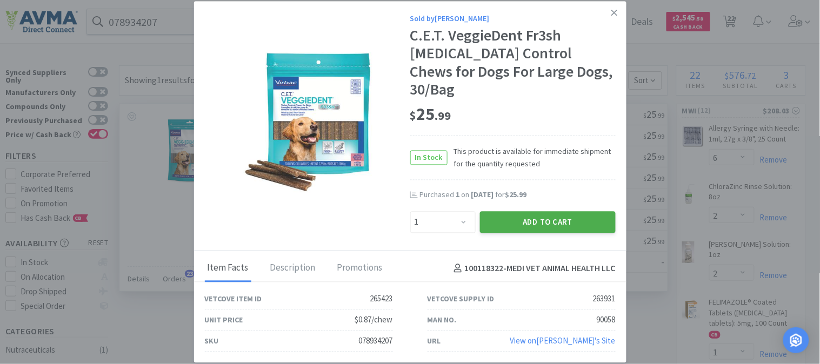
click at [534, 211] on button "Add to Cart" at bounding box center [548, 222] width 136 height 22
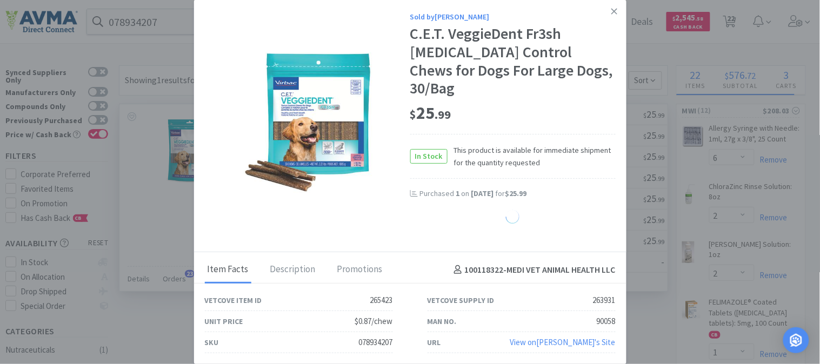
select select "1"
select select "2"
select select "5"
select select "1"
select select "6"
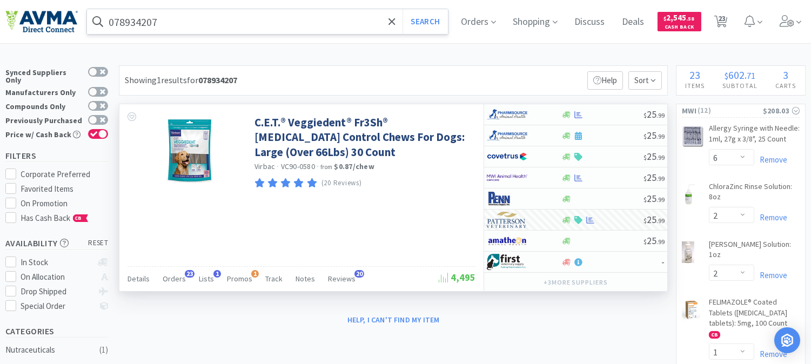
click at [141, 21] on input "078934207" at bounding box center [267, 21] width 361 height 25
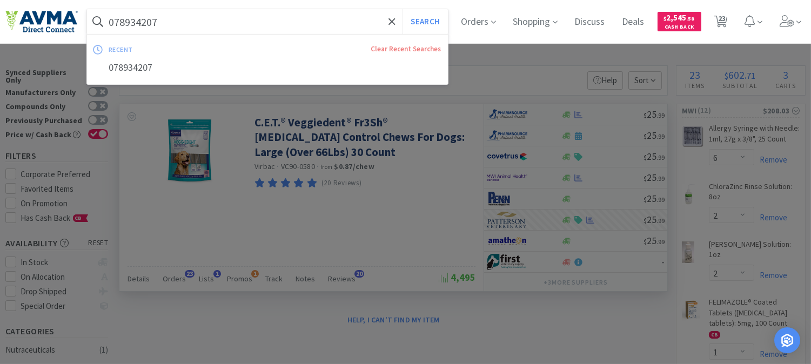
paste input "49361"
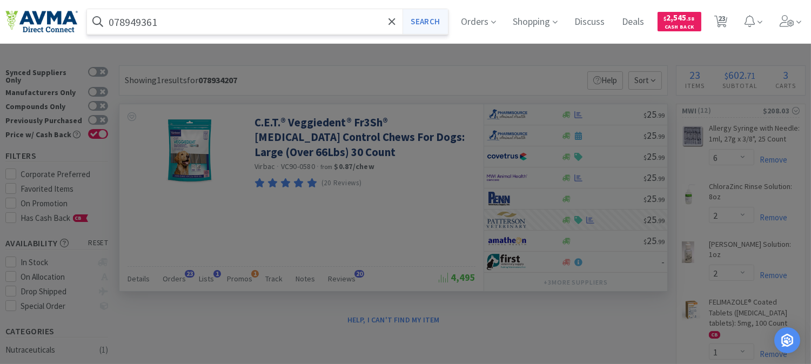
type input "078949361"
click at [441, 24] on button "Search" at bounding box center [425, 21] width 45 height 25
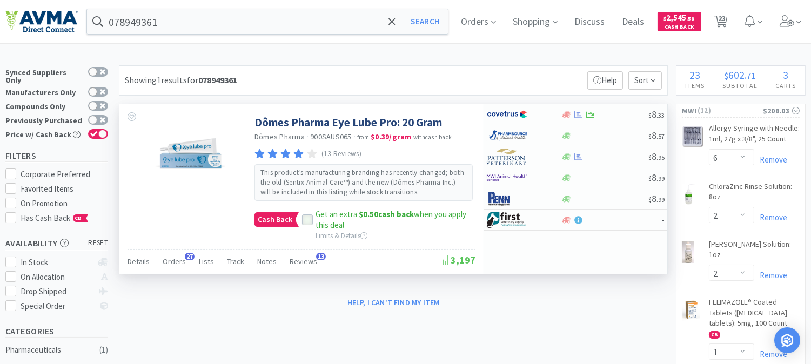
click at [310, 220] on icon at bounding box center [308, 221] width 8 height 8
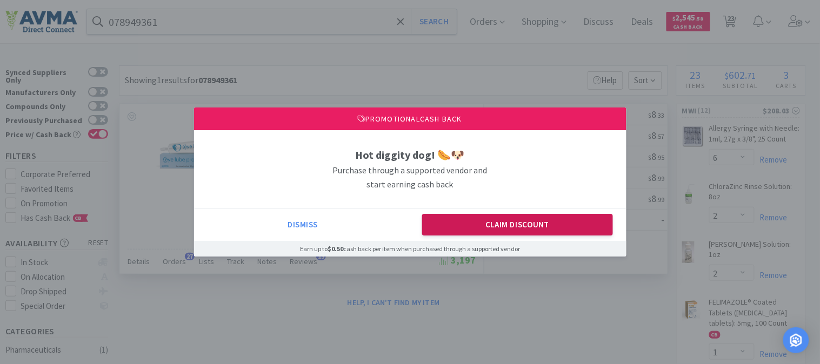
click at [458, 224] on button "Claim Discount" at bounding box center [517, 225] width 191 height 22
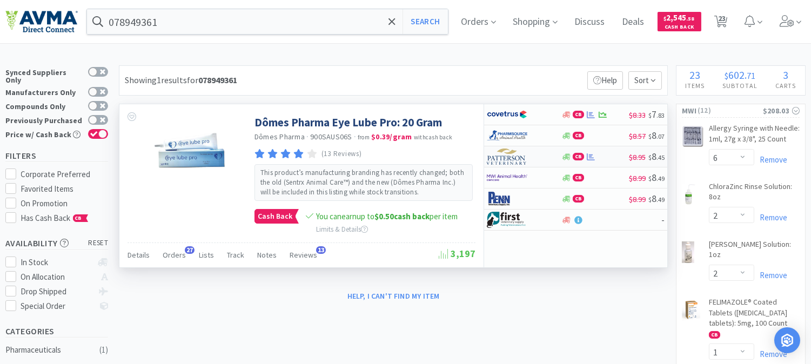
click at [493, 164] on img at bounding box center [507, 157] width 41 height 16
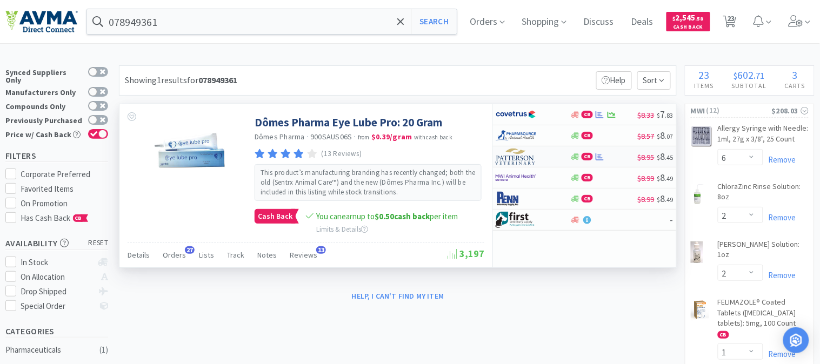
select select "1"
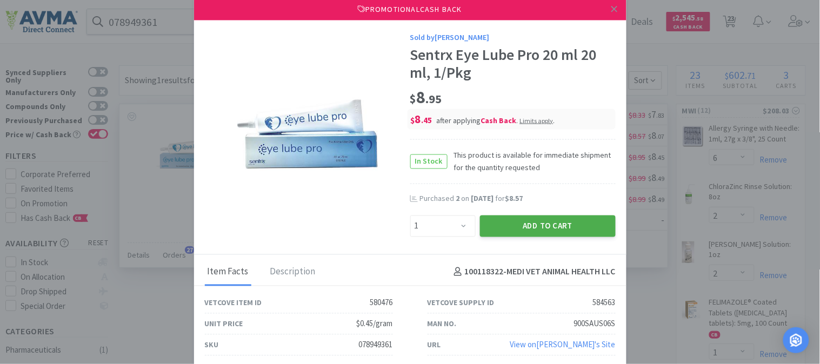
click at [521, 223] on button "Add to Cart" at bounding box center [548, 226] width 136 height 22
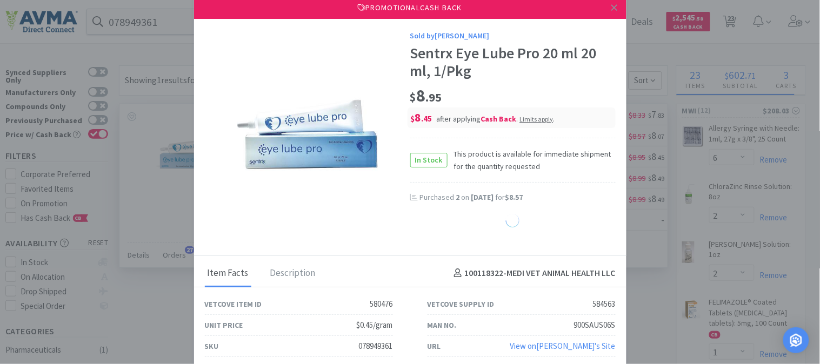
select select "1"
select select "5"
select select "1"
select select "6"
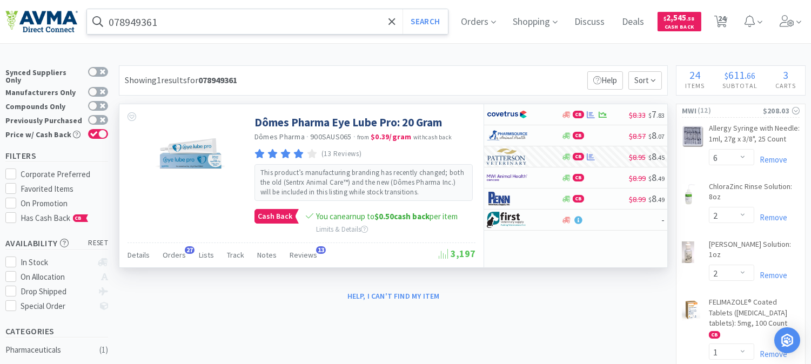
click at [177, 29] on input "078949361" at bounding box center [267, 21] width 361 height 25
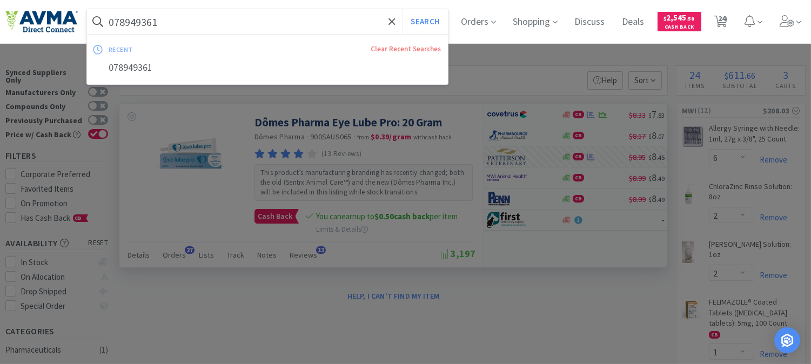
paste input "37804"
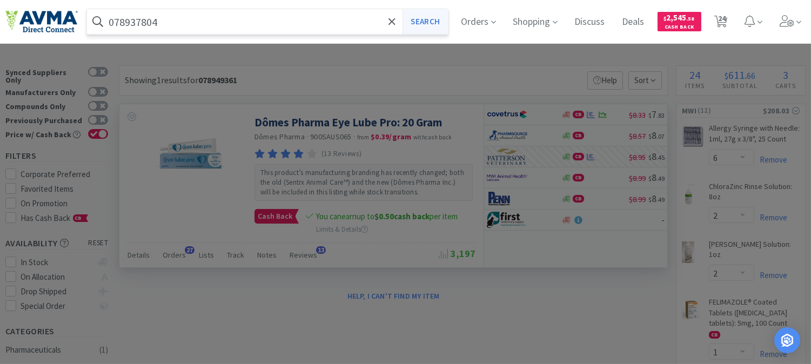
type input "078937804"
click at [431, 13] on button "Search" at bounding box center [425, 21] width 45 height 25
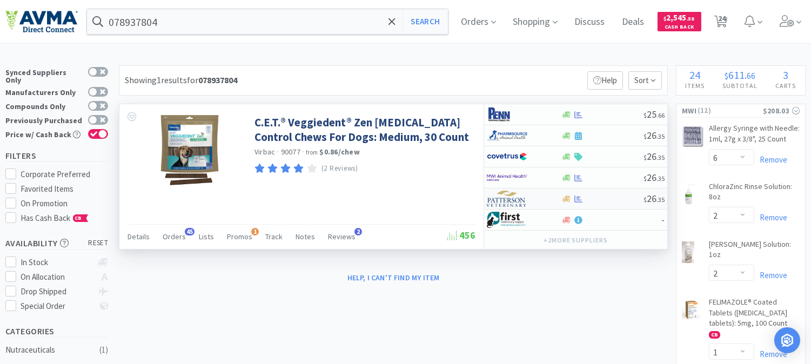
click at [515, 202] on img at bounding box center [507, 199] width 41 height 16
select select "1"
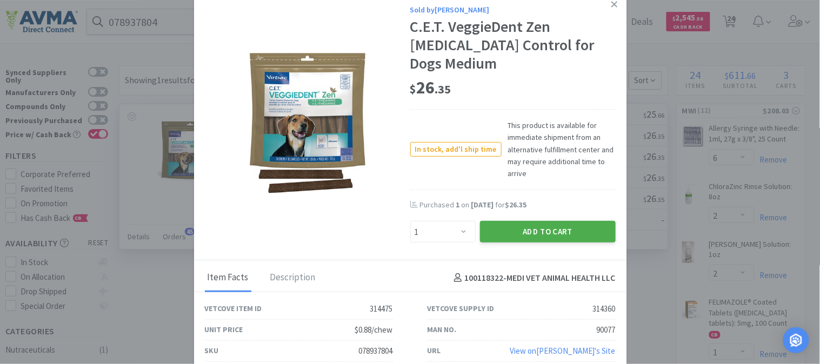
click at [534, 223] on button "Add to Cart" at bounding box center [548, 232] width 136 height 22
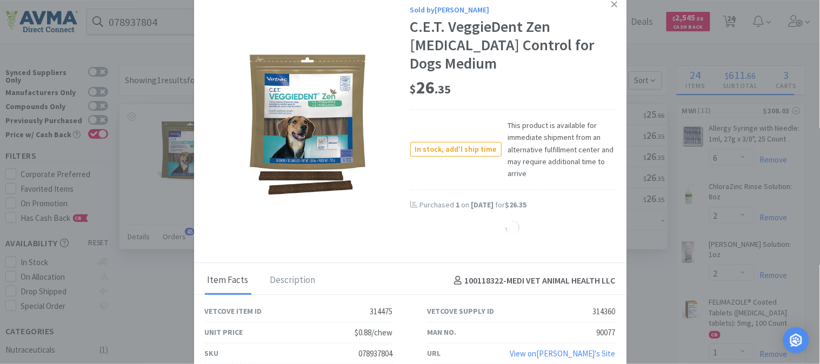
select select "1"
select select "5"
select select "1"
select select "6"
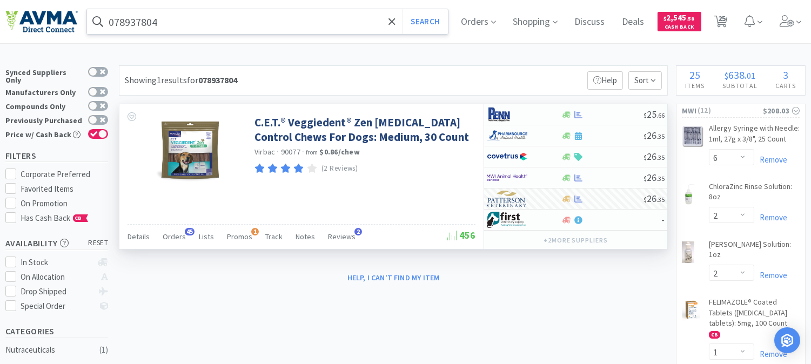
click at [215, 22] on input "078937804" at bounding box center [267, 21] width 361 height 25
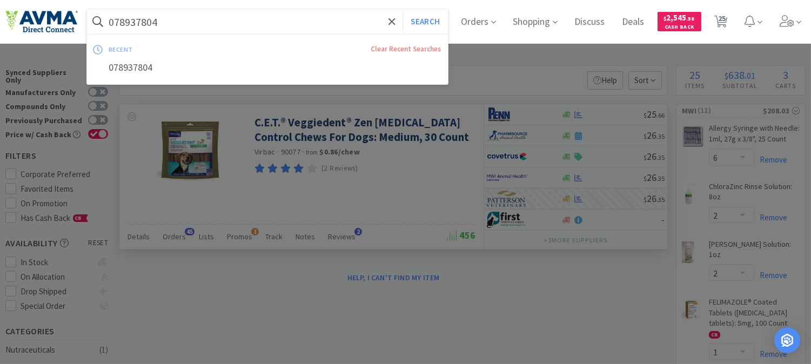
paste input "19482"
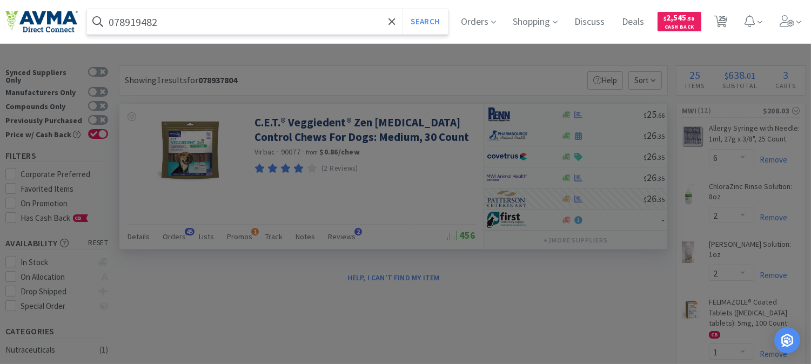
type input "078919482"
click at [403, 9] on button "Search" at bounding box center [425, 21] width 45 height 25
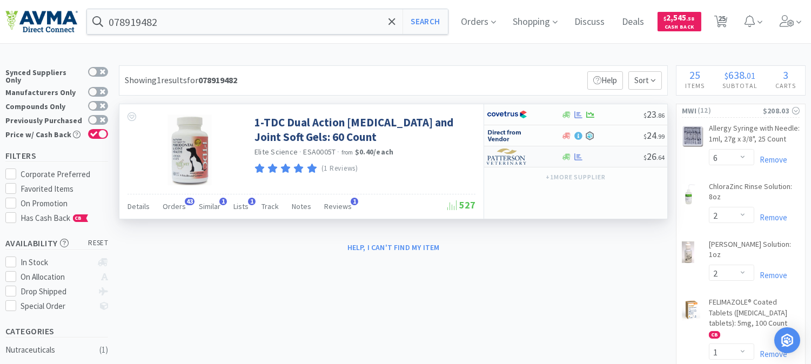
click at [497, 156] on img at bounding box center [507, 157] width 41 height 16
select select "1"
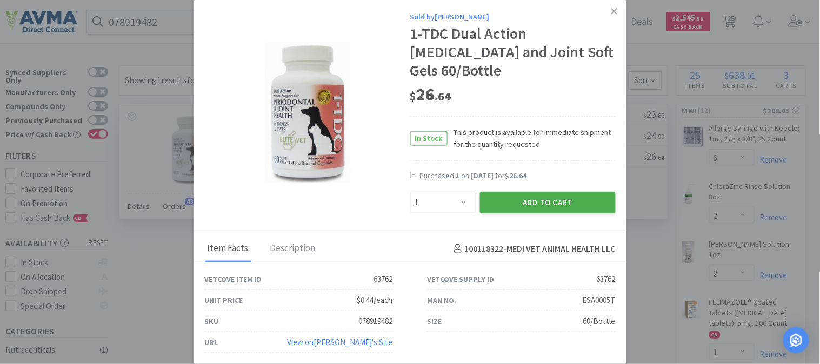
click at [534, 196] on button "Add to Cart" at bounding box center [548, 203] width 136 height 22
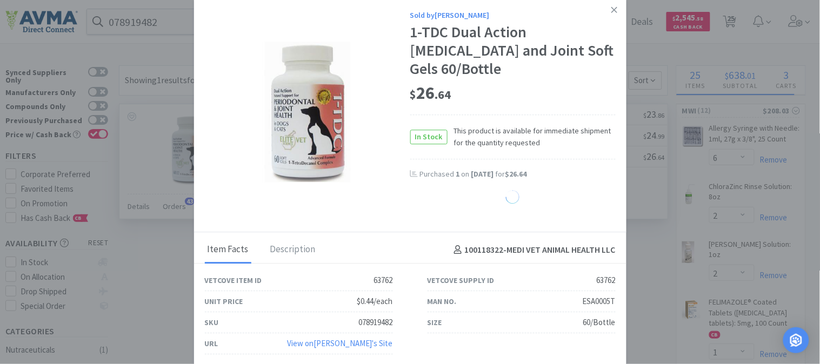
select select "1"
select select "3"
select select "1"
select select "2"
select select "3"
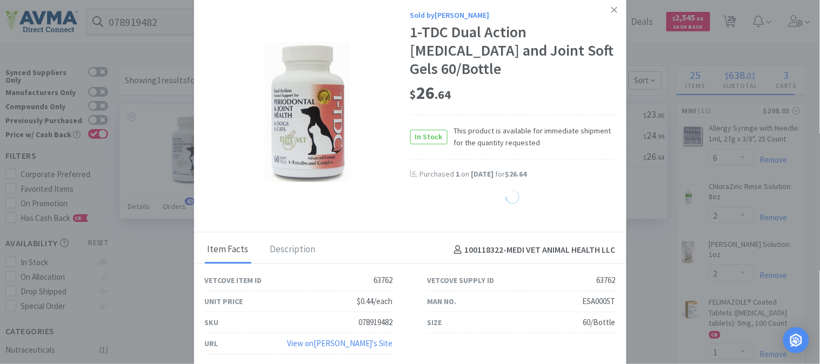
select select "1"
select select "2"
select select "1"
select select "5"
select select "1"
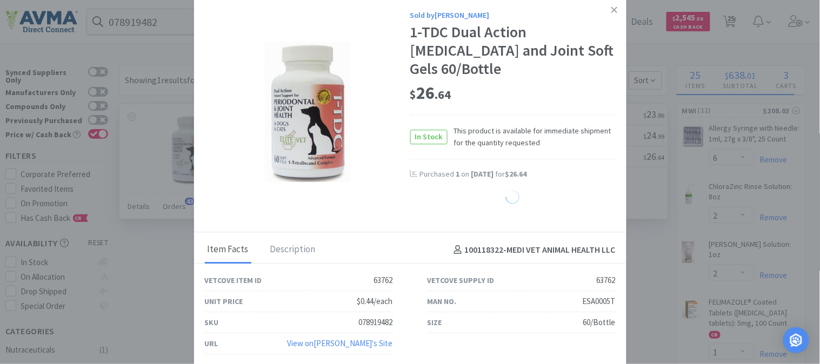
select select "6"
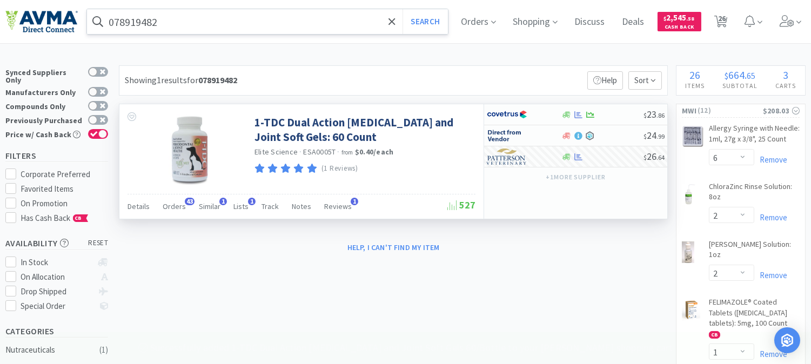
click at [226, 18] on input "078919482" at bounding box center [267, 21] width 361 height 25
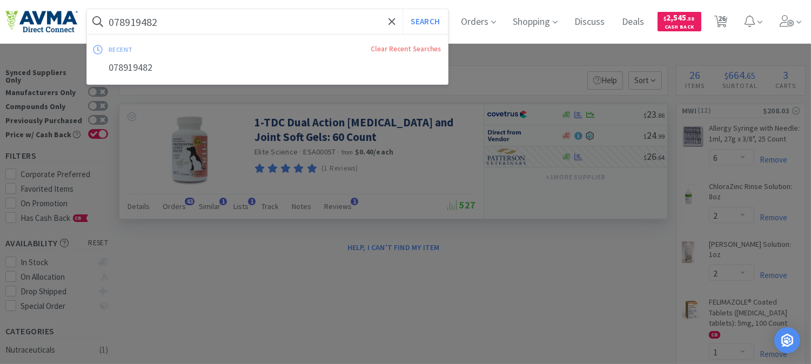
paste input "47655"
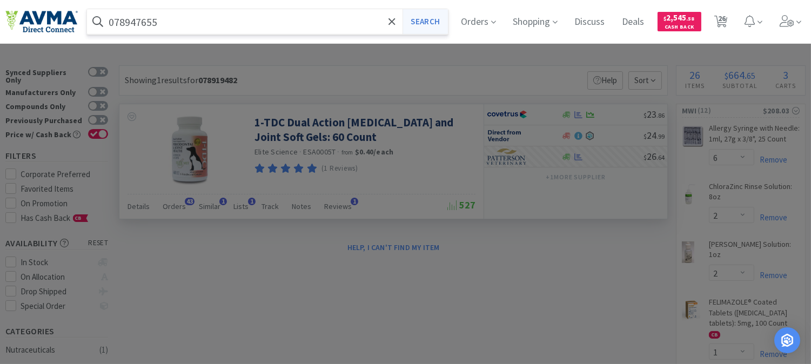
type input "078947655"
click at [427, 19] on button "Search" at bounding box center [425, 21] width 45 height 25
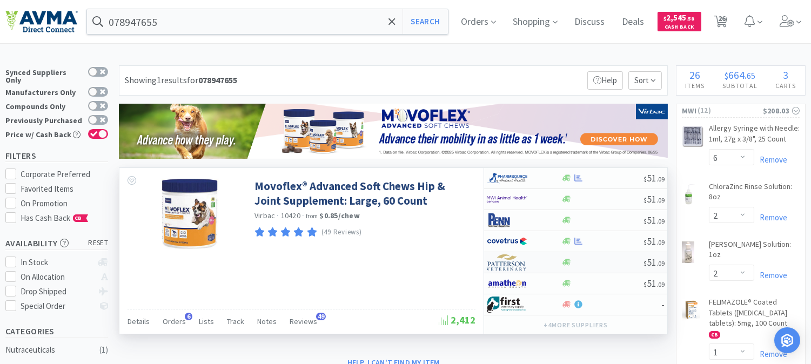
click at [504, 271] on img at bounding box center [507, 263] width 41 height 16
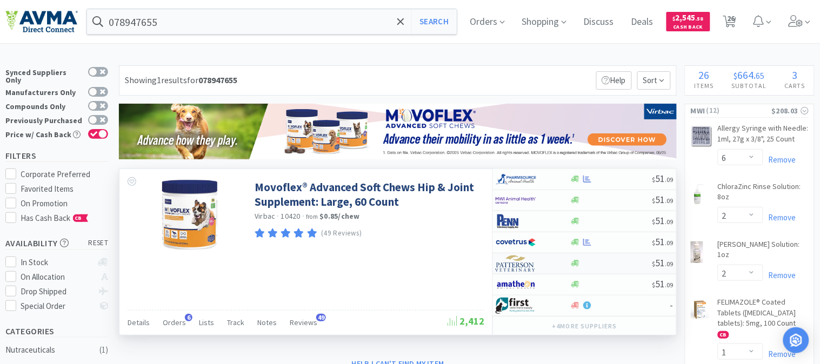
select select "1"
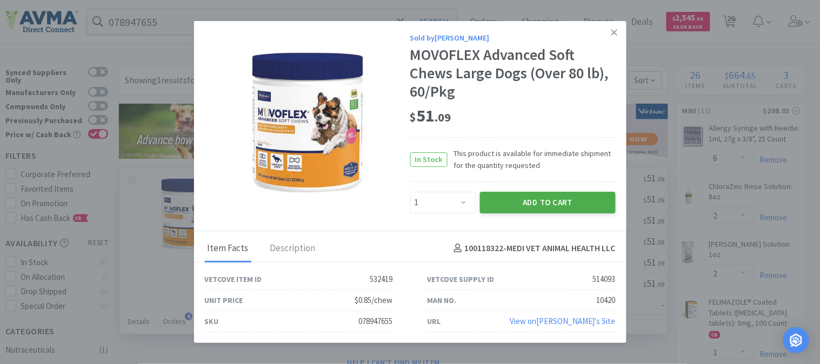
click at [544, 203] on button "Add to Cart" at bounding box center [548, 203] width 136 height 22
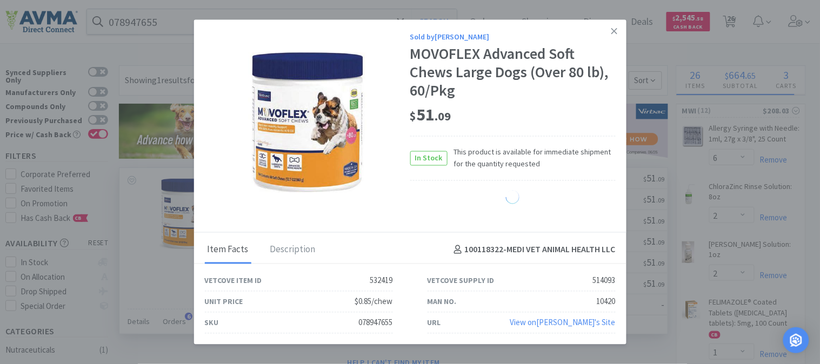
select select "1"
select select "6"
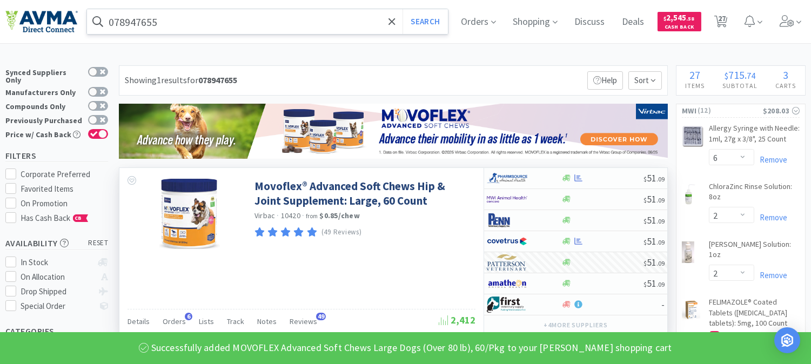
click at [199, 25] on input "078947655" at bounding box center [267, 21] width 361 height 25
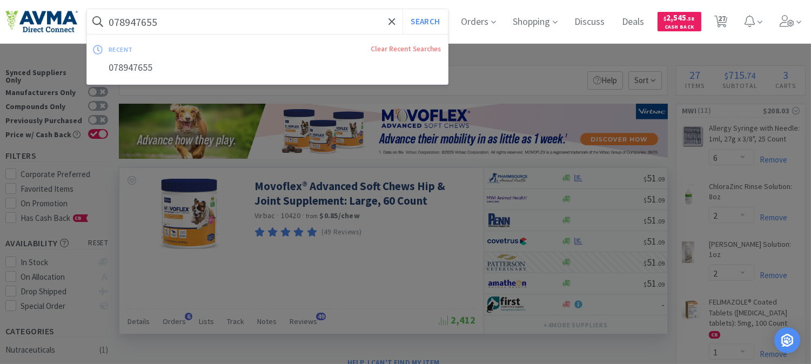
paste input "347173"
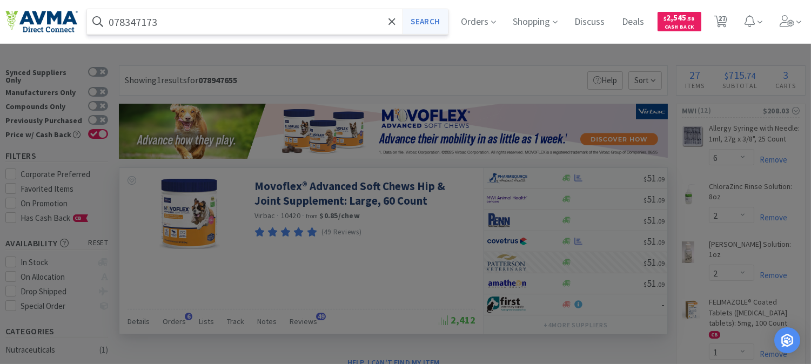
type input "078347173"
click at [440, 16] on button "Search" at bounding box center [425, 21] width 45 height 25
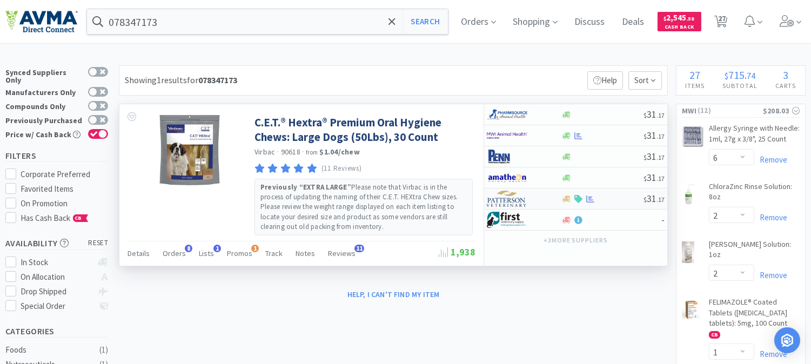
click at [507, 202] on img at bounding box center [507, 199] width 41 height 16
select select "1"
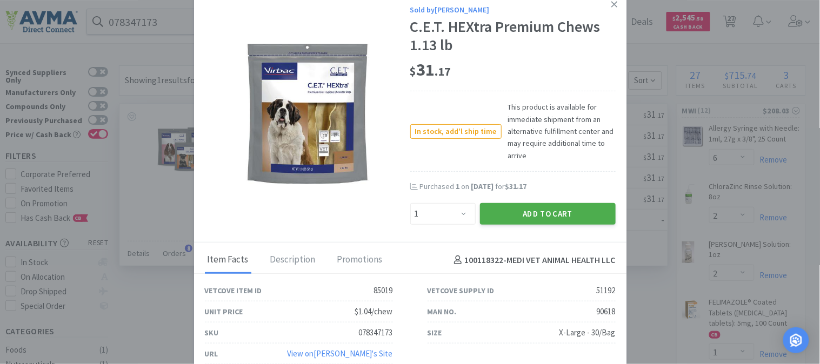
click at [538, 210] on button "Add to Cart" at bounding box center [548, 214] width 136 height 22
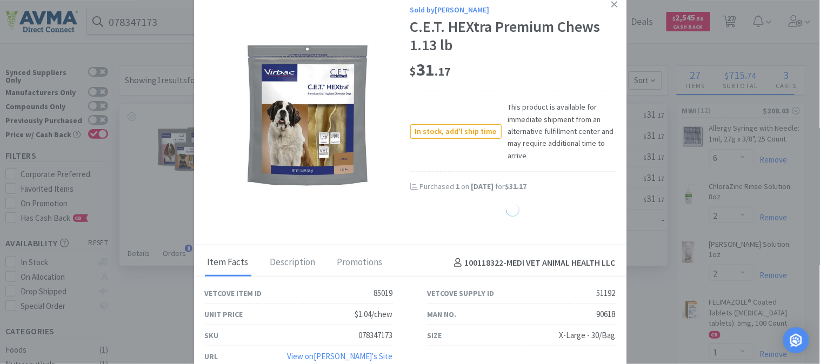
select select "1"
select select "3"
select select "1"
select select "2"
select select "1"
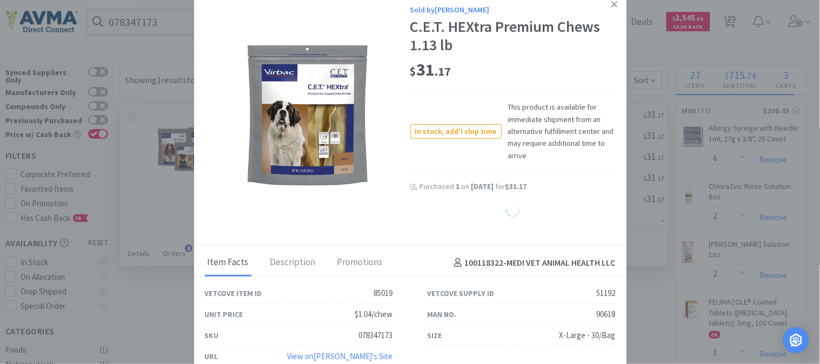
select select "5"
select select "1"
select select "6"
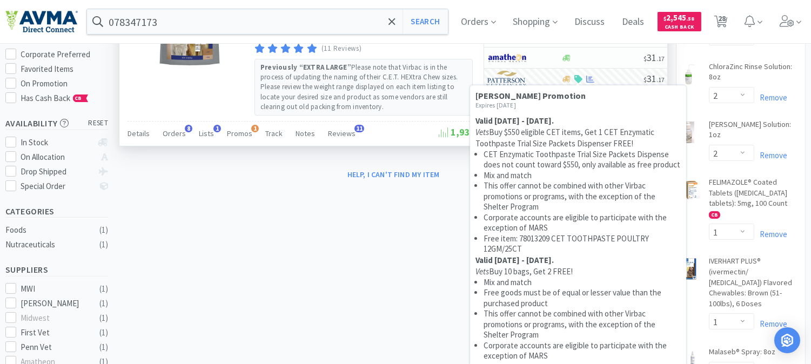
scroll to position [180, 0]
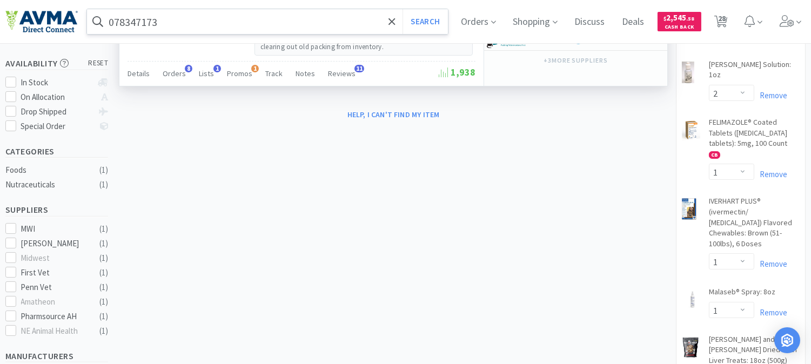
click at [273, 29] on input "078347173" at bounding box center [267, 21] width 361 height 25
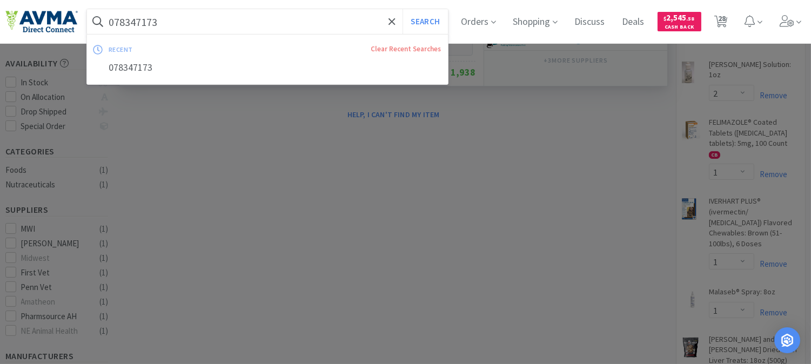
paste input "934205"
click at [438, 17] on button "Search" at bounding box center [425, 21] width 45 height 25
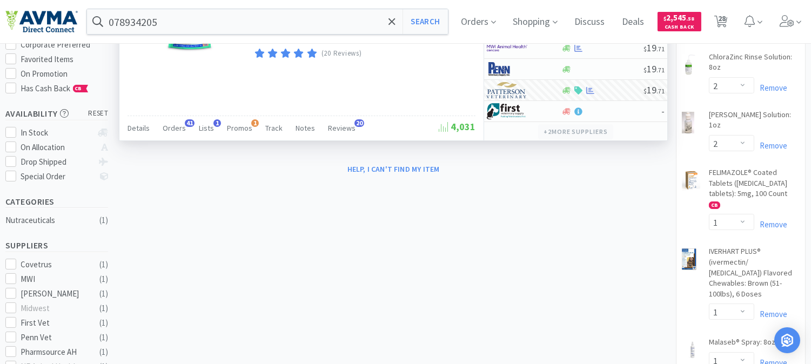
scroll to position [60, 0]
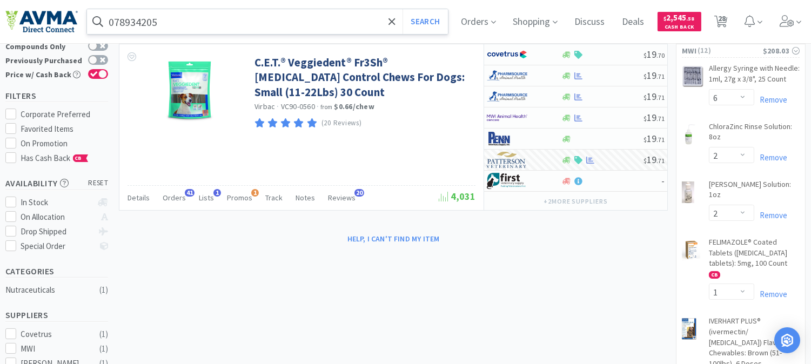
click at [241, 19] on input "078934205" at bounding box center [267, 21] width 361 height 25
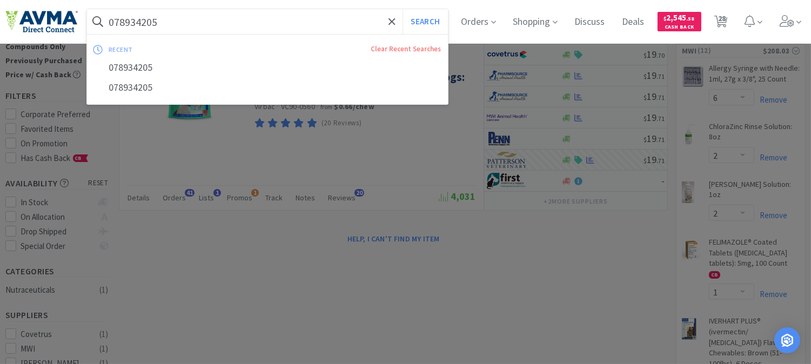
paste input "text"
type input "078934205"
click at [435, 23] on button "Search" at bounding box center [425, 21] width 45 height 25
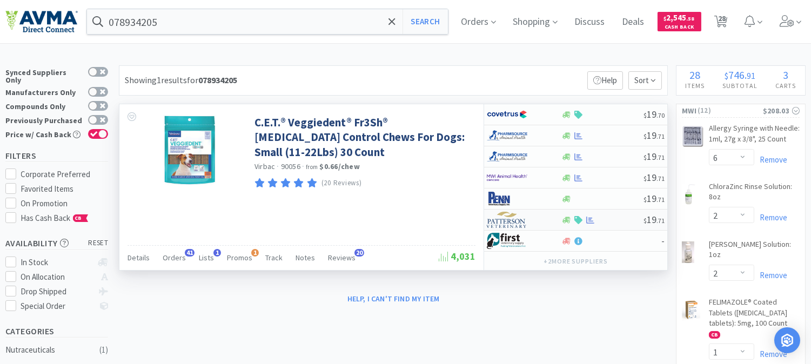
click at [507, 221] on img at bounding box center [507, 220] width 41 height 16
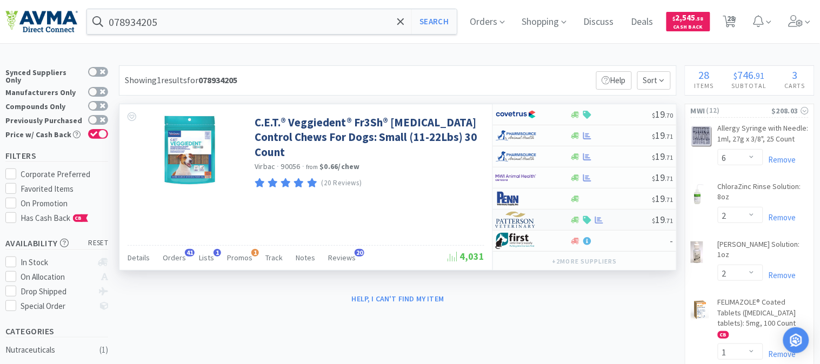
select select "1"
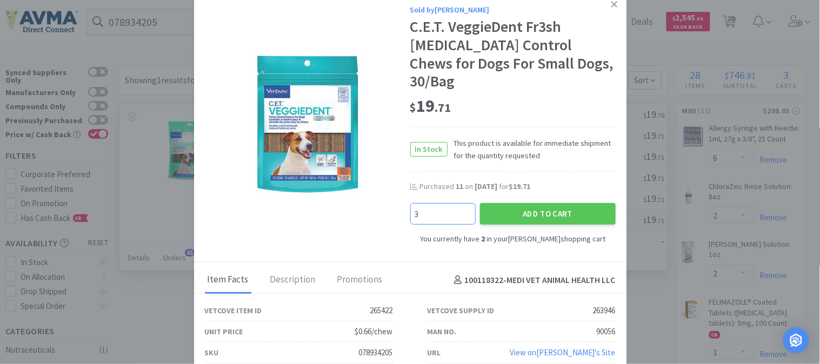
type input "3"
click at [562, 203] on button "Add to Cart" at bounding box center [548, 214] width 136 height 22
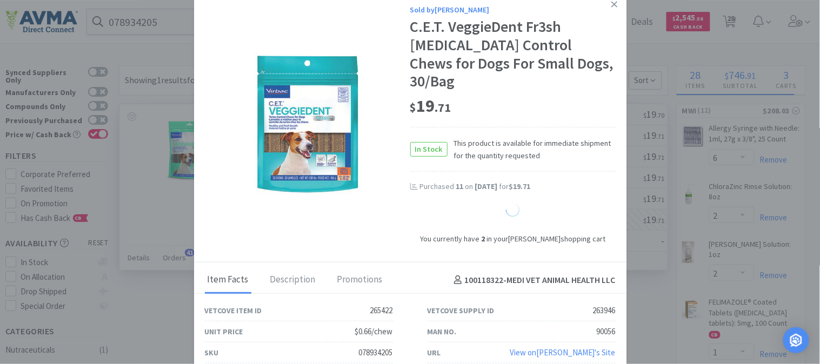
select select "5"
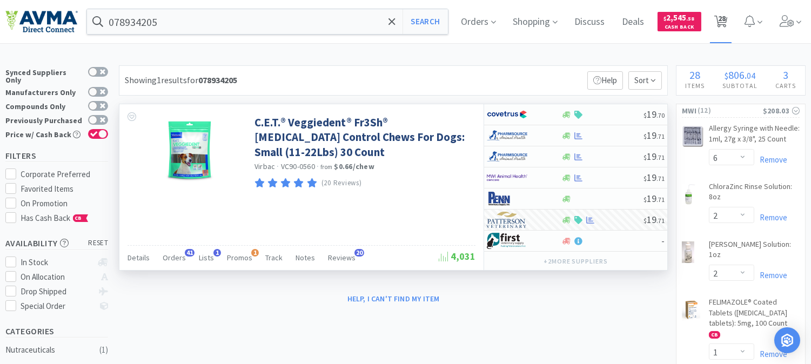
click at [726, 19] on span "28" at bounding box center [722, 18] width 8 height 43
select select "6"
select select "2"
select select "1"
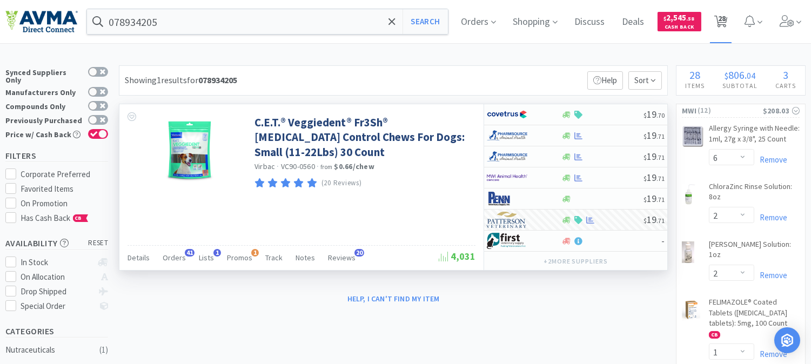
select select "1"
select select "2"
select select "1"
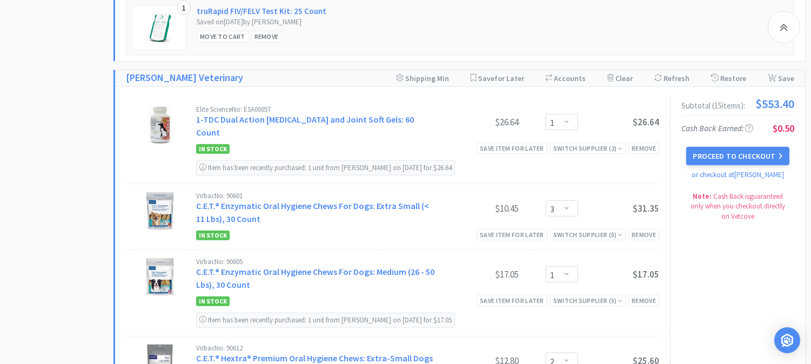
scroll to position [1381, 0]
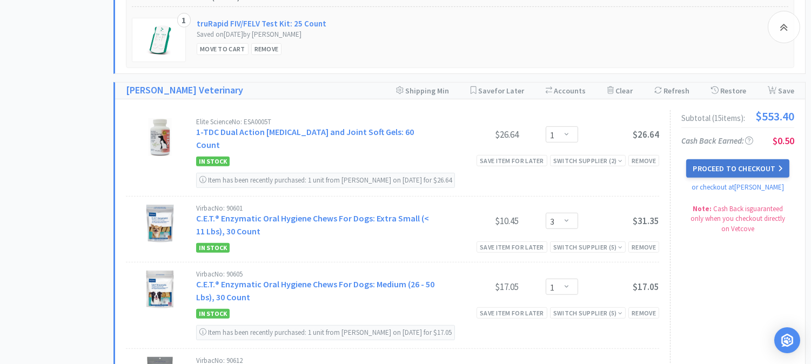
click at [738, 160] on button "Proceed to Checkout" at bounding box center [738, 168] width 103 height 18
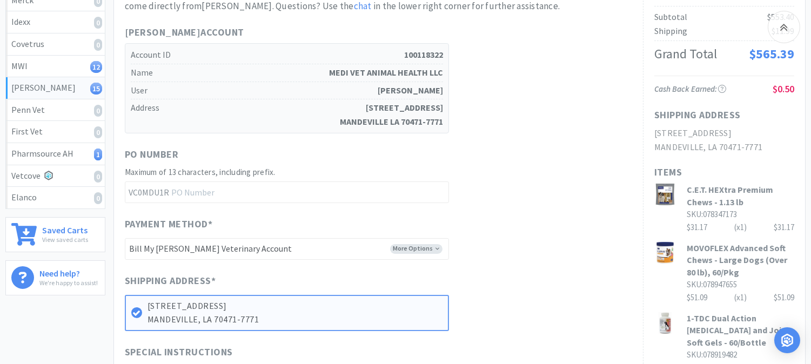
scroll to position [240, 0]
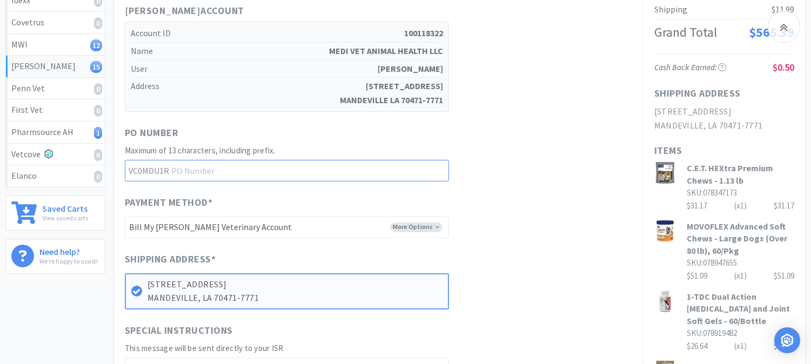
click at [253, 160] on input "text" at bounding box center [287, 171] width 324 height 22
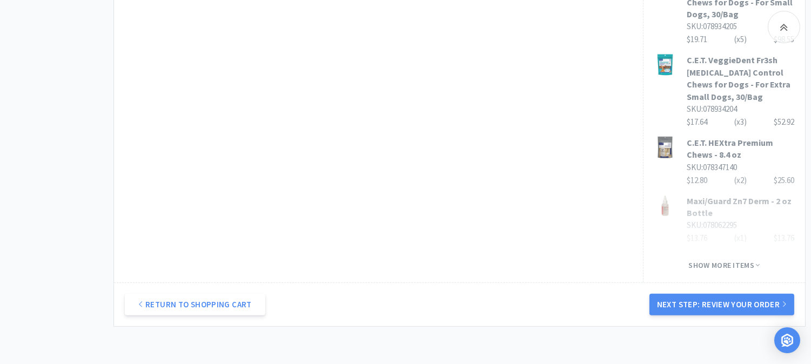
scroll to position [888, 0]
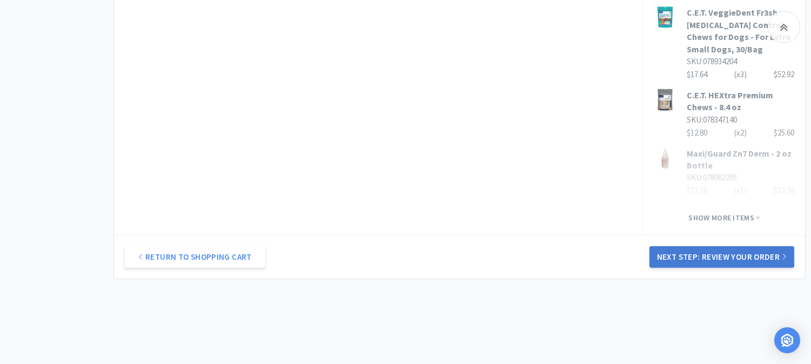
click at [711, 247] on button "Next Step: Review Your Order" at bounding box center [722, 258] width 145 height 22
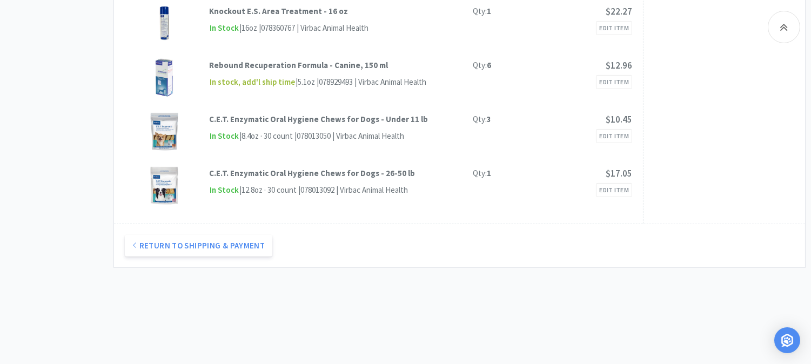
scroll to position [962, 0]
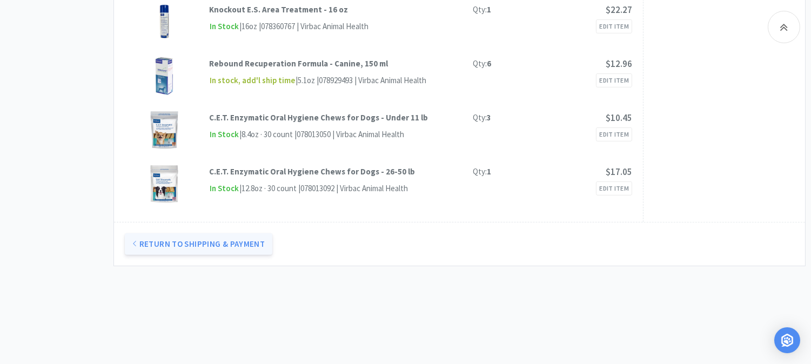
click at [190, 234] on button "Return to Shipping & Payment" at bounding box center [199, 245] width 148 height 22
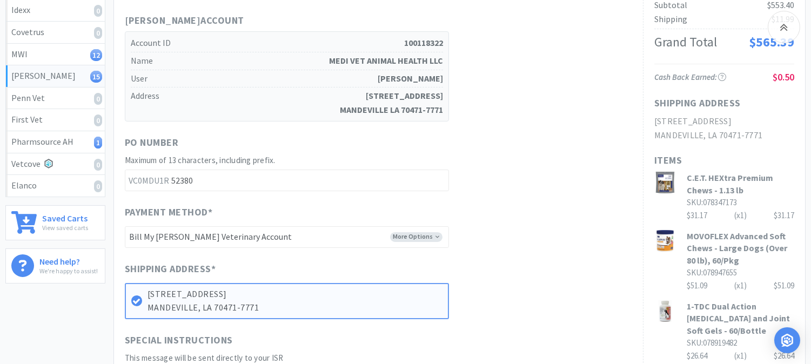
scroll to position [360, 0]
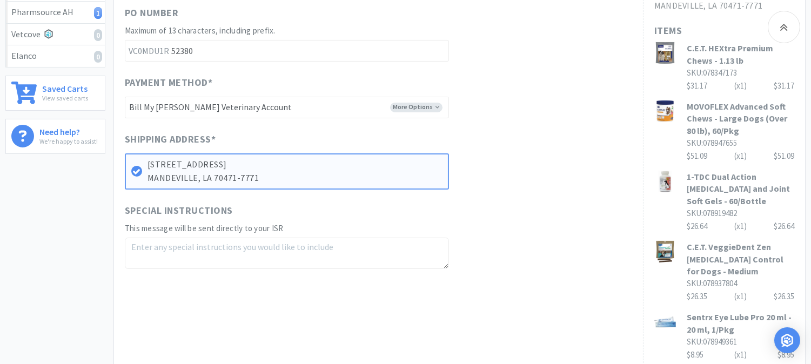
click at [208, 238] on textarea at bounding box center [287, 253] width 324 height 31
click at [228, 238] on textarea "Free:" at bounding box center [287, 253] width 324 height 31
paste textarea "078934204"
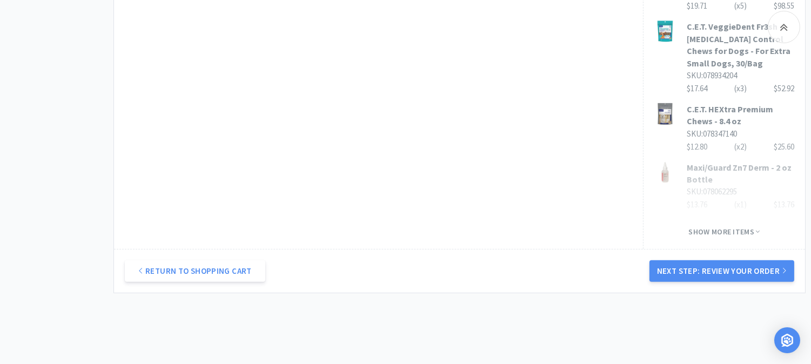
scroll to position [888, 0]
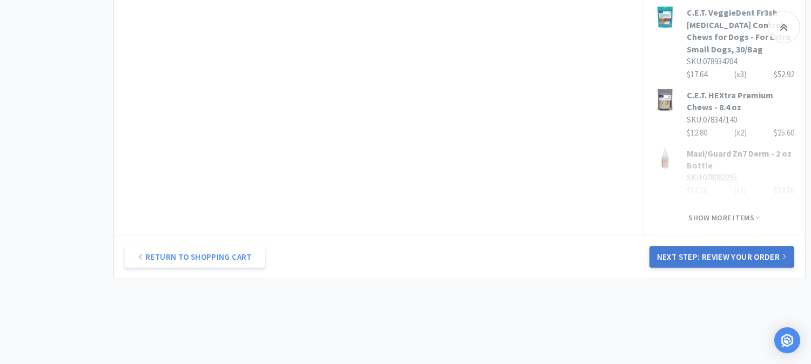
click at [715, 247] on button "Next Step: Review Your Order" at bounding box center [722, 258] width 145 height 22
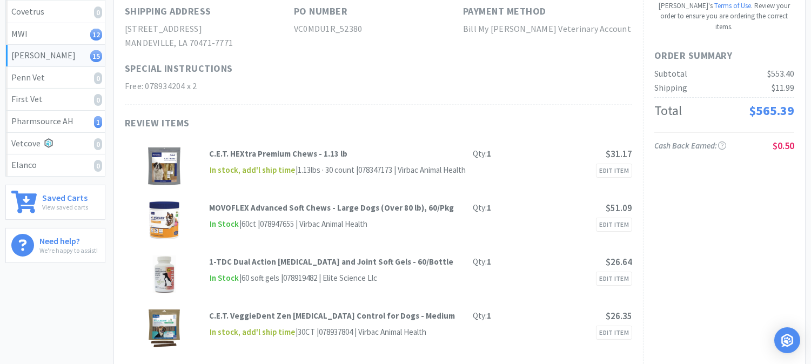
scroll to position [0, 0]
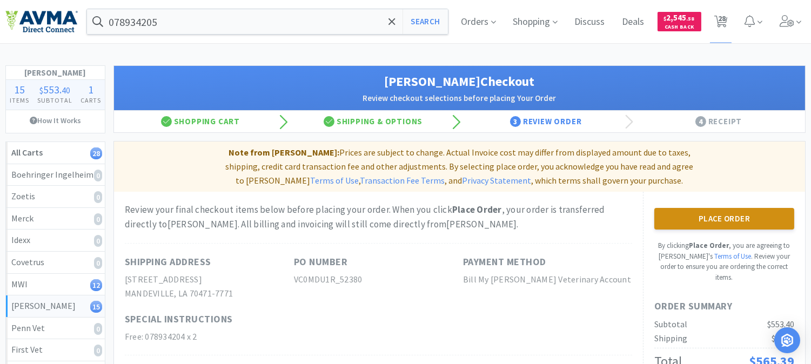
click at [730, 208] on button "Place Order" at bounding box center [725, 219] width 140 height 22
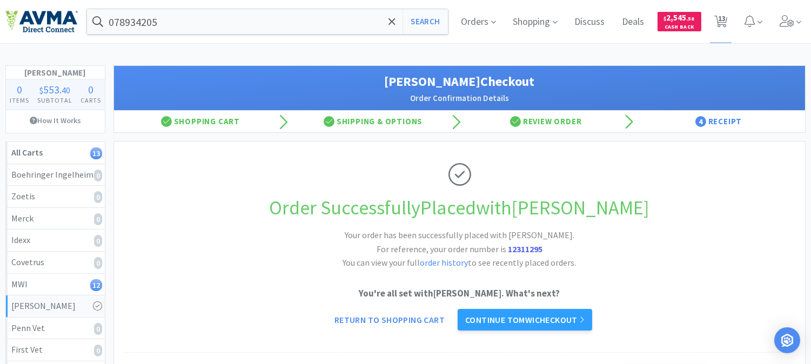
click at [523, 249] on strong "12311295" at bounding box center [525, 249] width 35 height 11
copy strong "12311295"
click at [726, 18] on span "13" at bounding box center [722, 18] width 8 height 43
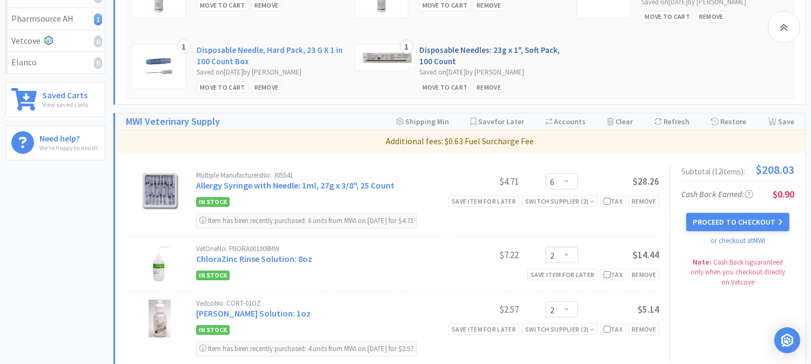
scroll to position [360, 0]
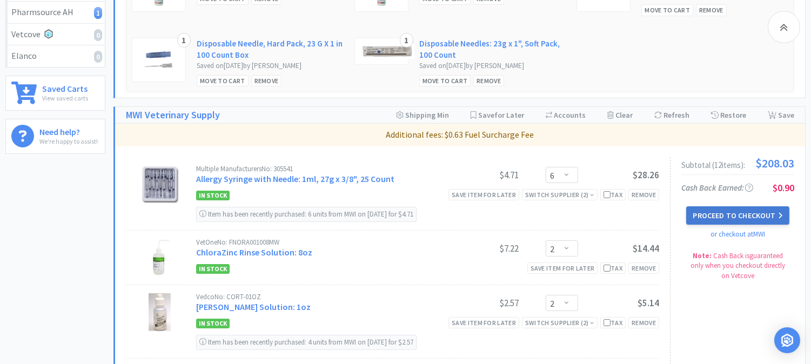
click at [735, 219] on button "Proceed to Checkout" at bounding box center [738, 216] width 103 height 18
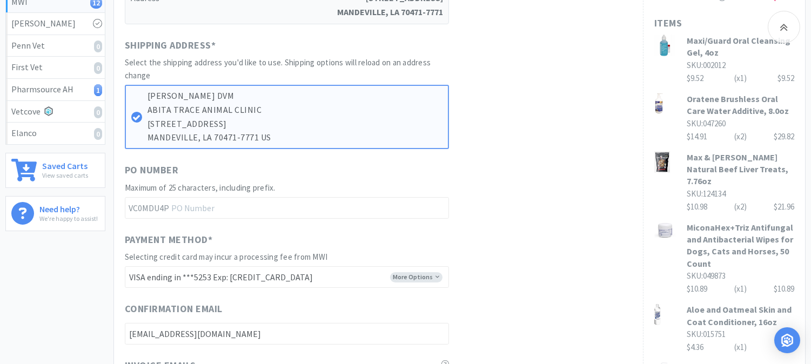
scroll to position [300, 0]
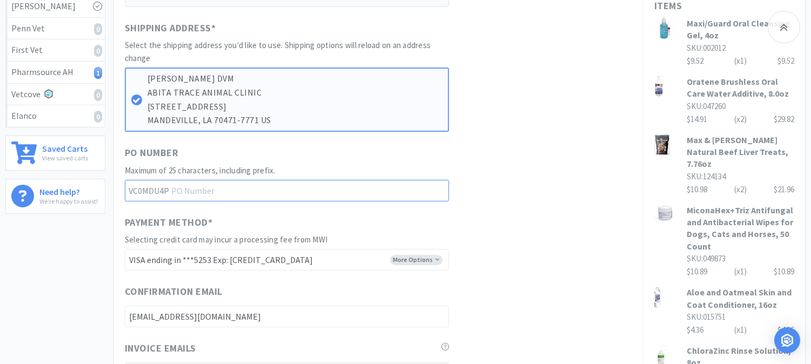
click at [230, 190] on input "text" at bounding box center [287, 191] width 324 height 22
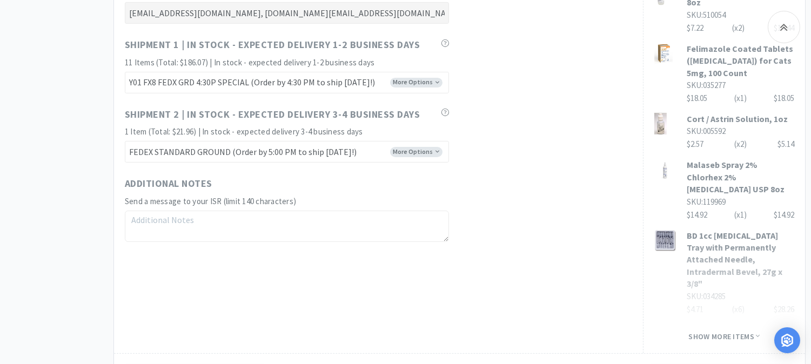
scroll to position [769, 0]
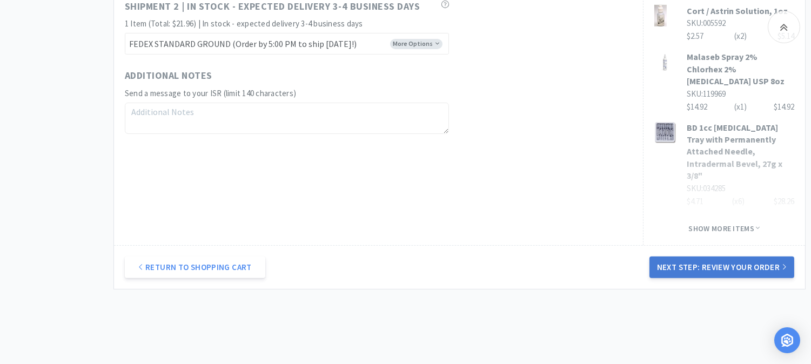
click at [728, 257] on button "Next Step: Review Your Order" at bounding box center [722, 268] width 145 height 22
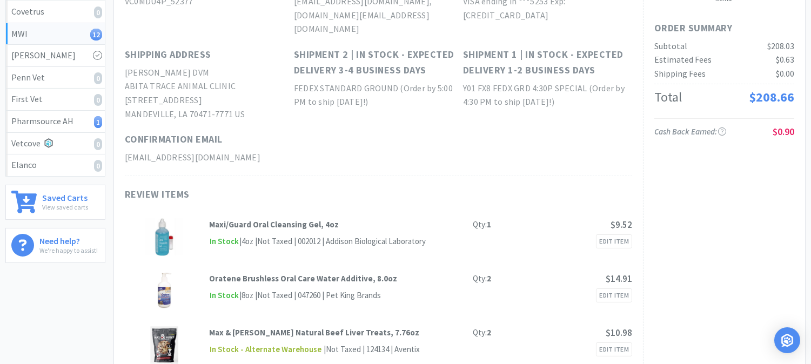
scroll to position [0, 0]
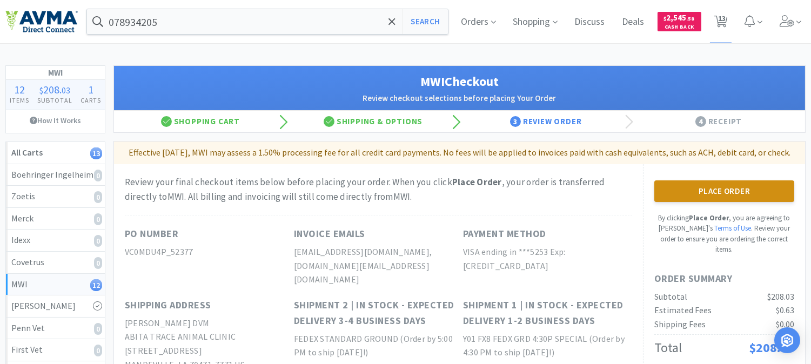
click at [733, 202] on button "Place Order" at bounding box center [725, 192] width 140 height 22
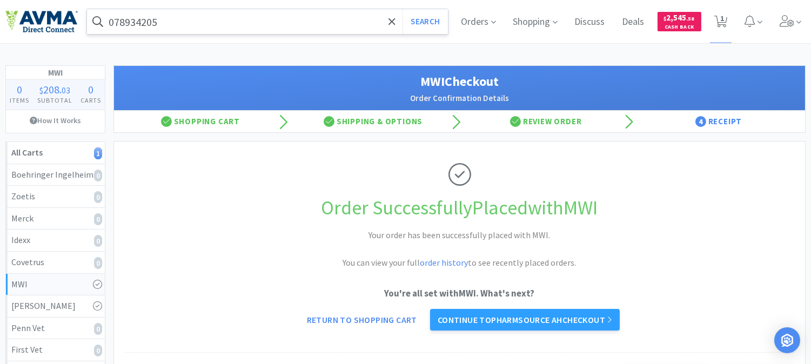
click at [304, 21] on input "078934205" at bounding box center [267, 21] width 361 height 25
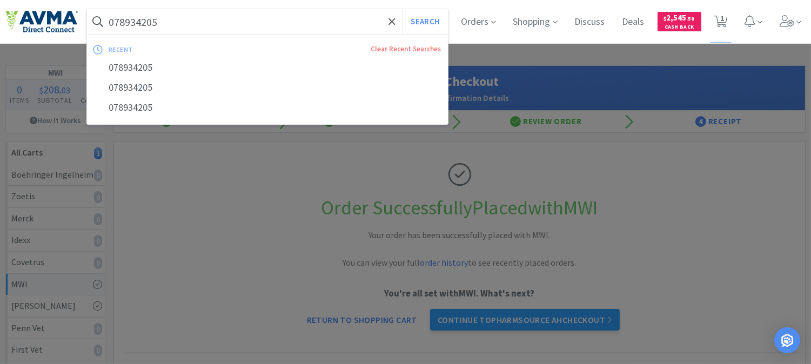
paste input "426153"
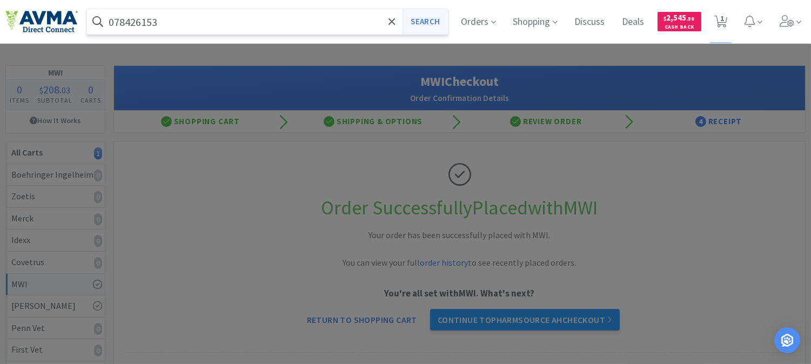
click at [417, 22] on button "Search" at bounding box center [425, 21] width 45 height 25
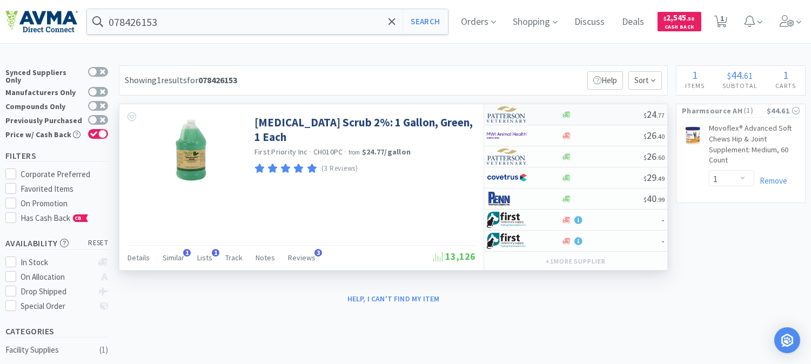
click at [504, 114] on img at bounding box center [507, 115] width 41 height 16
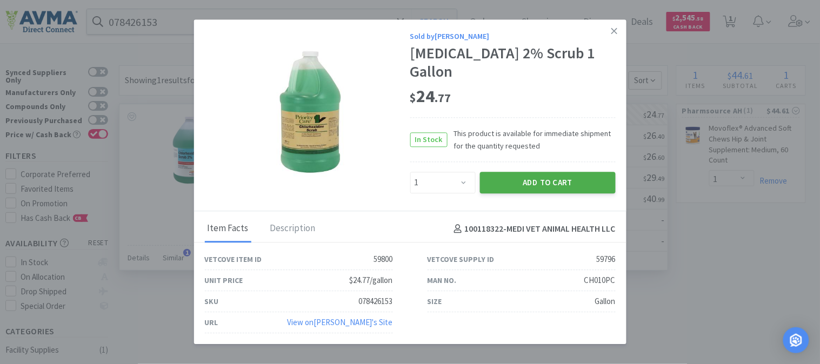
click at [545, 182] on button "Add to Cart" at bounding box center [548, 183] width 136 height 22
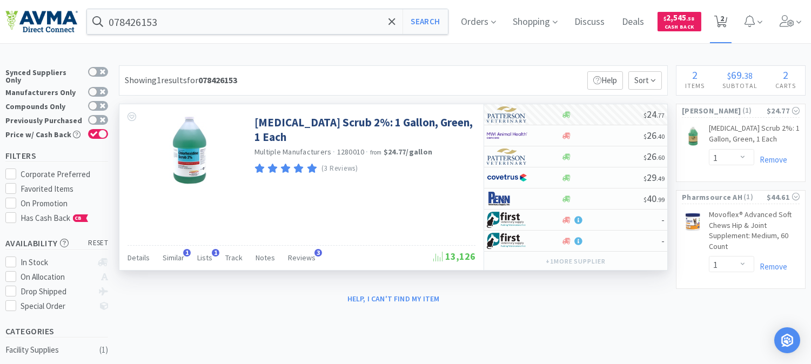
click at [728, 21] on icon at bounding box center [722, 22] width 14 height 12
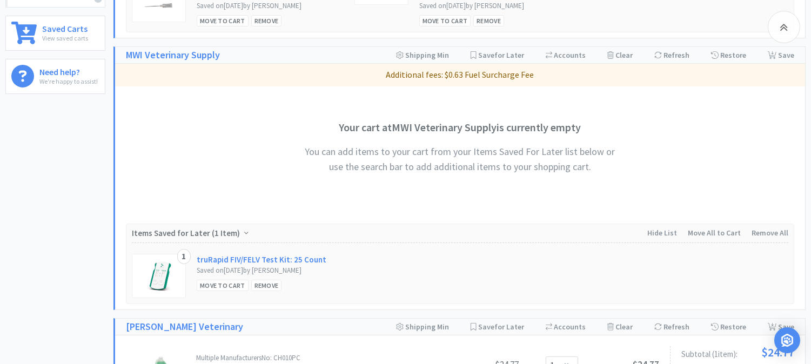
scroll to position [240, 0]
